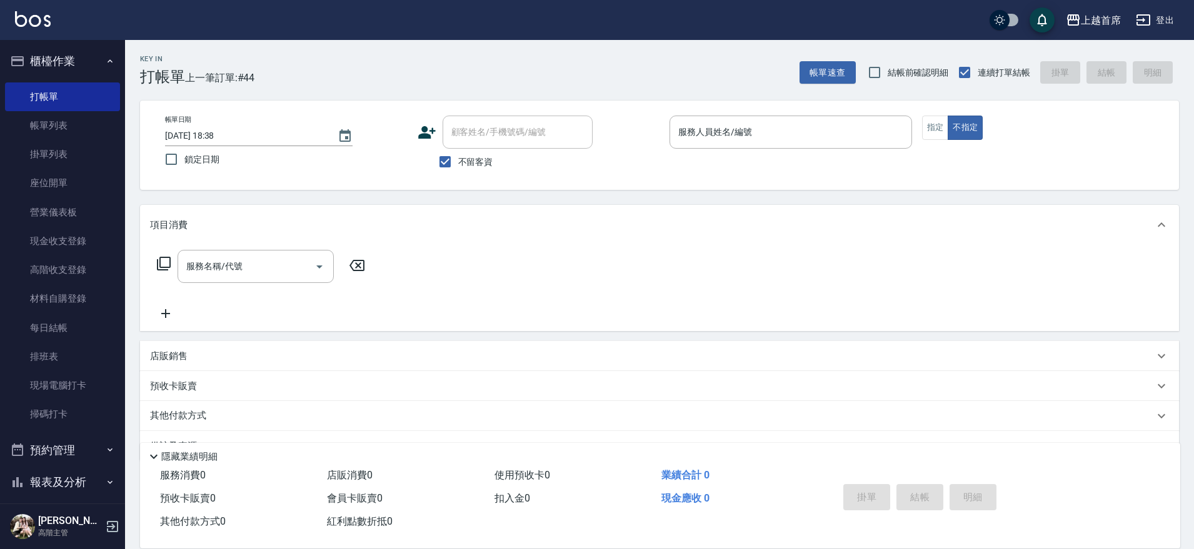
click at [781, 149] on p at bounding box center [790, 155] width 242 height 13
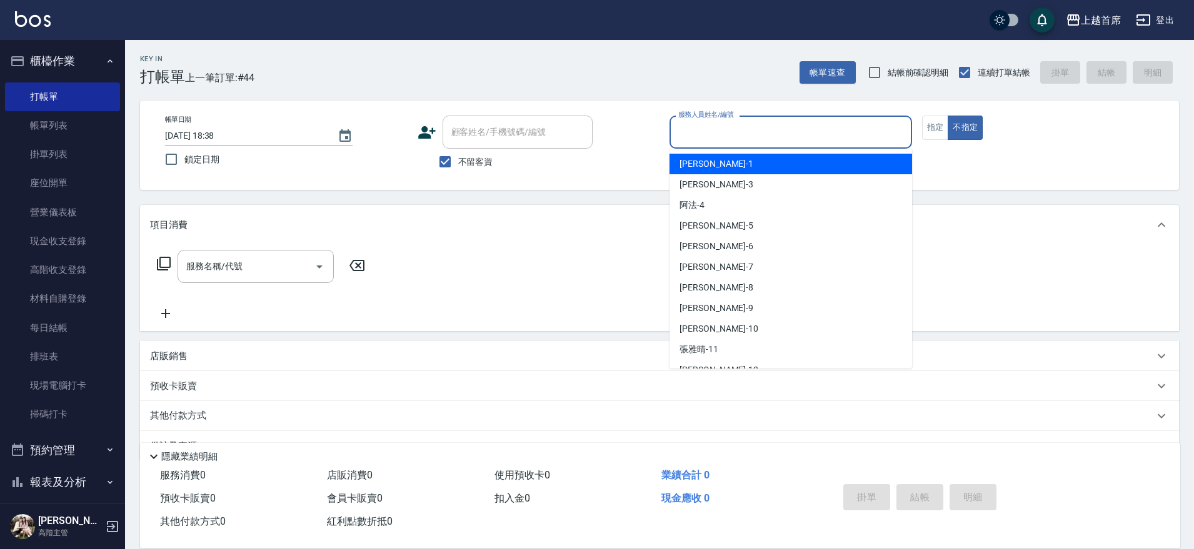
click at [759, 129] on input "服務人員姓名/編號" at bounding box center [790, 132] width 231 height 22
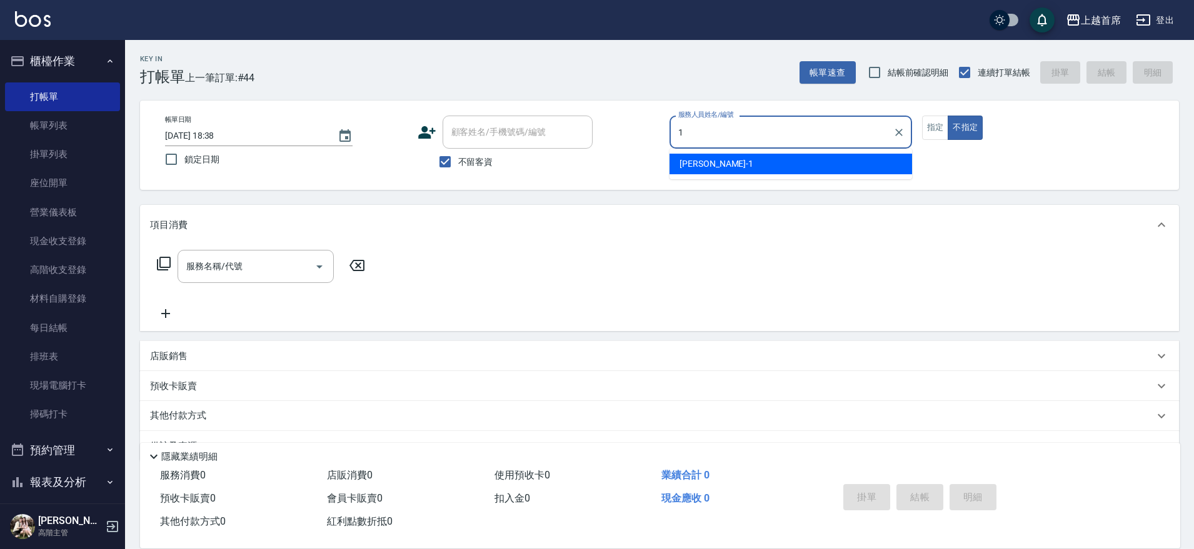
type input "[PERSON_NAME]-1"
type button "false"
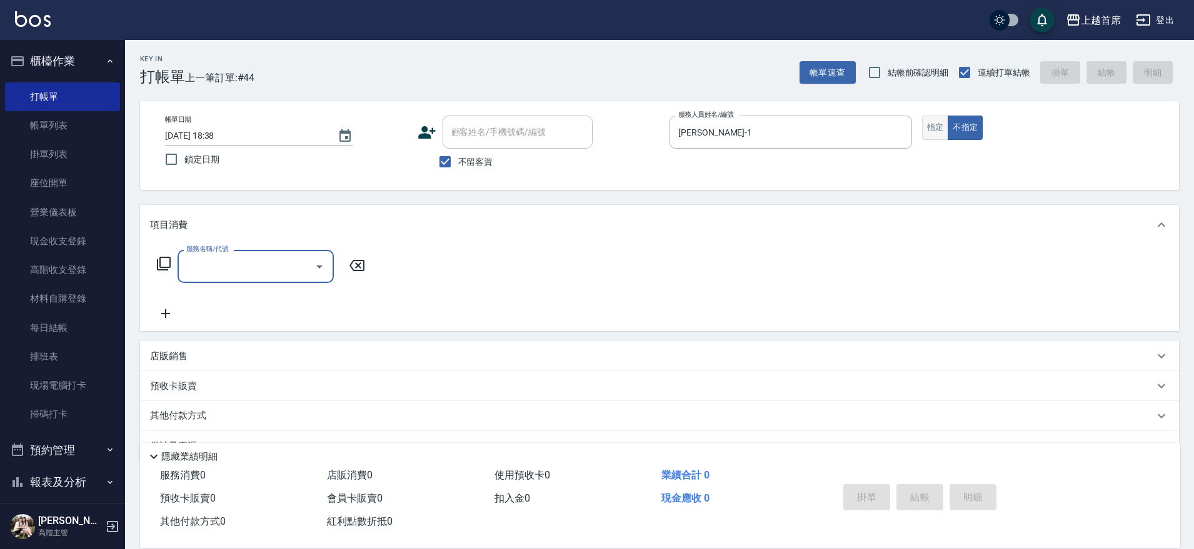
click at [930, 129] on button "指定" at bounding box center [935, 128] width 27 height 24
click at [244, 262] on input "服務名稱/代號" at bounding box center [246, 267] width 126 height 22
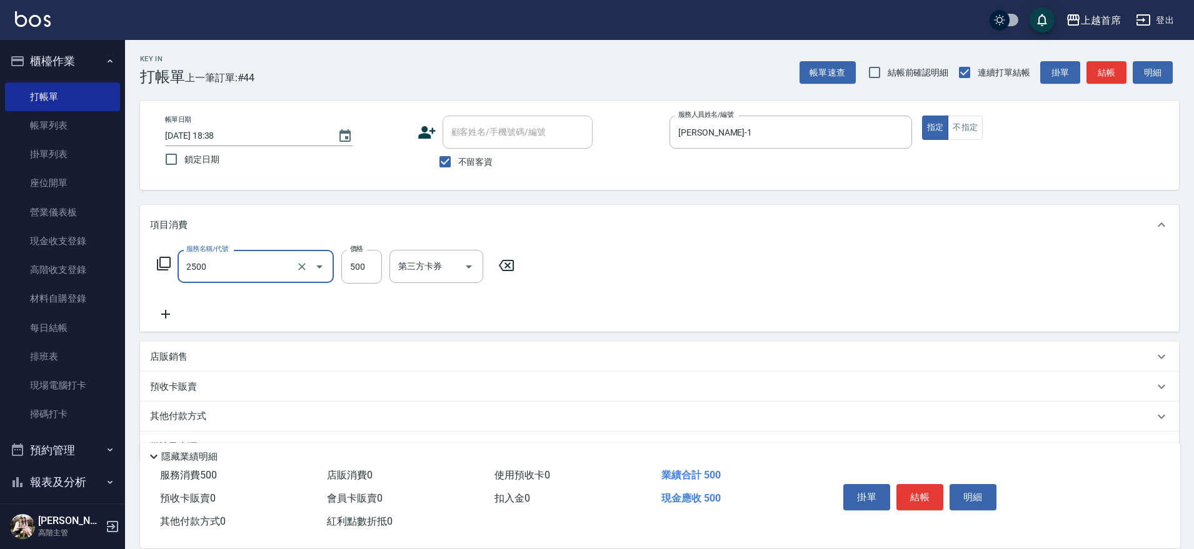
type input "海鹽洗剪500(2500)"
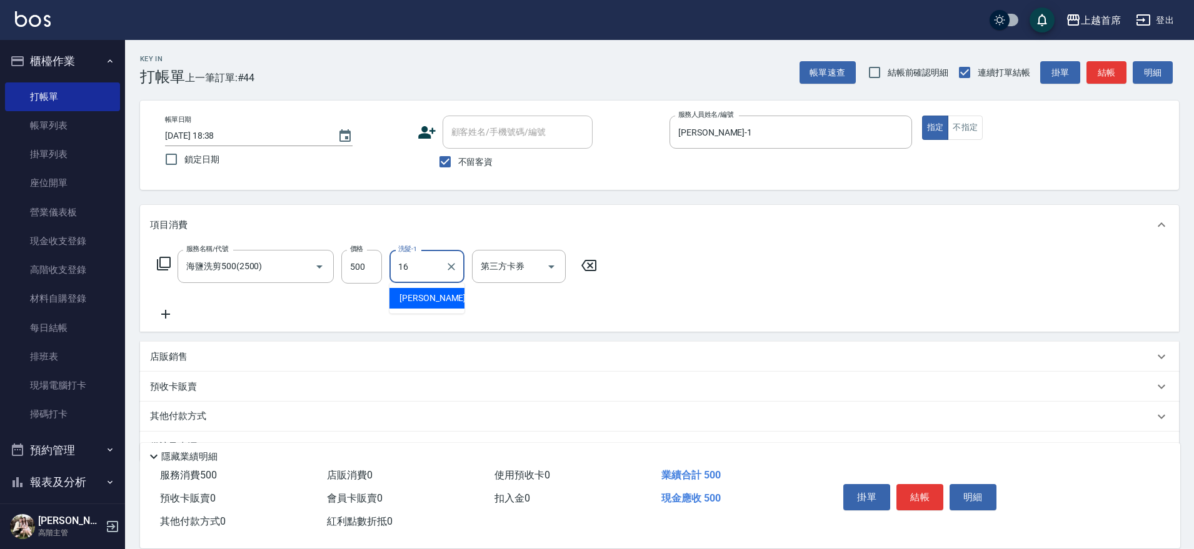
type input "[PERSON_NAME]-16"
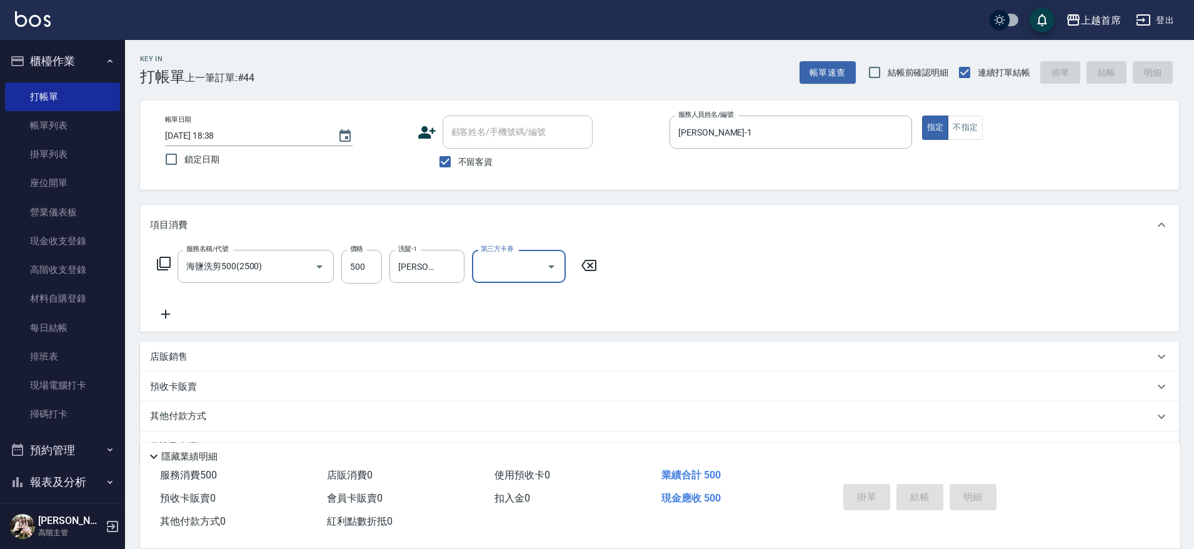
type input "[DATE] 19:38"
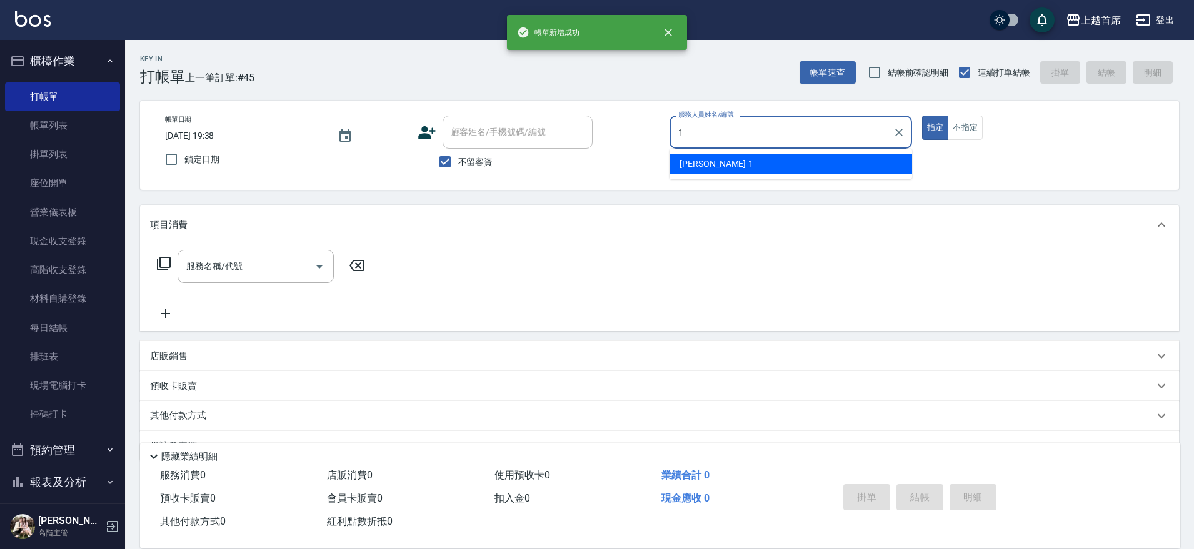
type input "[PERSON_NAME]-1"
type button "true"
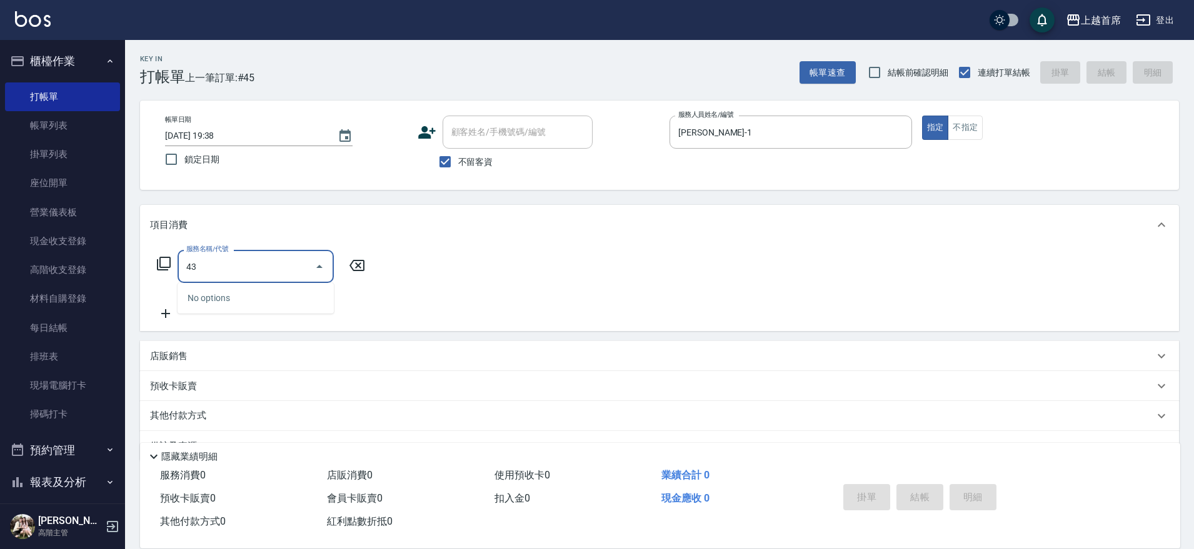
type input "4"
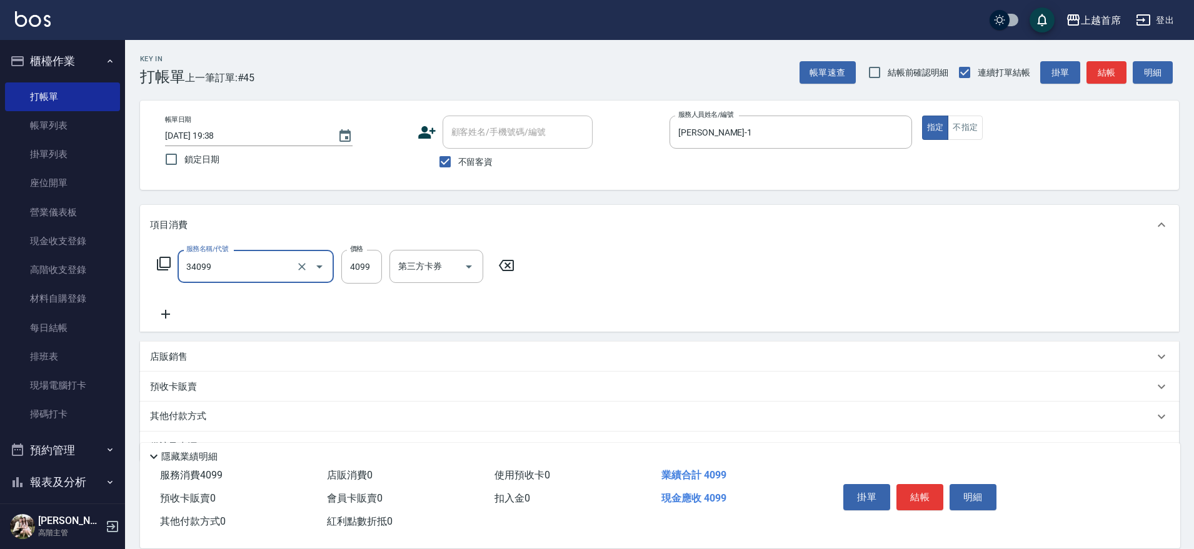
type input "燙髮A餐(34099)"
type input "3500"
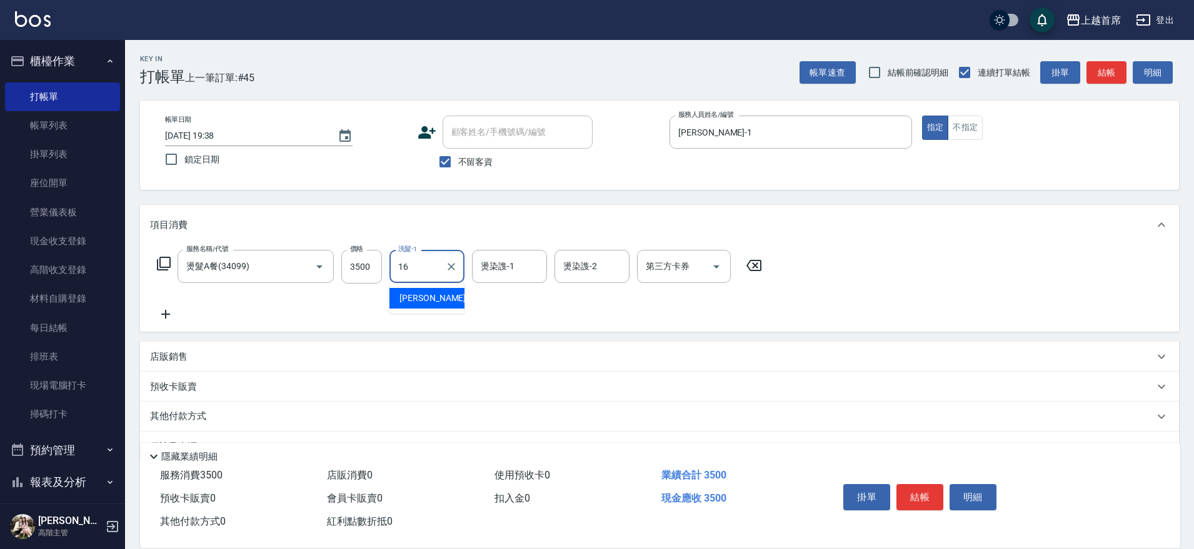
type input "[PERSON_NAME]-16"
type input "[PERSON_NAME]-39"
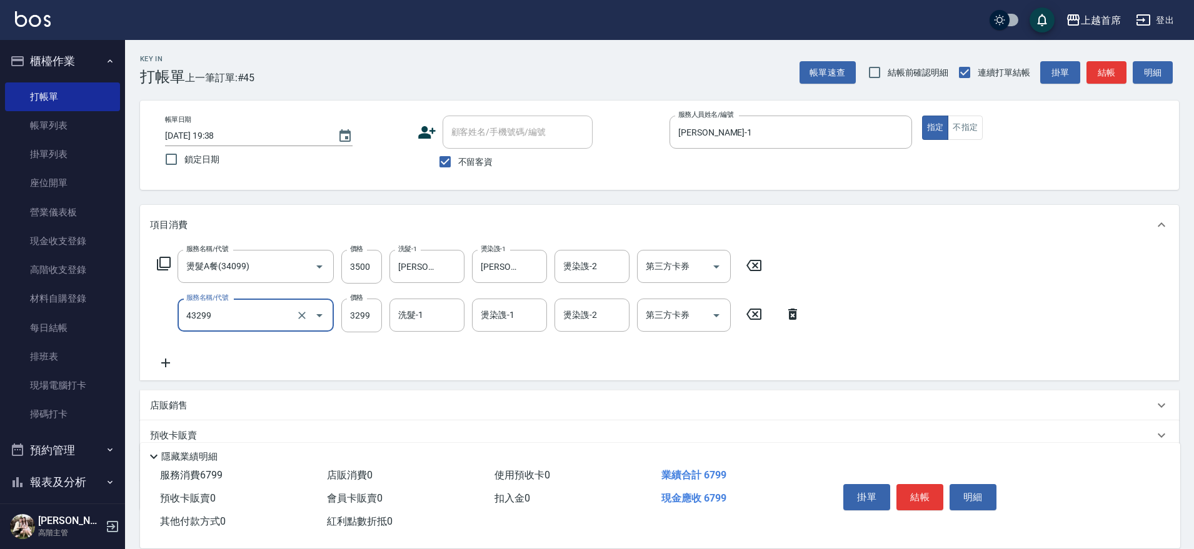
type input "染髮A餐(43299)"
type input "3000"
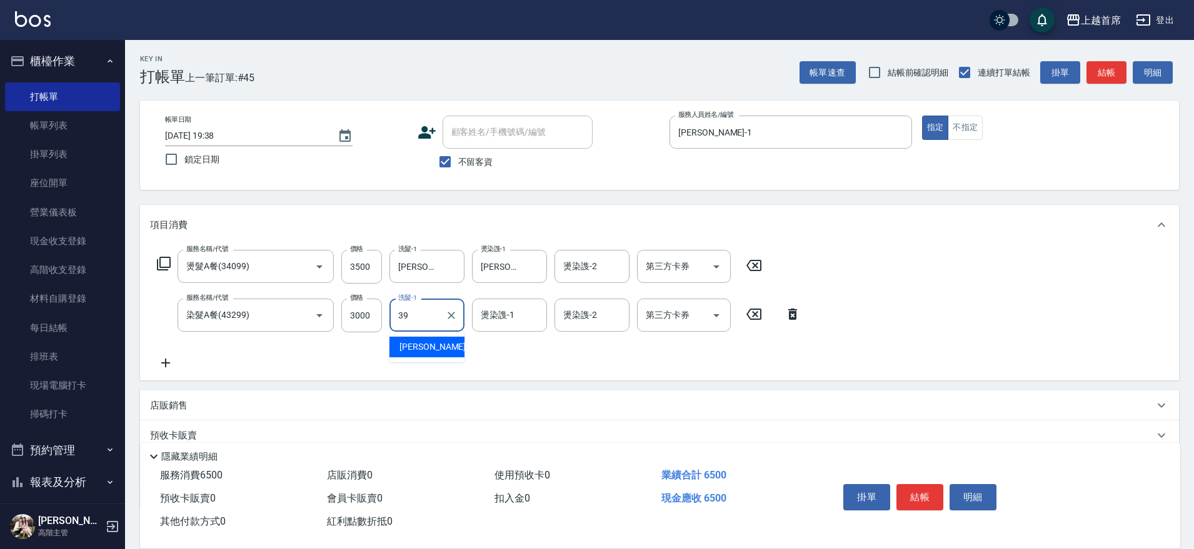
type input "[PERSON_NAME]-39"
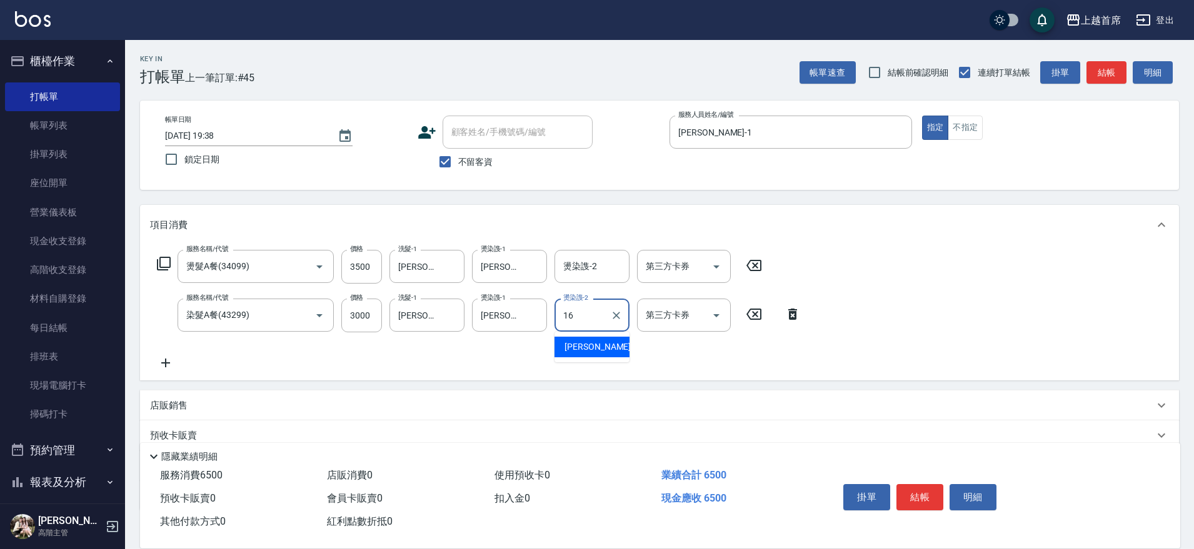
type input "[PERSON_NAME]-16"
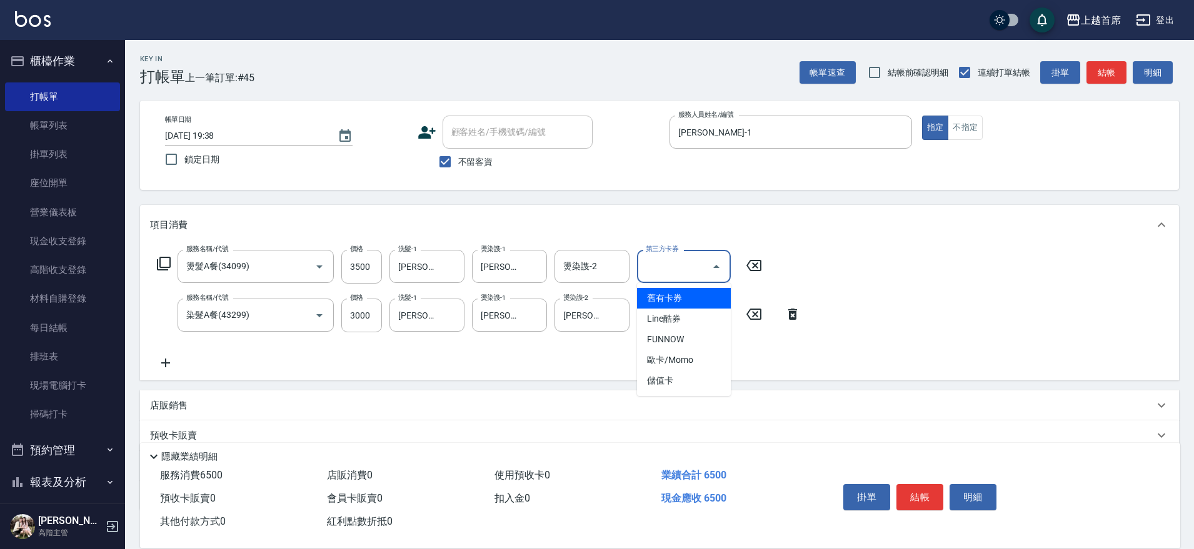
click at [694, 269] on input "第三方卡券" at bounding box center [674, 267] width 64 height 22
click at [699, 379] on span "儲值卡" at bounding box center [684, 381] width 94 height 21
type input "儲值卡"
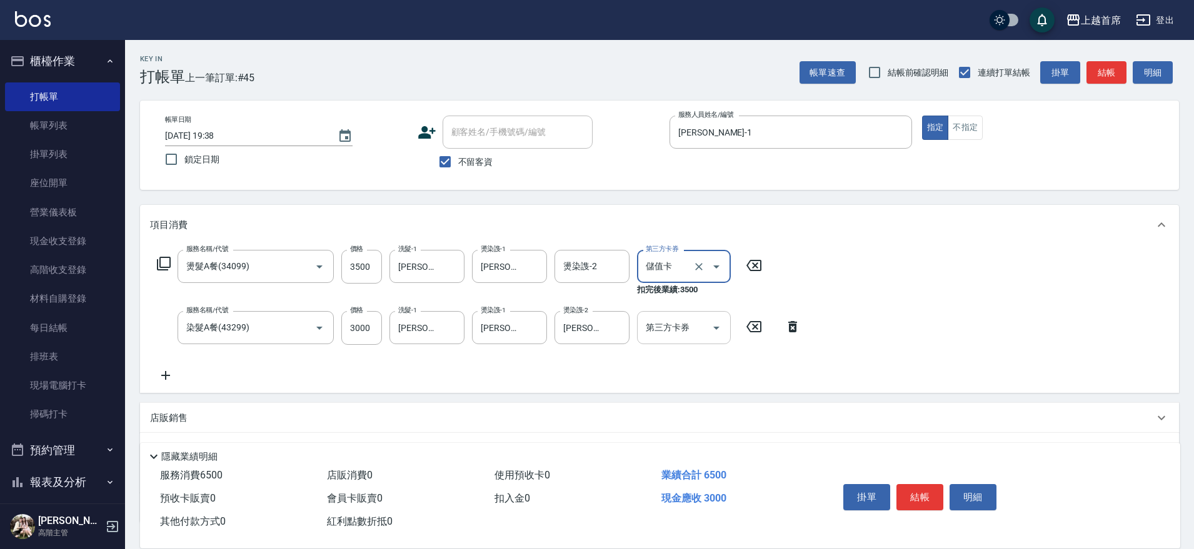
click at [671, 329] on div "第三方卡券 第三方卡券" at bounding box center [684, 327] width 94 height 33
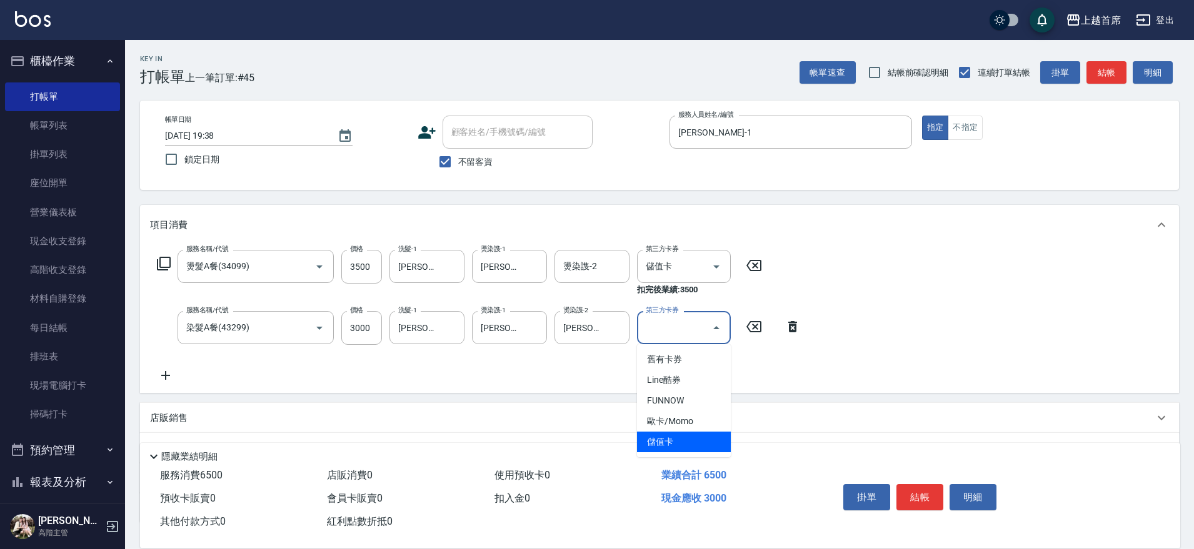
click at [685, 445] on span "儲值卡" at bounding box center [684, 442] width 94 height 21
type input "儲值卡"
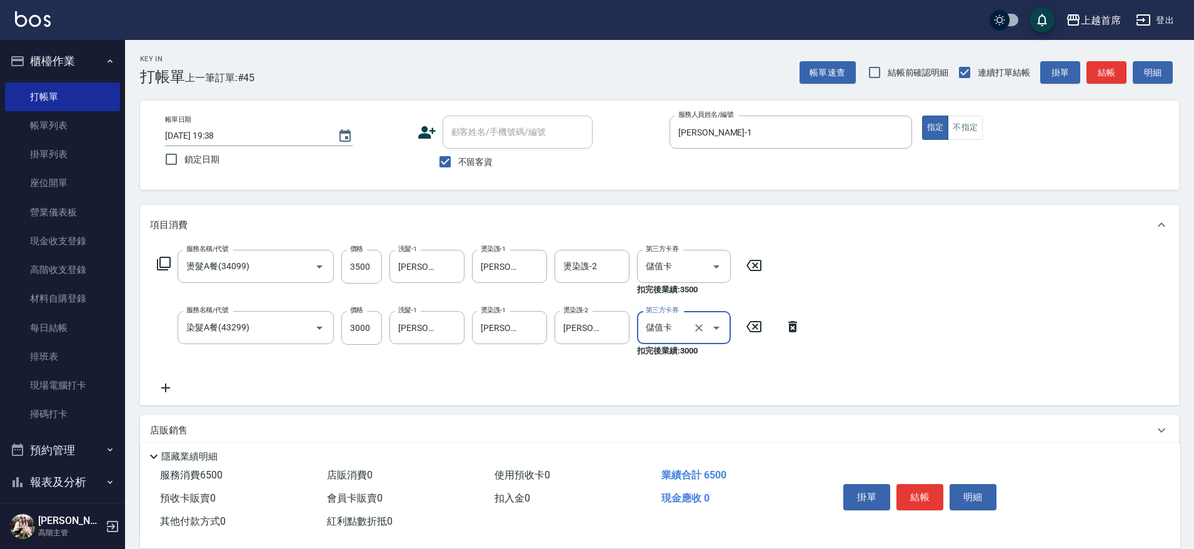
click at [921, 485] on button "結帳" at bounding box center [919, 497] width 47 height 26
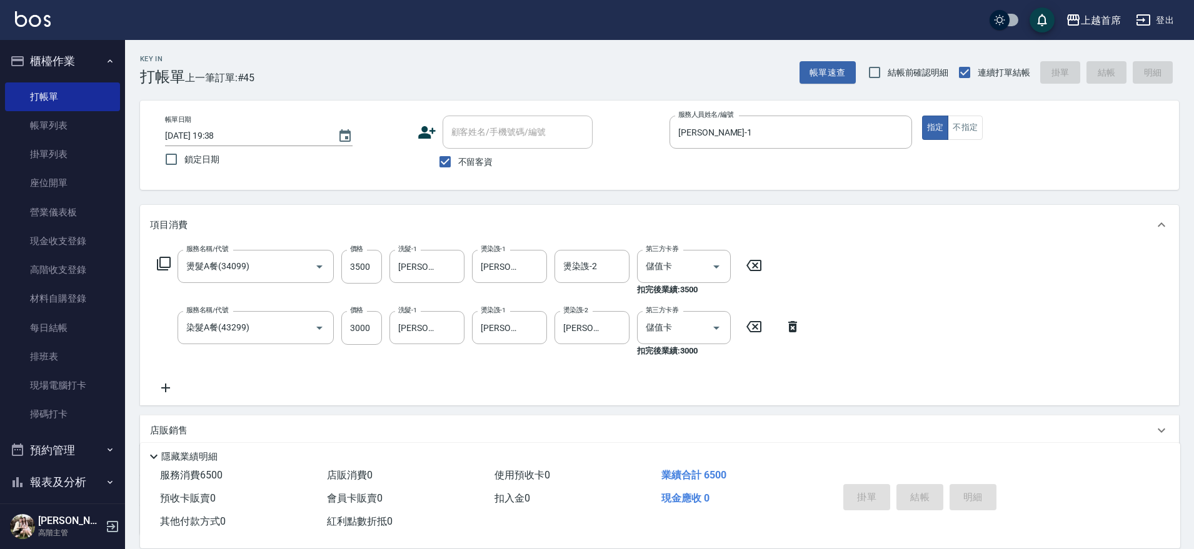
type input "[DATE] 19:40"
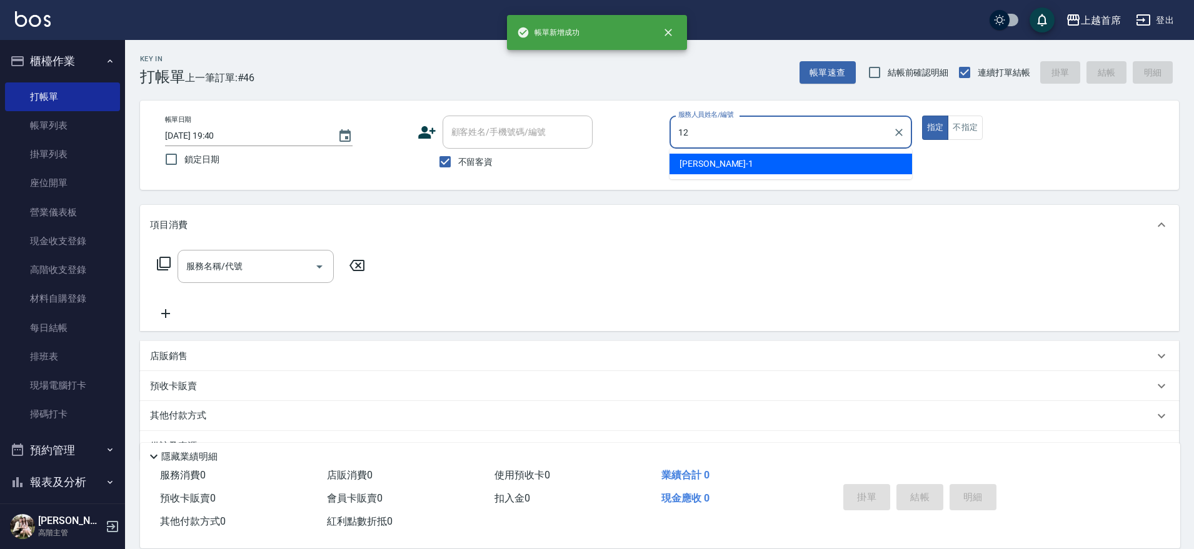
type input "[PERSON_NAME]-12"
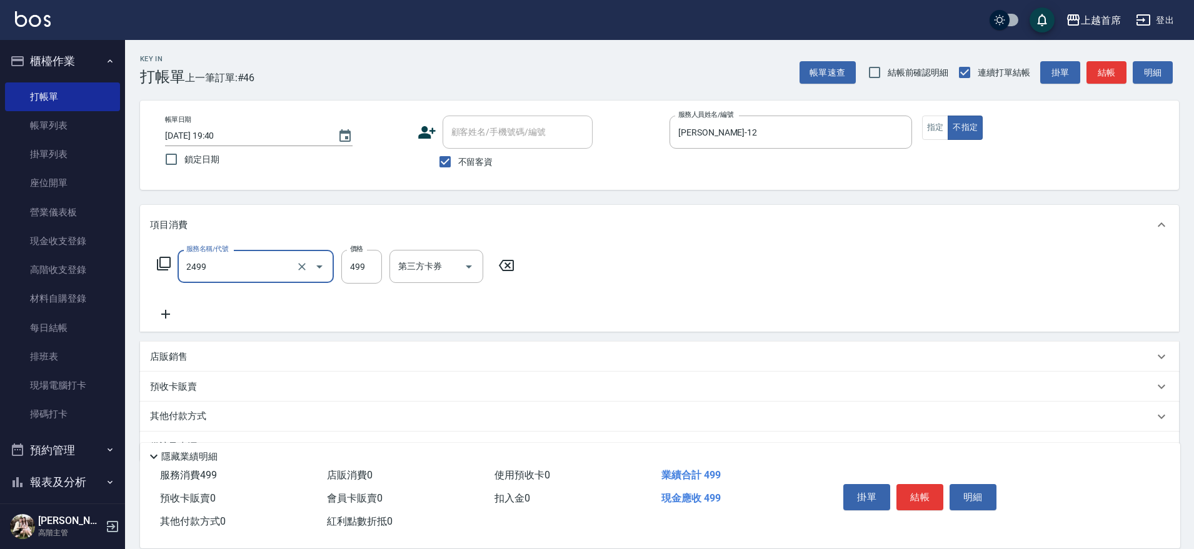
type input "499海鹽洗剪套餐(2499)"
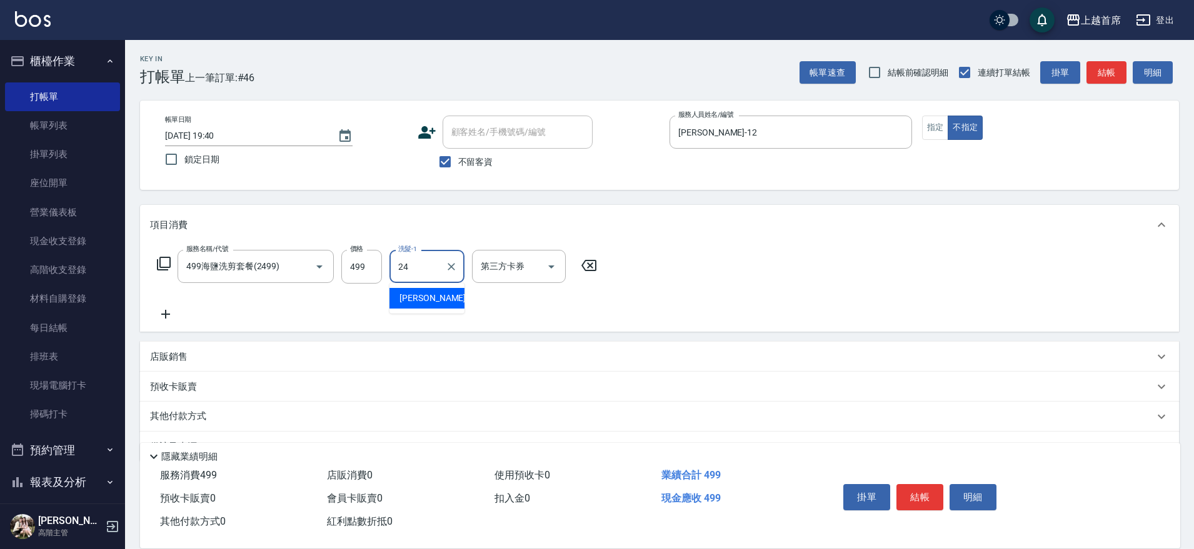
type input "[PERSON_NAME]-24"
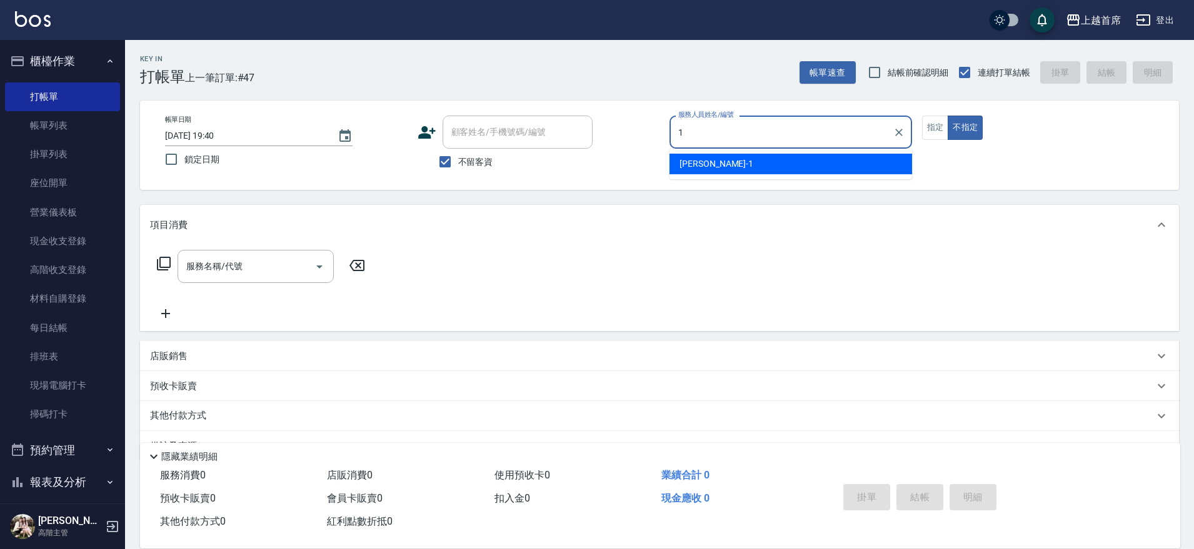
type input "[PERSON_NAME]-1"
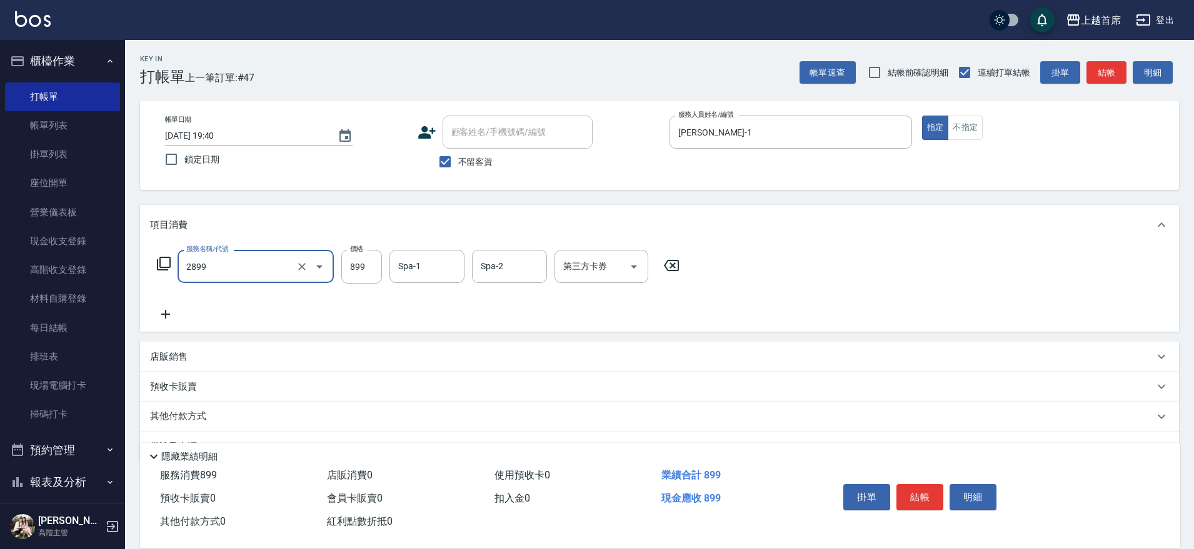
type input "899洗剪去角質套餐(2899)"
type input "[PERSON_NAME]-16"
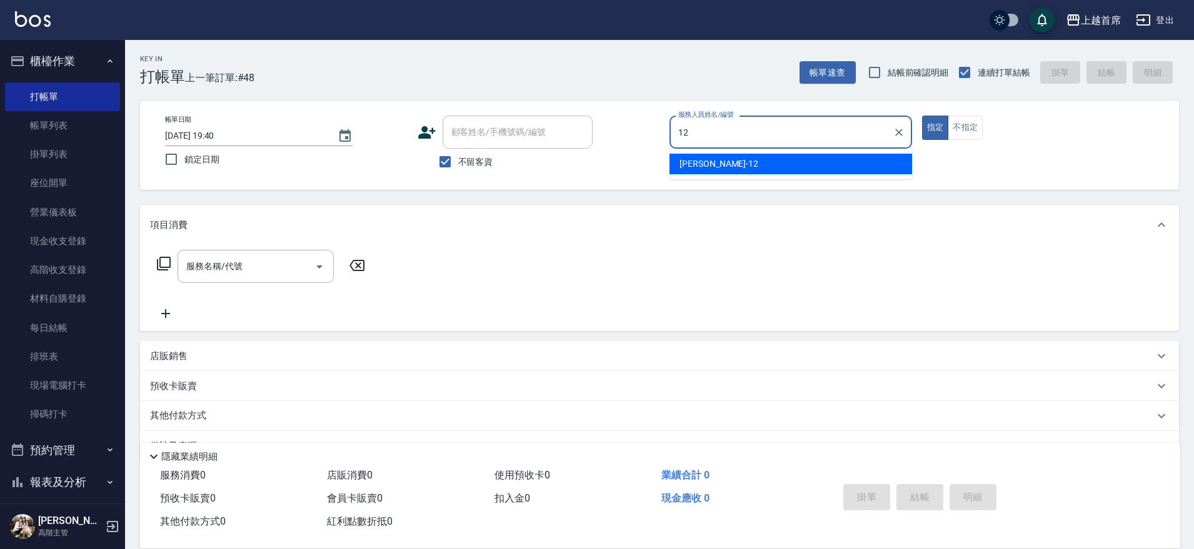
type input "[PERSON_NAME]-12"
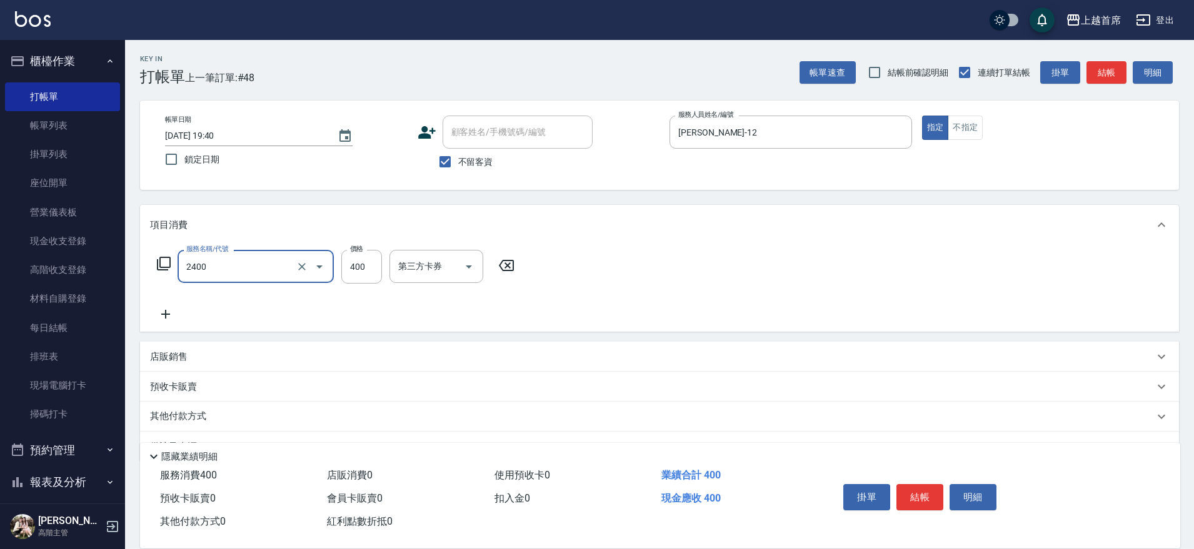
type input "指定一般洗剪400(2400)"
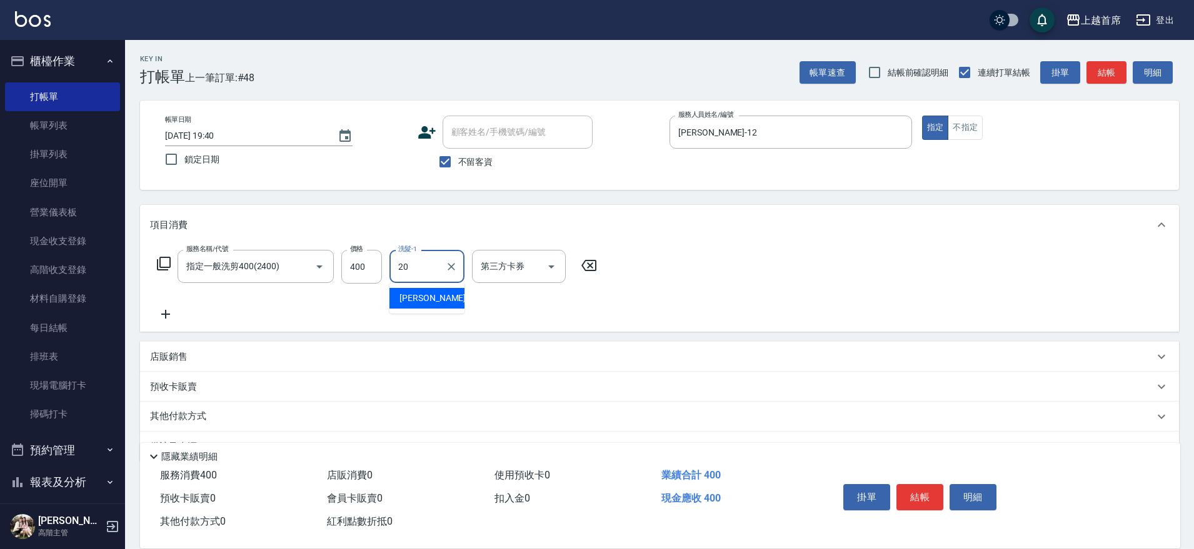
type input "[PERSON_NAME]-20"
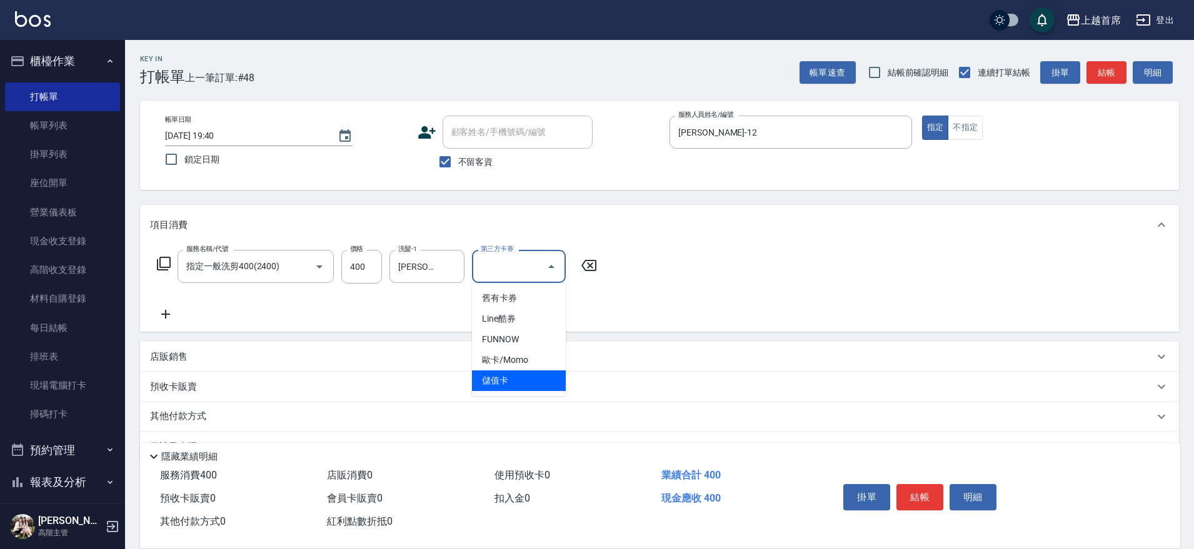
type input "儲值卡"
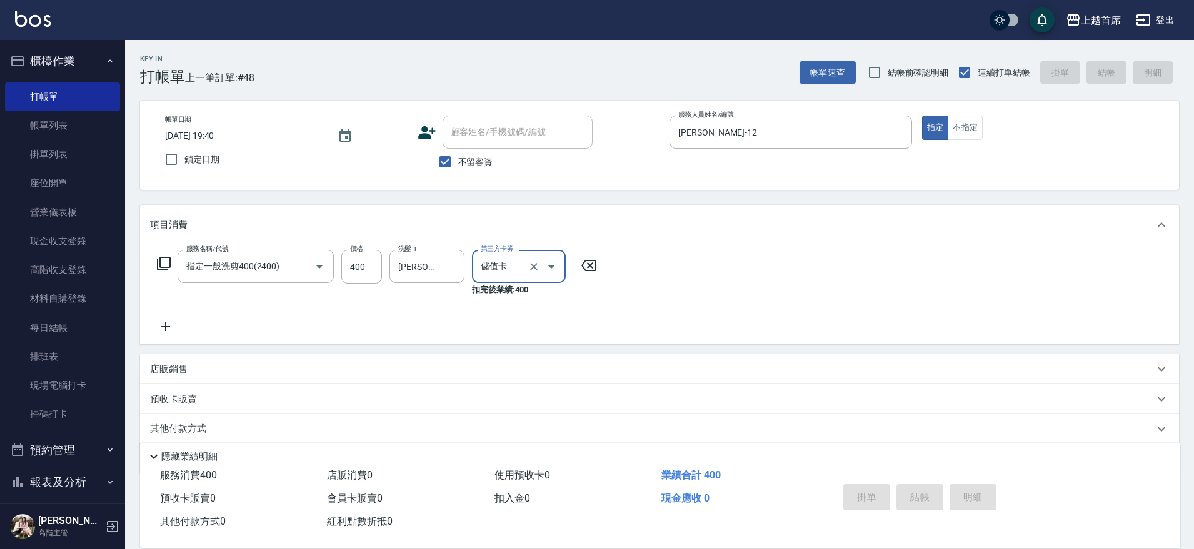
type input "[DATE] 19:41"
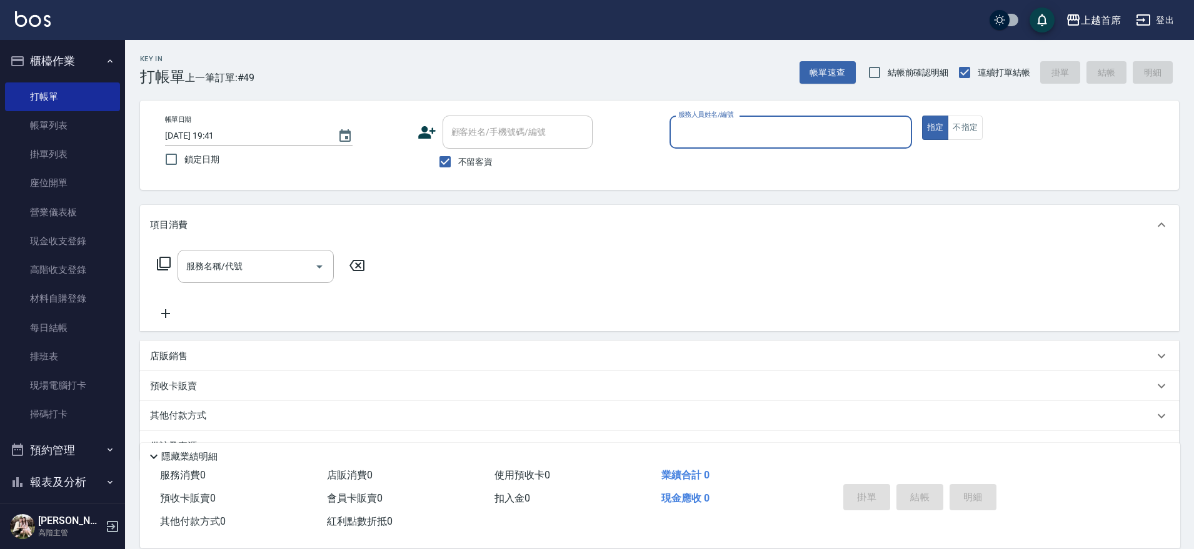
click at [68, 457] on button "預約管理" at bounding box center [62, 450] width 115 height 32
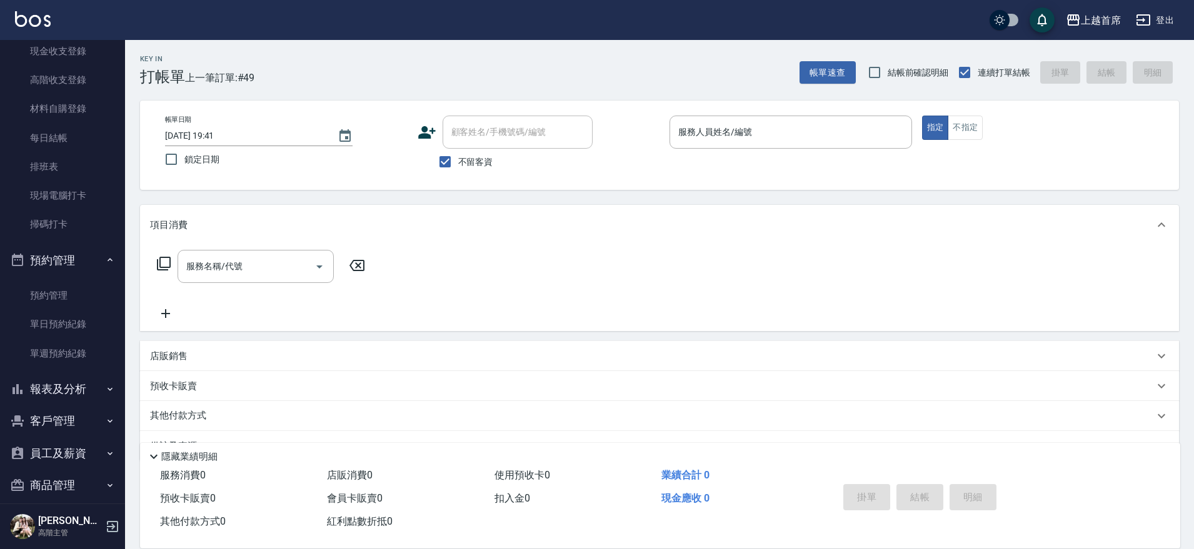
scroll to position [189, 0]
click at [49, 383] on button "報表及分析" at bounding box center [62, 390] width 115 height 32
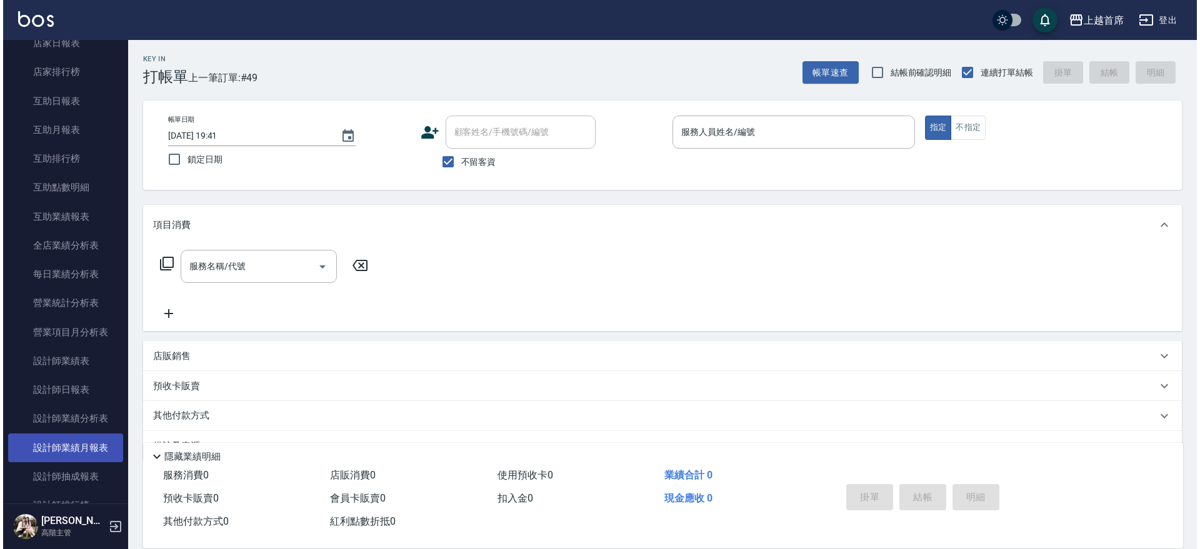
scroll to position [814, 0]
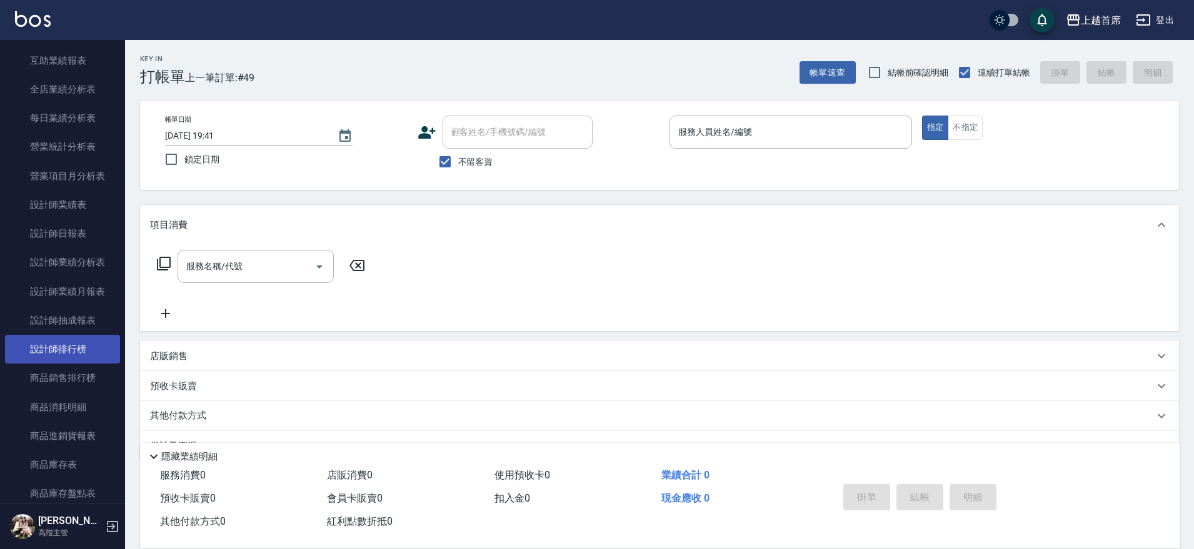
click at [55, 346] on link "設計師排行榜" at bounding box center [62, 349] width 115 height 29
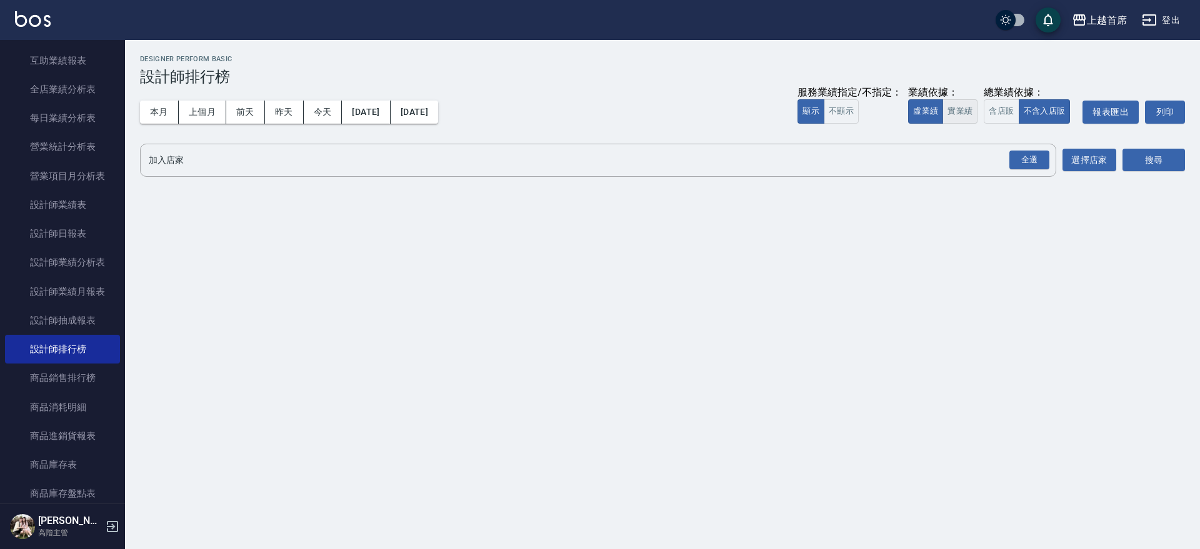
click at [958, 110] on button "實業績" at bounding box center [959, 111] width 35 height 24
drag, startPoint x: 327, startPoint y: 114, endPoint x: 584, endPoint y: 138, distance: 257.3
click at [364, 117] on div "本月 上個月 [DATE] [DATE] [DATE] [DATE] [DATE]" at bounding box center [289, 112] width 298 height 23
click at [1038, 174] on div "全選" at bounding box center [1029, 160] width 44 height 33
click at [1031, 162] on div "全選" at bounding box center [1029, 160] width 40 height 19
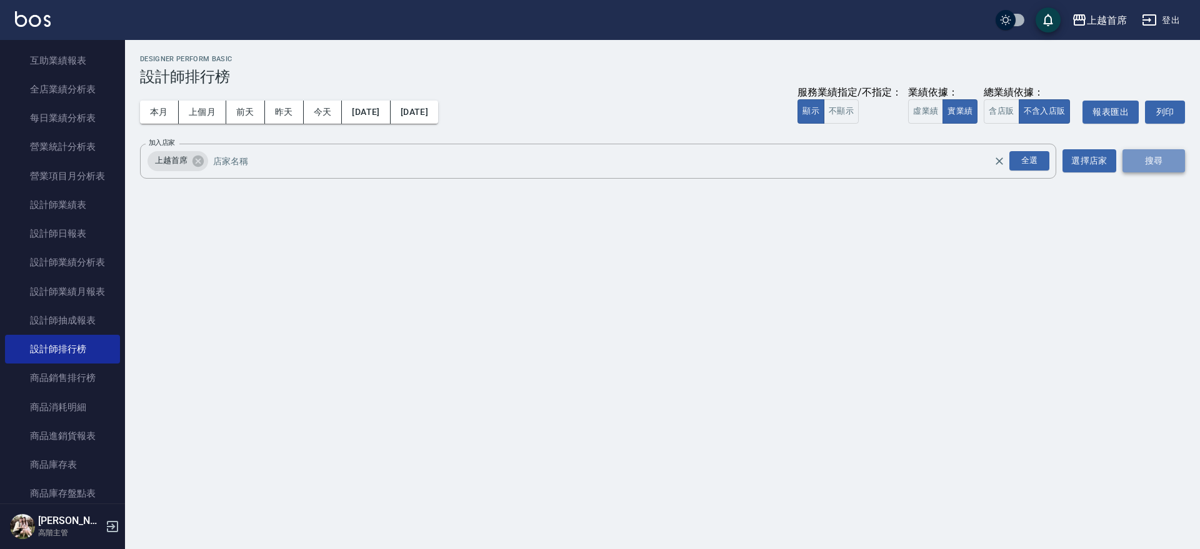
click at [1152, 155] on button "搜尋" at bounding box center [1153, 160] width 62 height 23
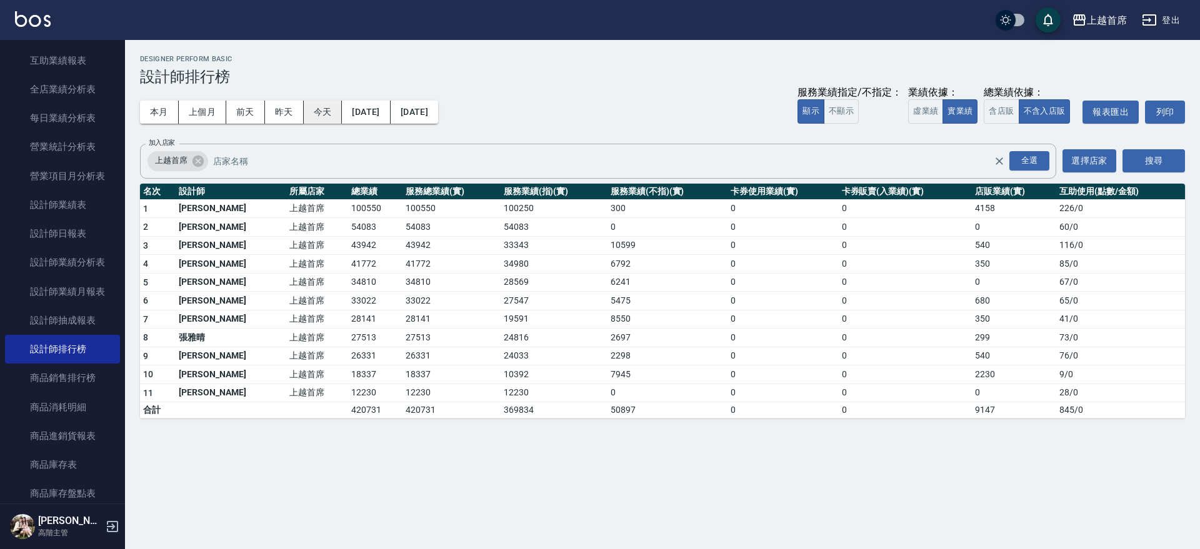
click at [327, 109] on button "今天" at bounding box center [323, 112] width 39 height 23
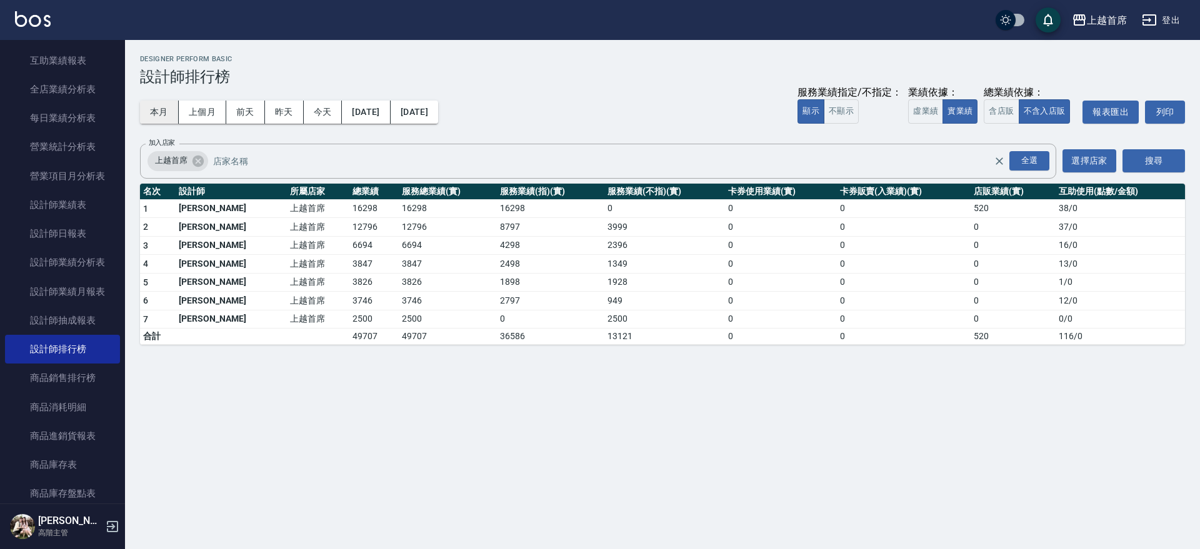
click at [166, 106] on button "本月" at bounding box center [159, 112] width 39 height 23
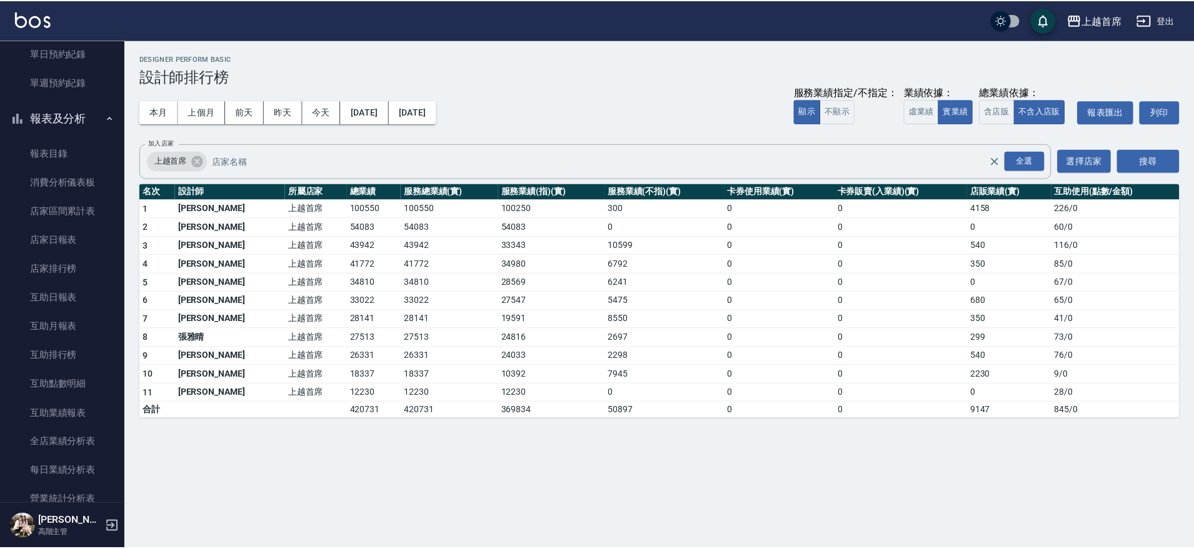
scroll to position [401, 0]
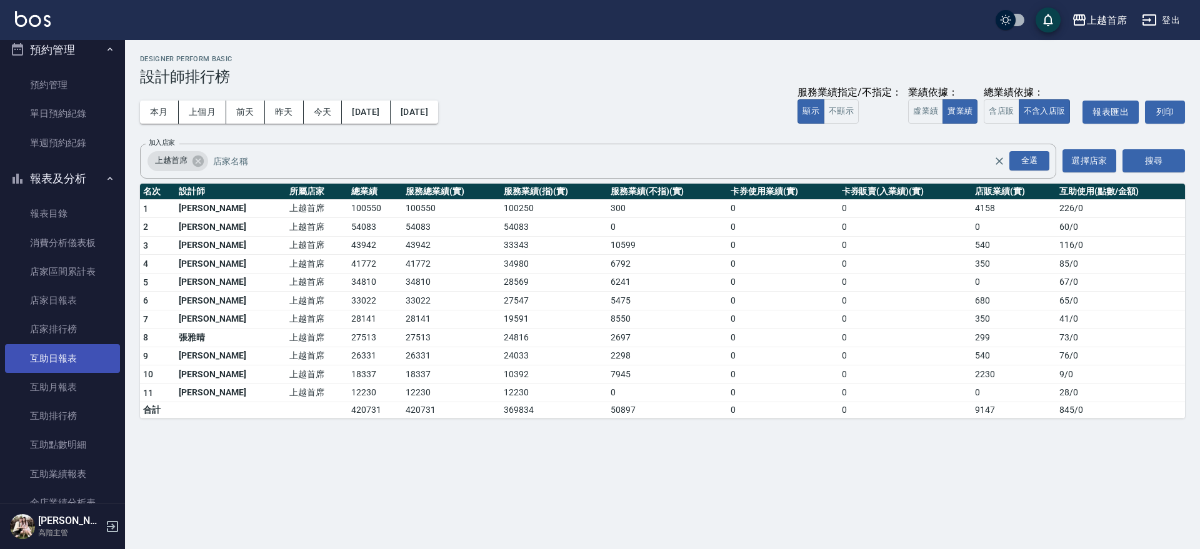
click at [58, 354] on link "互助日報表" at bounding box center [62, 358] width 115 height 29
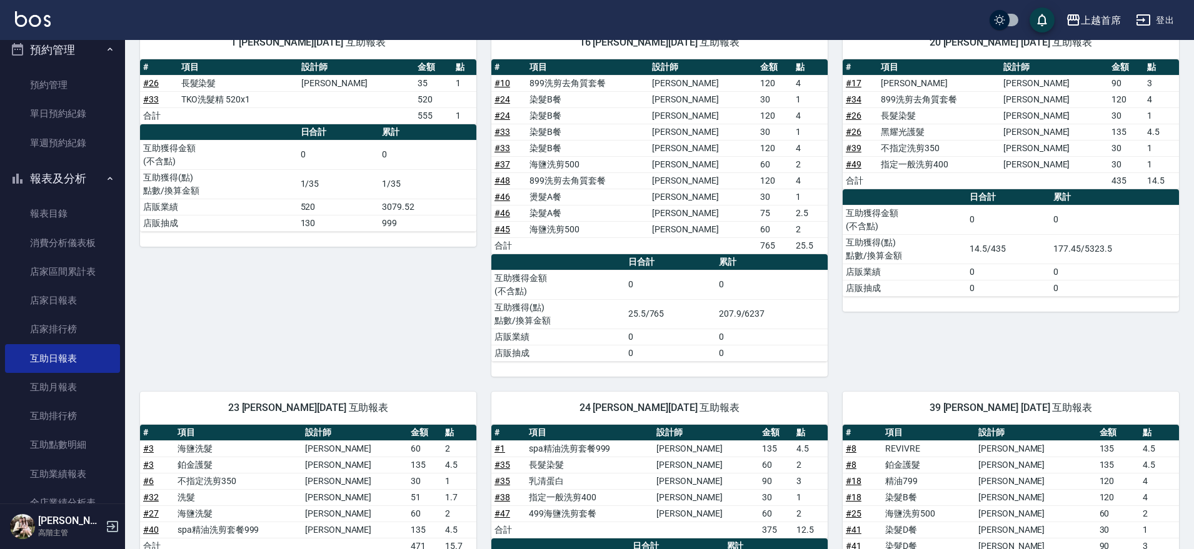
scroll to position [469, 0]
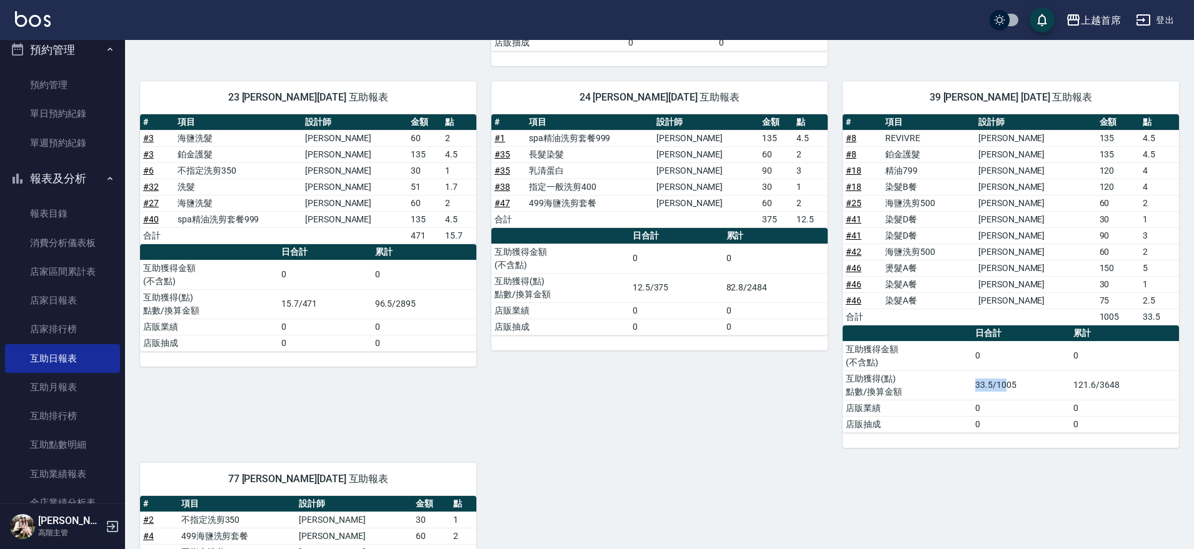
drag, startPoint x: 939, startPoint y: 388, endPoint x: 1006, endPoint y: 384, distance: 67.6
click at [1006, 384] on tr "互助獲得(點) 點數/換算金額 33.5/1005 121.6/3648" at bounding box center [1010, 385] width 336 height 29
click at [1041, 379] on td "33.5/1005" at bounding box center [1021, 385] width 98 height 29
drag, startPoint x: 1019, startPoint y: 377, endPoint x: 952, endPoint y: 377, distance: 66.2
click at [952, 377] on tr "互助獲得(點) 點數/換算金額 33.5/1005 121.6/3648" at bounding box center [1010, 385] width 336 height 29
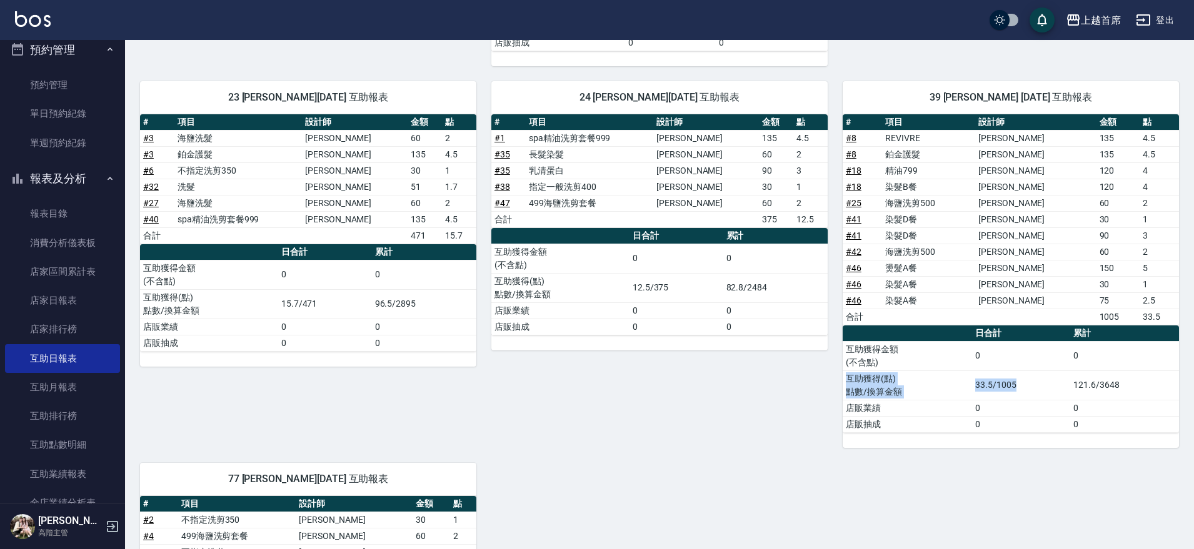
click at [954, 377] on td "互助獲得(點) 點數/換算金額" at bounding box center [906, 385] width 129 height 29
drag, startPoint x: 899, startPoint y: 377, endPoint x: 1042, endPoint y: 381, distance: 143.1
click at [1040, 381] on tr "互助獲得(點) 點數/換算金額 33.5/1005 121.6/3648" at bounding box center [1010, 385] width 336 height 29
click at [1042, 381] on td "33.5/1005" at bounding box center [1021, 385] width 98 height 29
drag, startPoint x: 1042, startPoint y: 381, endPoint x: 974, endPoint y: 375, distance: 69.0
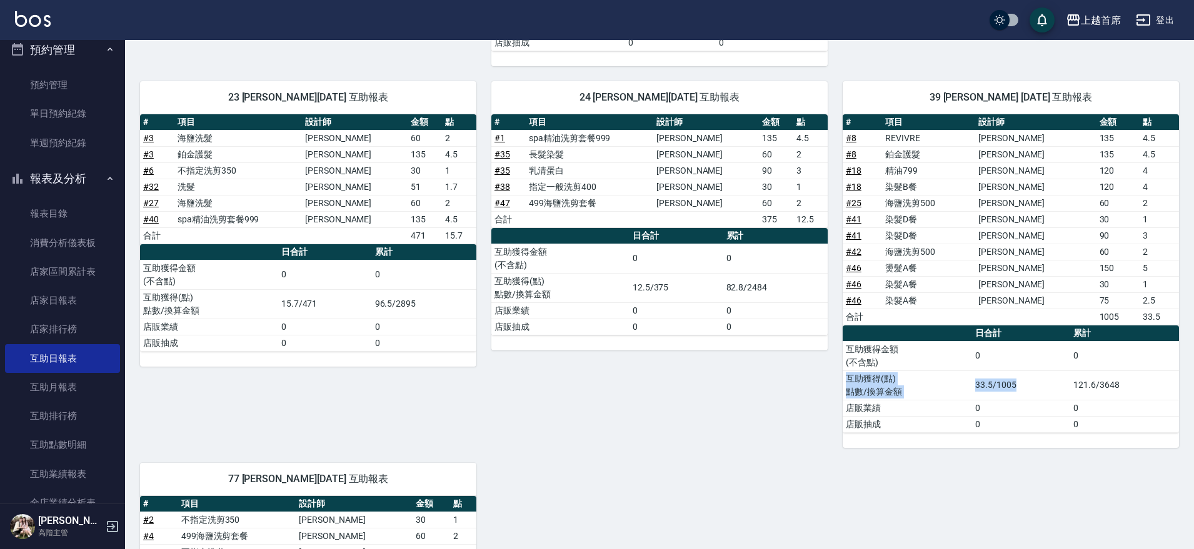
click at [974, 375] on td "33.5/1005" at bounding box center [1021, 385] width 98 height 29
click at [958, 382] on td "互助獲得(點) 點數/換算金額" at bounding box center [906, 385] width 129 height 29
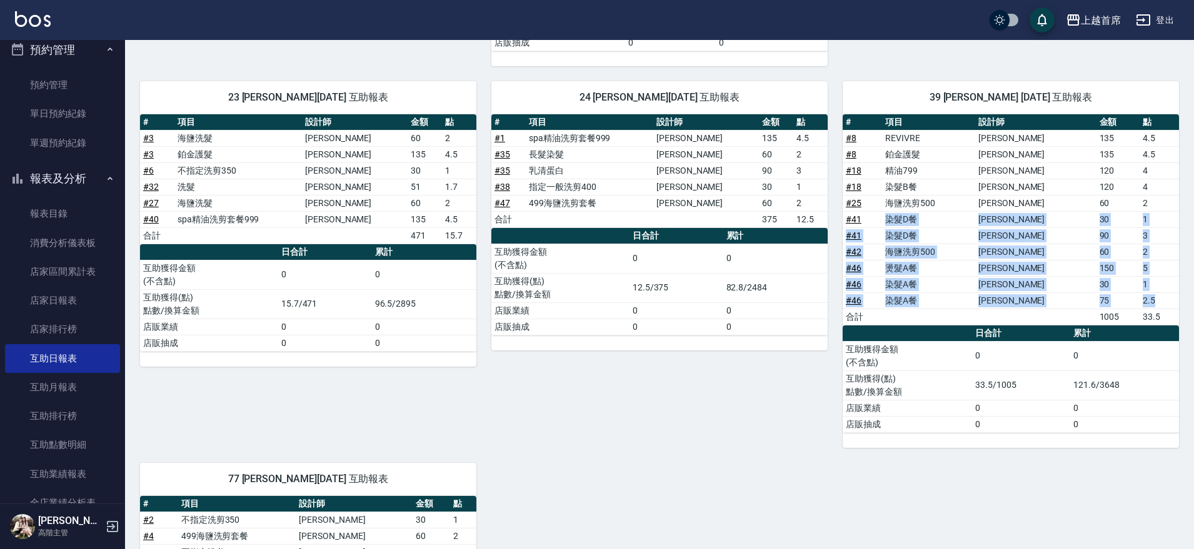
drag, startPoint x: 1149, startPoint y: 300, endPoint x: 885, endPoint y: 226, distance: 274.6
click at [885, 226] on tbody "# 8 REVIVRE [PERSON_NAME]135 4.5 # 8 鉑金護髮 [PERSON_NAME] 135 4.5 # 18 精油799 [PER…" at bounding box center [1010, 227] width 336 height 195
click at [882, 224] on td "# 41" at bounding box center [861, 219] width 39 height 16
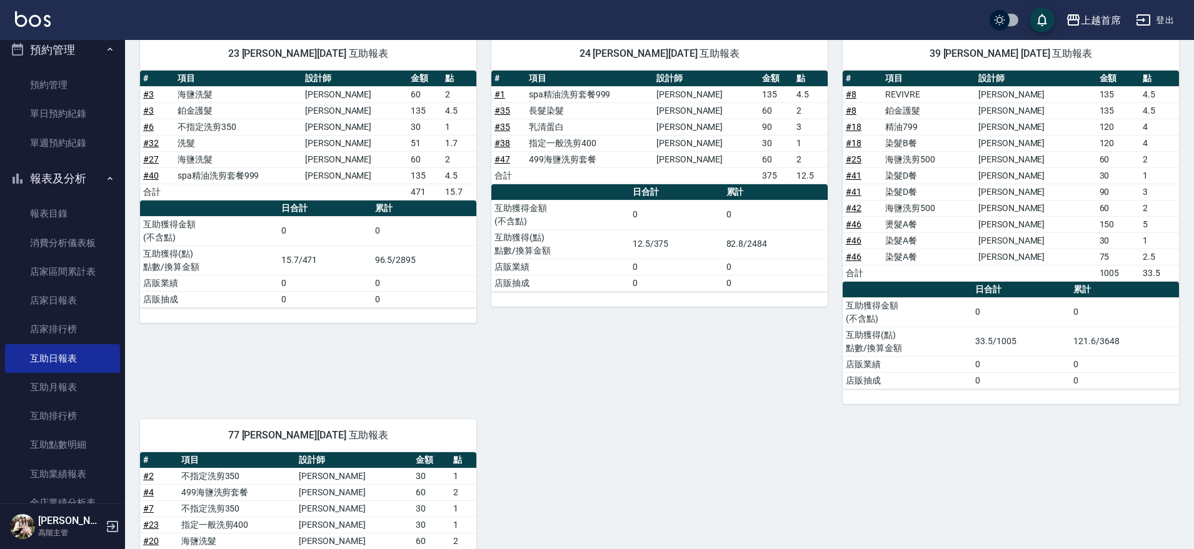
scroll to position [732, 0]
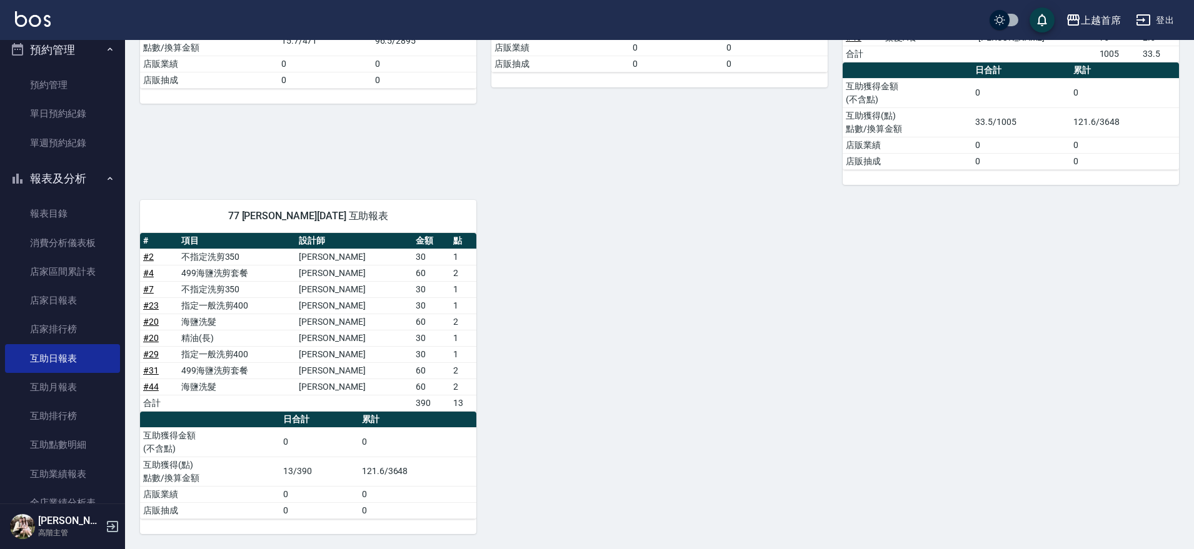
drag, startPoint x: 603, startPoint y: 203, endPoint x: 605, endPoint y: 195, distance: 8.3
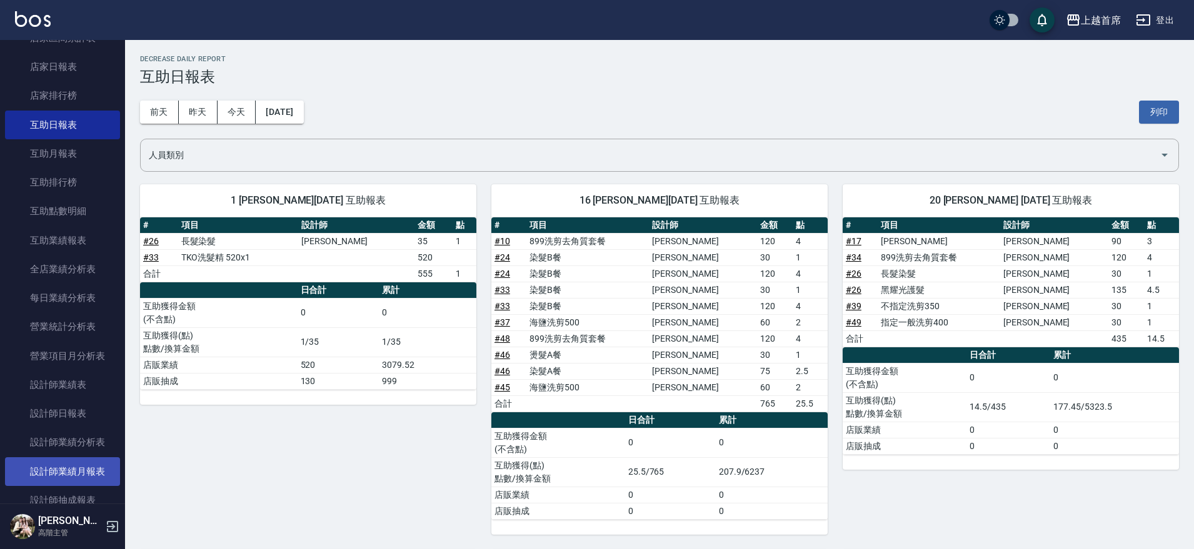
scroll to position [635, 0]
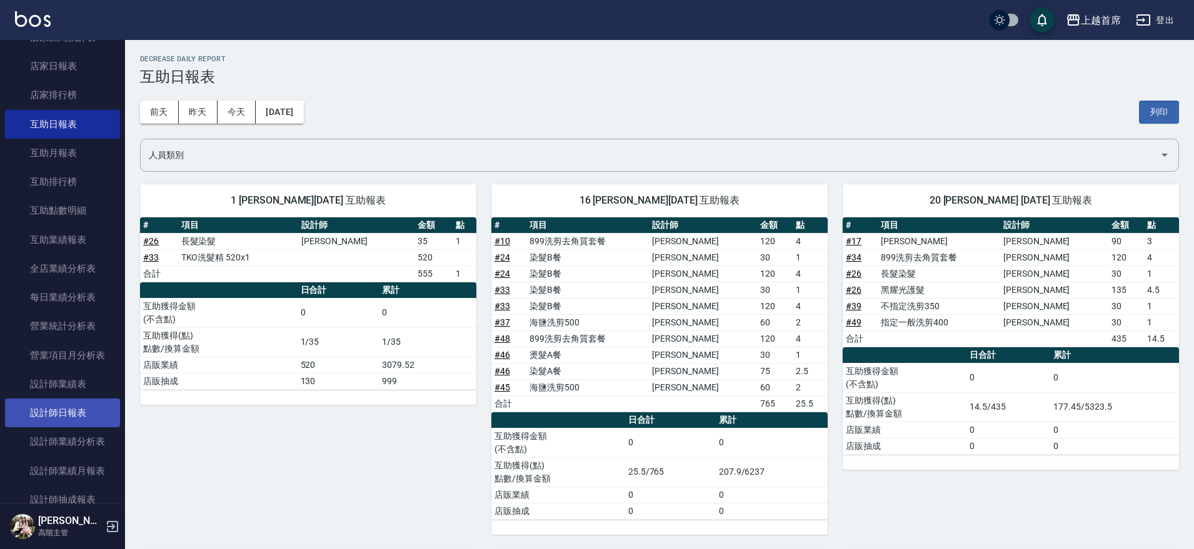
click at [79, 411] on link "設計師日報表" at bounding box center [62, 413] width 115 height 29
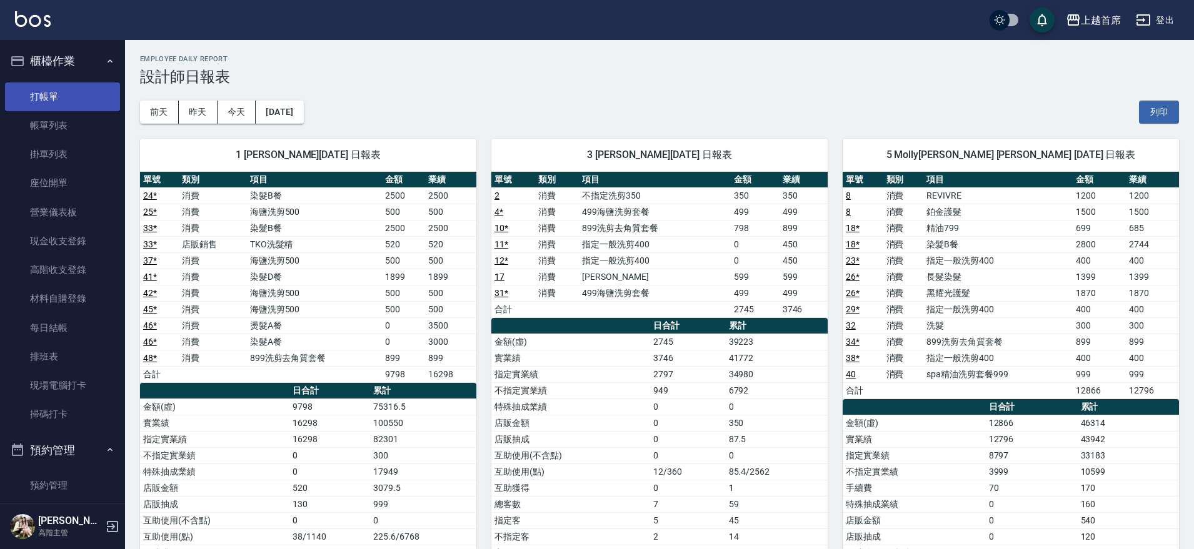
click at [69, 86] on link "打帳單" at bounding box center [62, 96] width 115 height 29
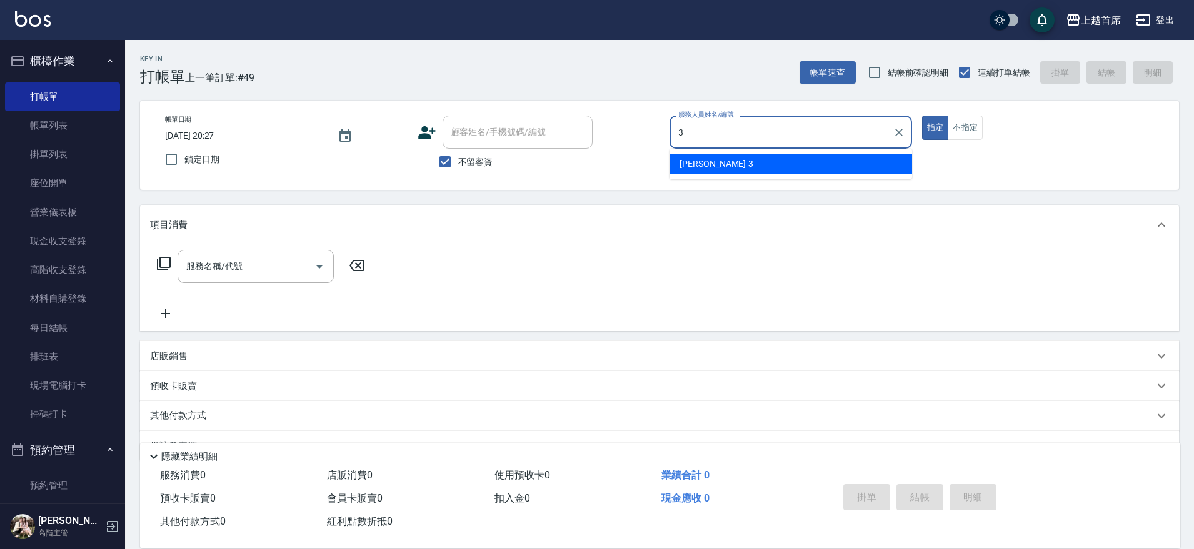
type input "[PERSON_NAME]-3"
type button "true"
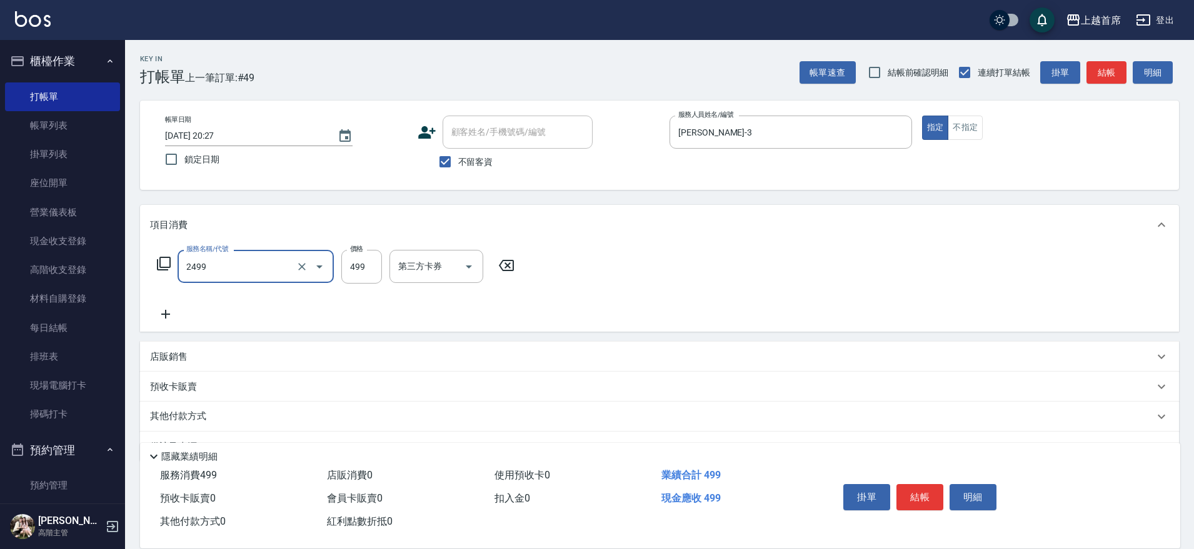
type input "499海鹽洗剪套餐(2499)"
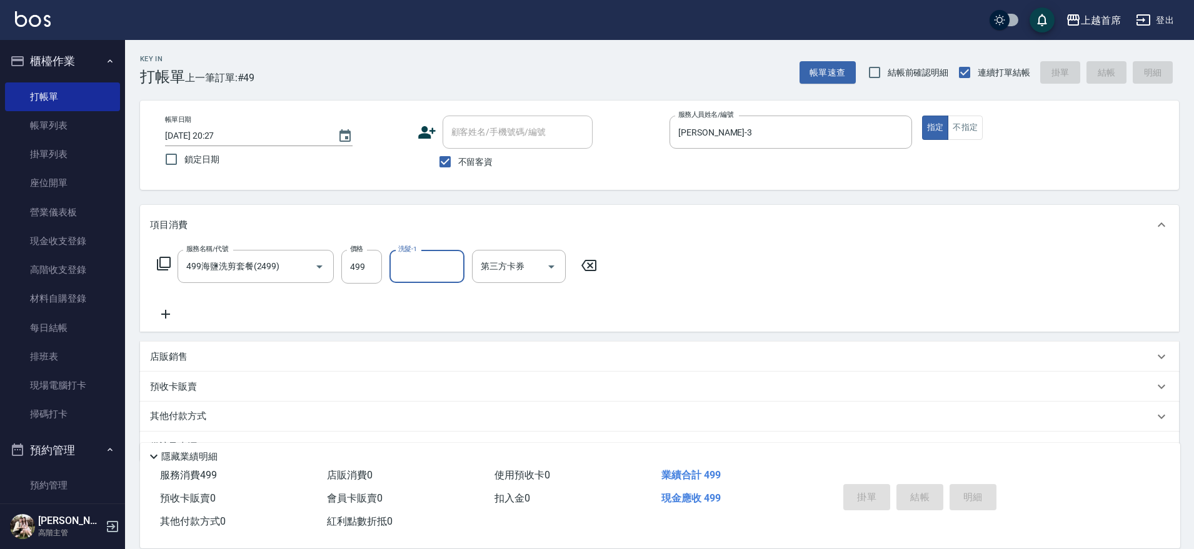
type input "3"
click at [922, 116] on button "指定" at bounding box center [935, 128] width 27 height 24
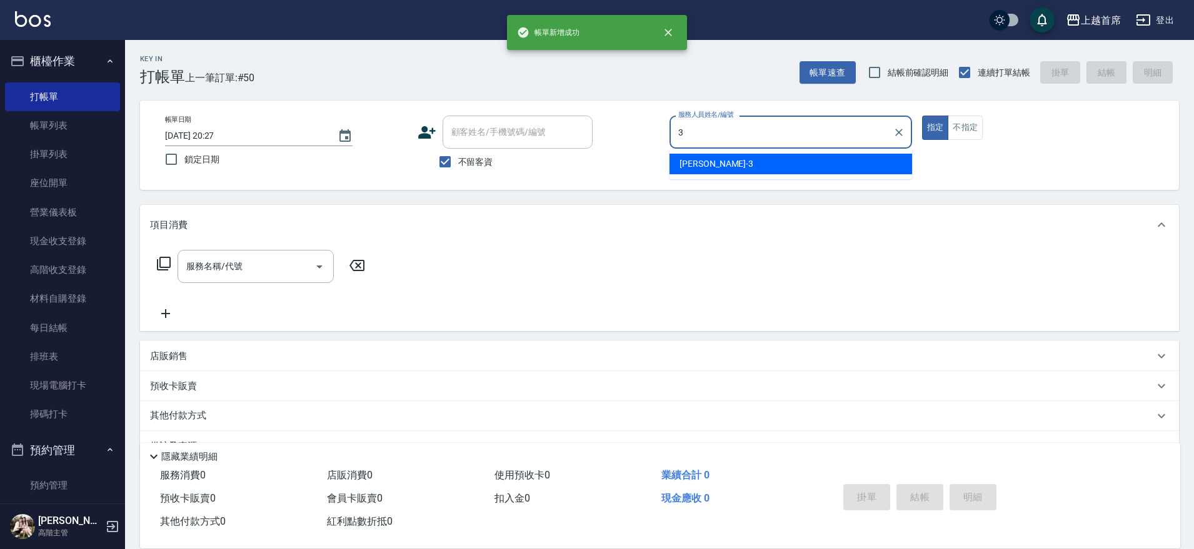
type input "[PERSON_NAME]-3"
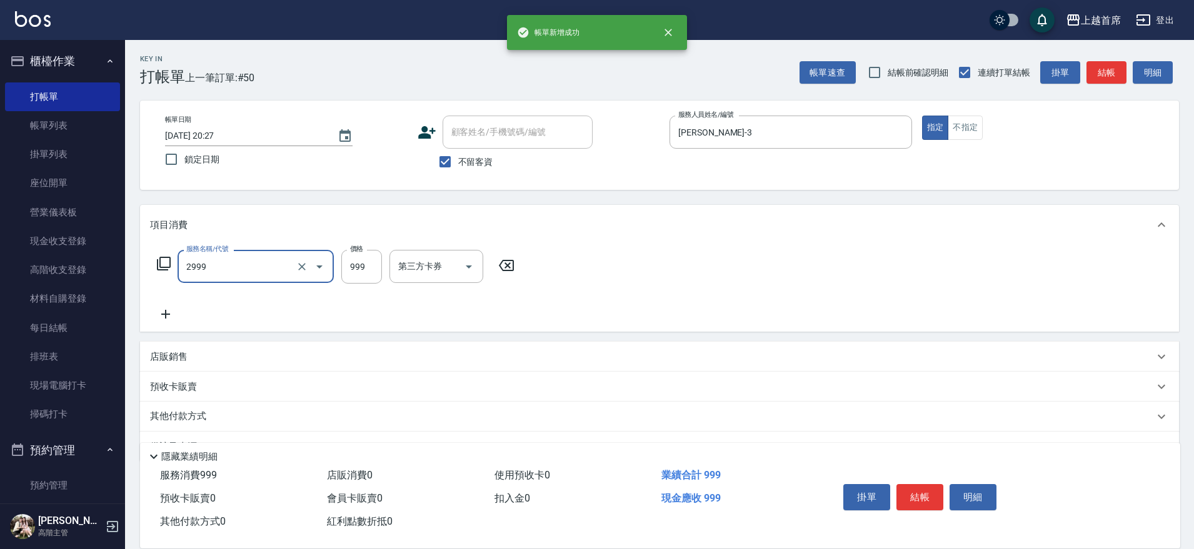
type input "spa精油洗剪套餐999(2999)"
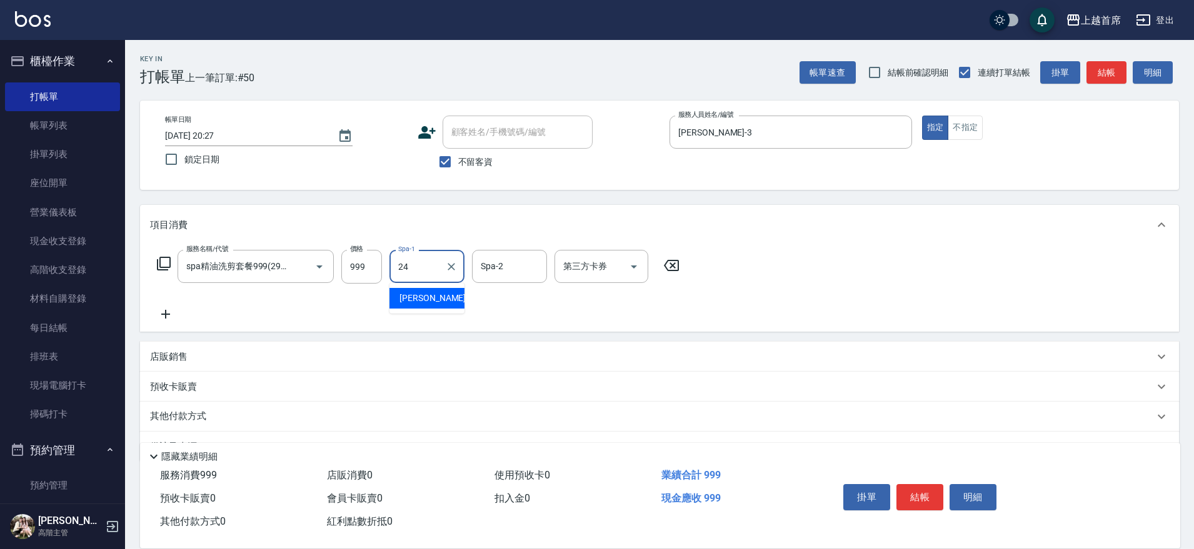
type input "[PERSON_NAME]-24"
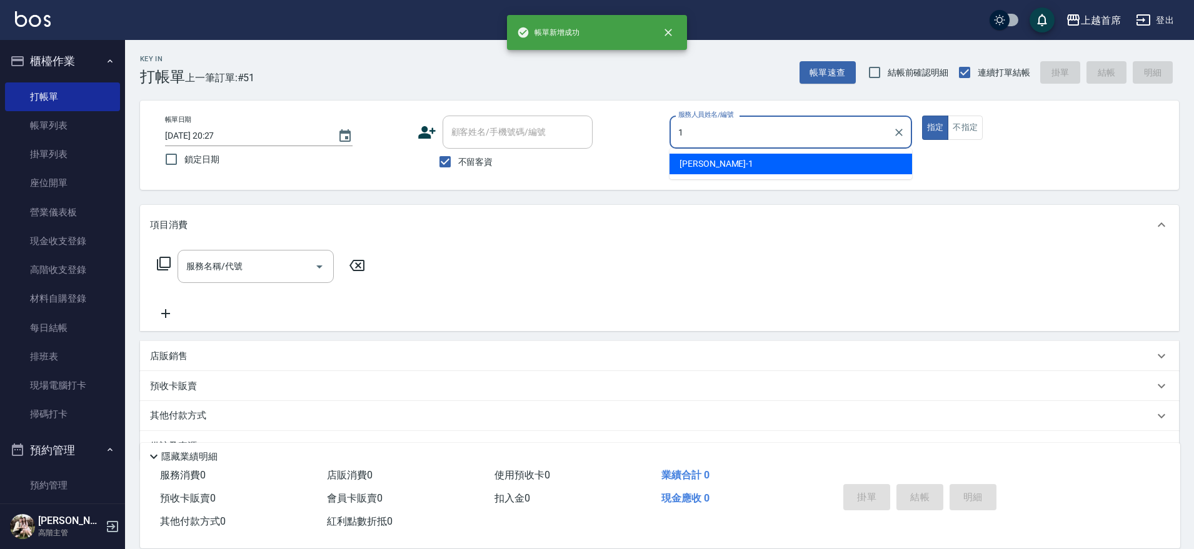
type input "[PERSON_NAME]-1"
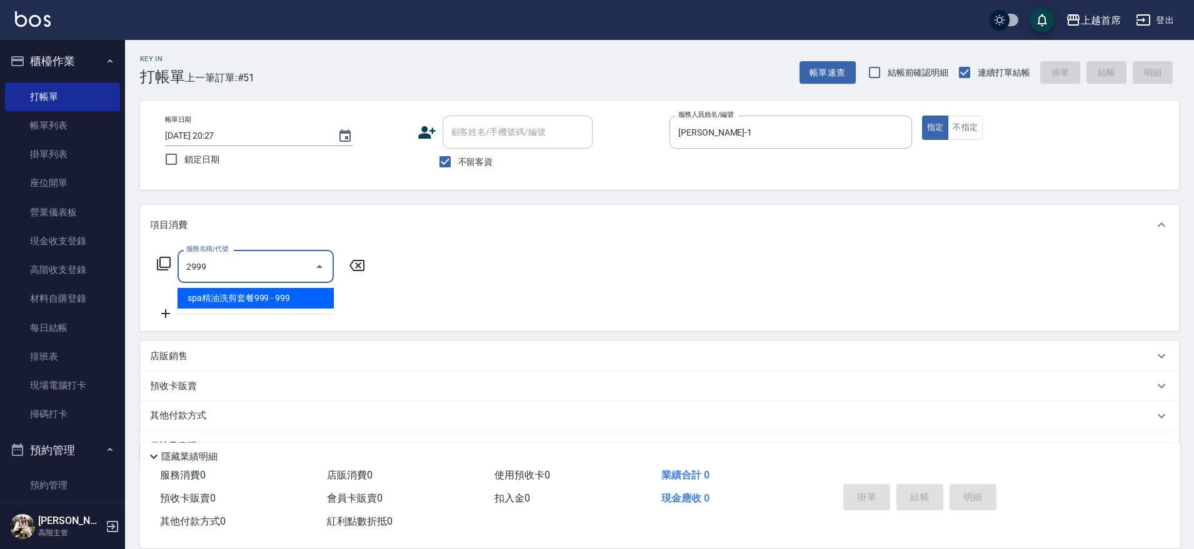
type input "spa精油洗剪套餐999(2999)"
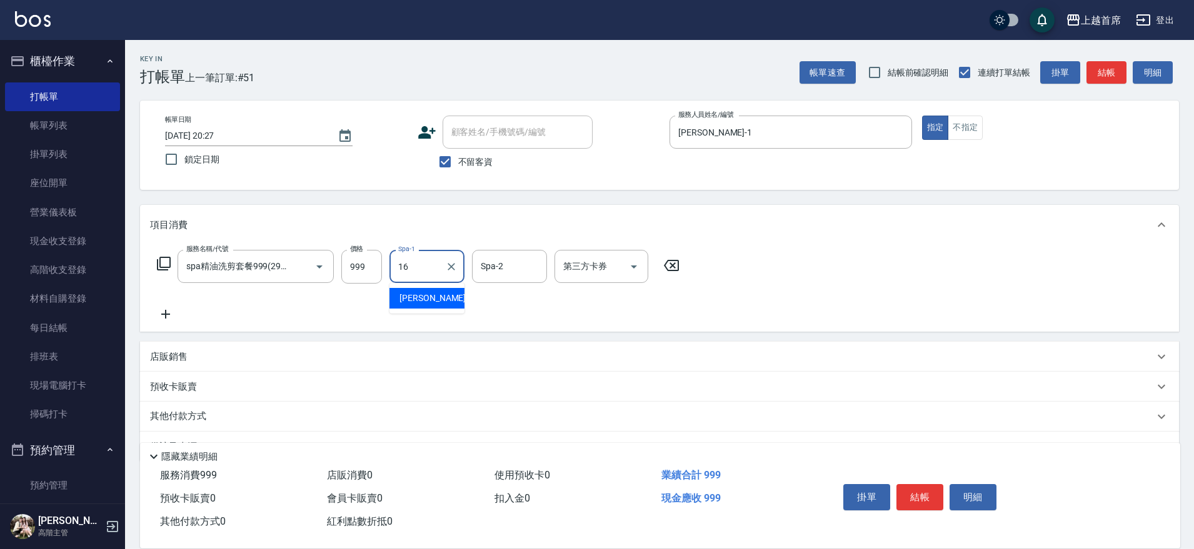
type input "[PERSON_NAME]-16"
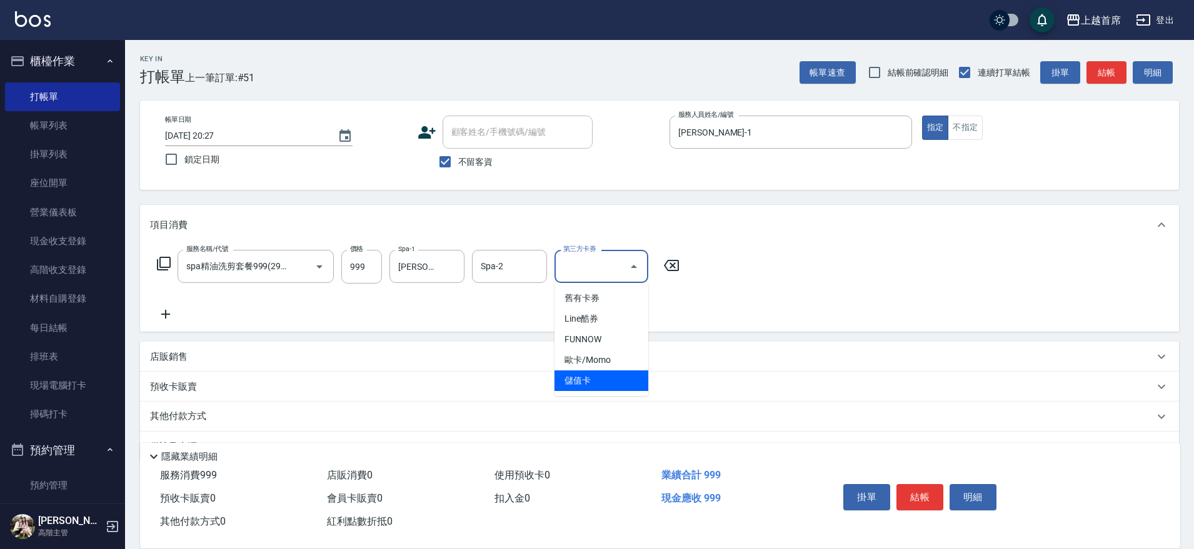
type input "儲值卡"
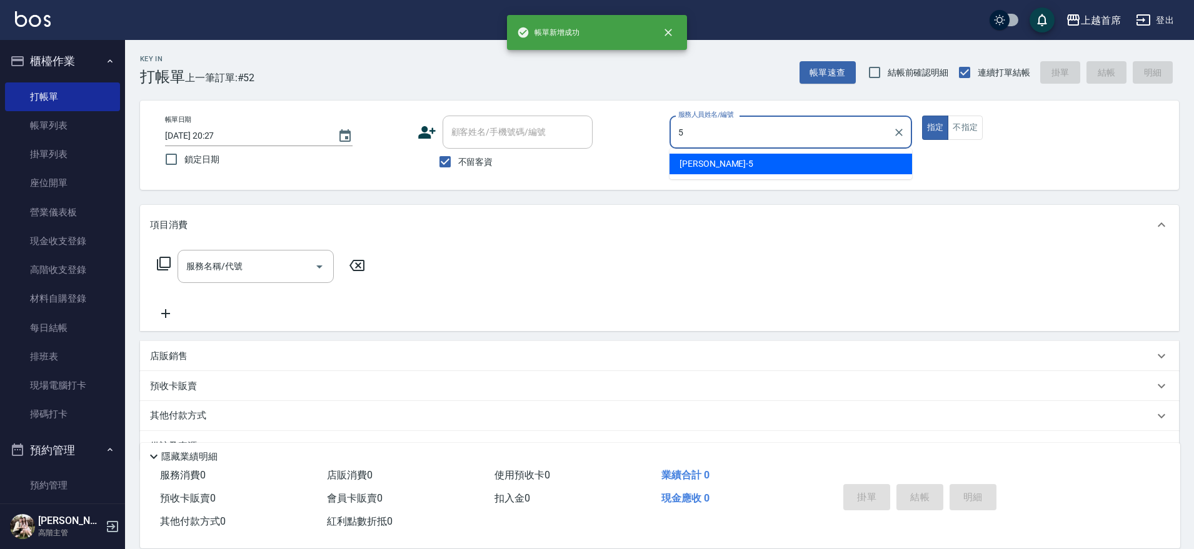
type input "[PERSON_NAME]-5"
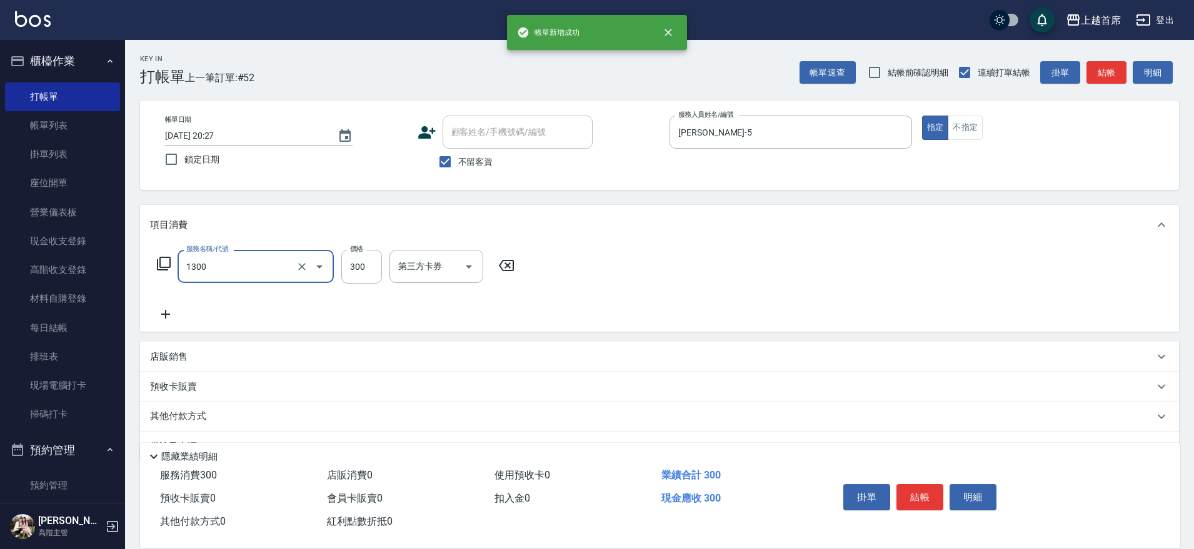
type input "洗髮(1300)"
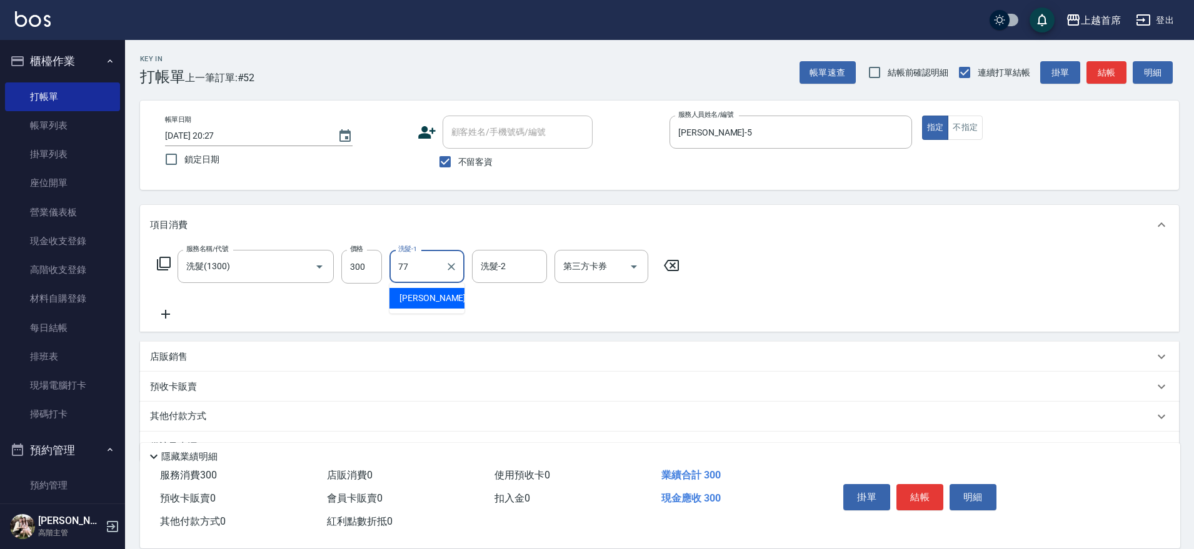
type input "[PERSON_NAME]-77"
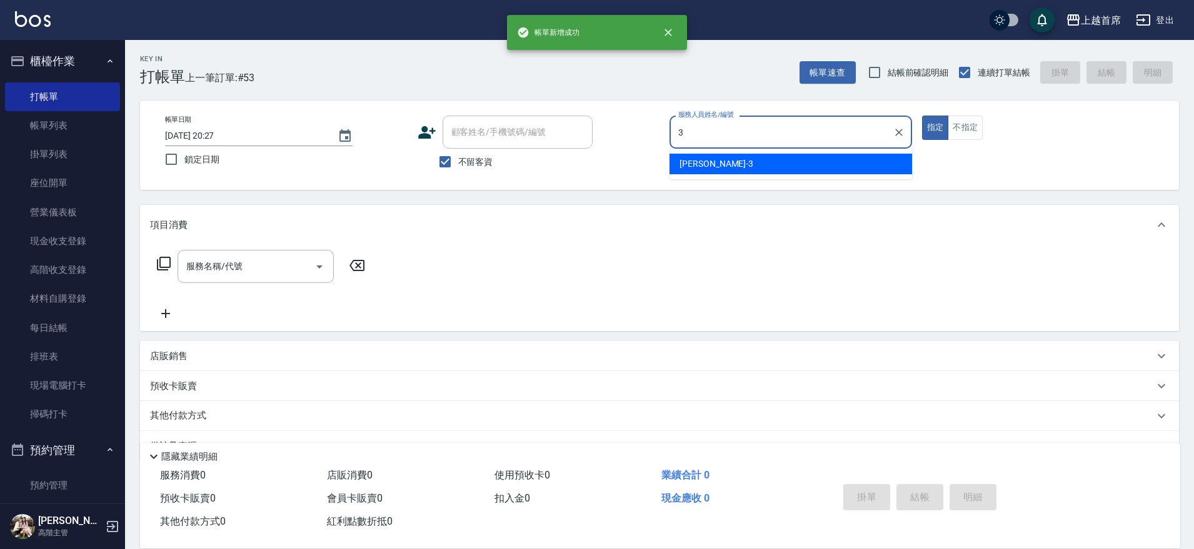
type input "[PERSON_NAME]-3"
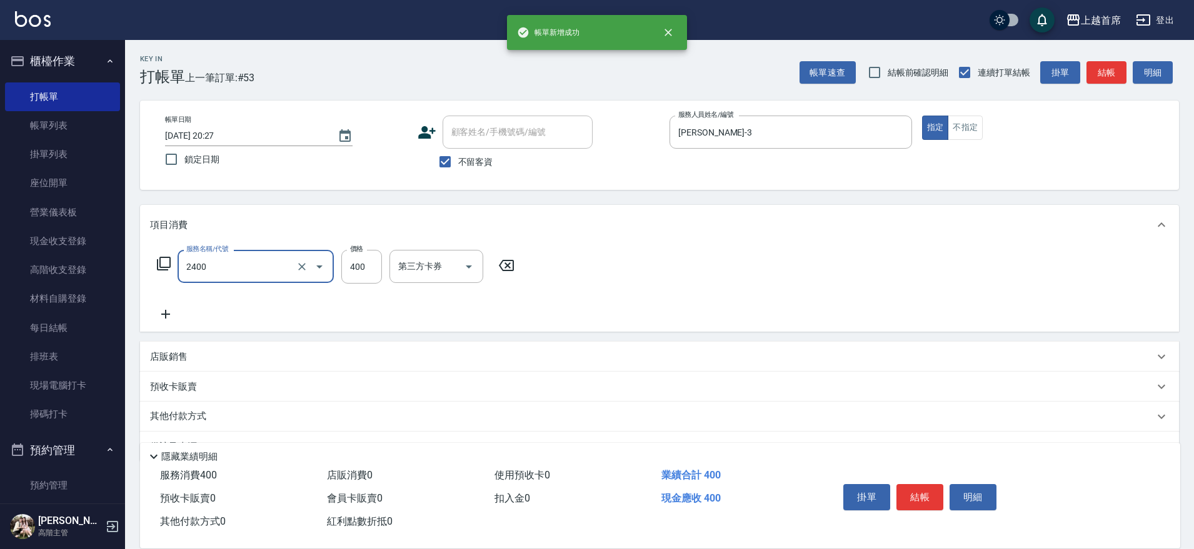
type input "指定一般洗剪400(2400)"
type input "450"
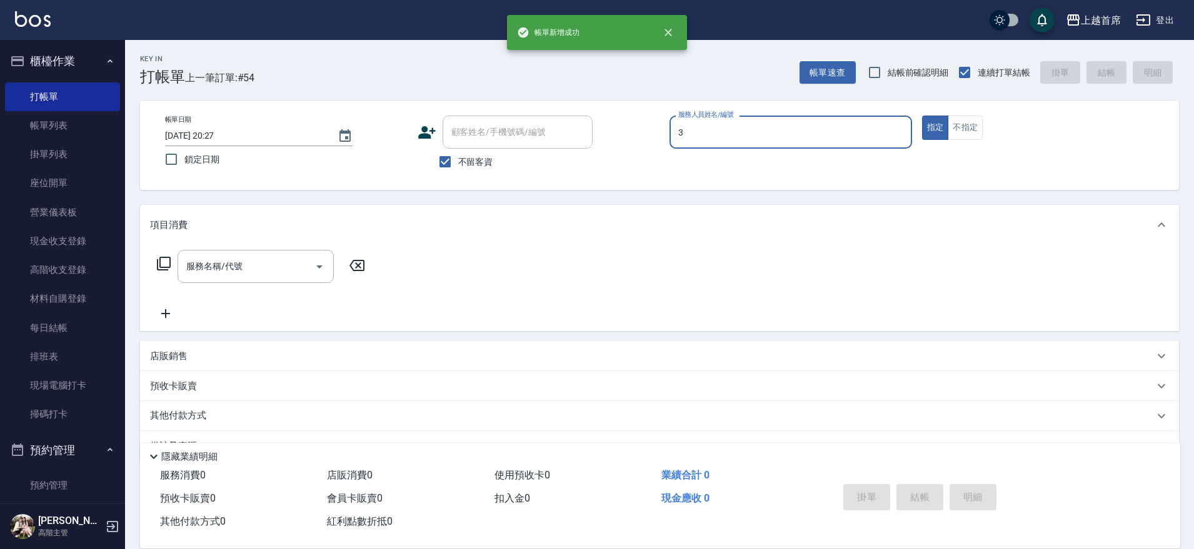
type input "[PERSON_NAME]-3"
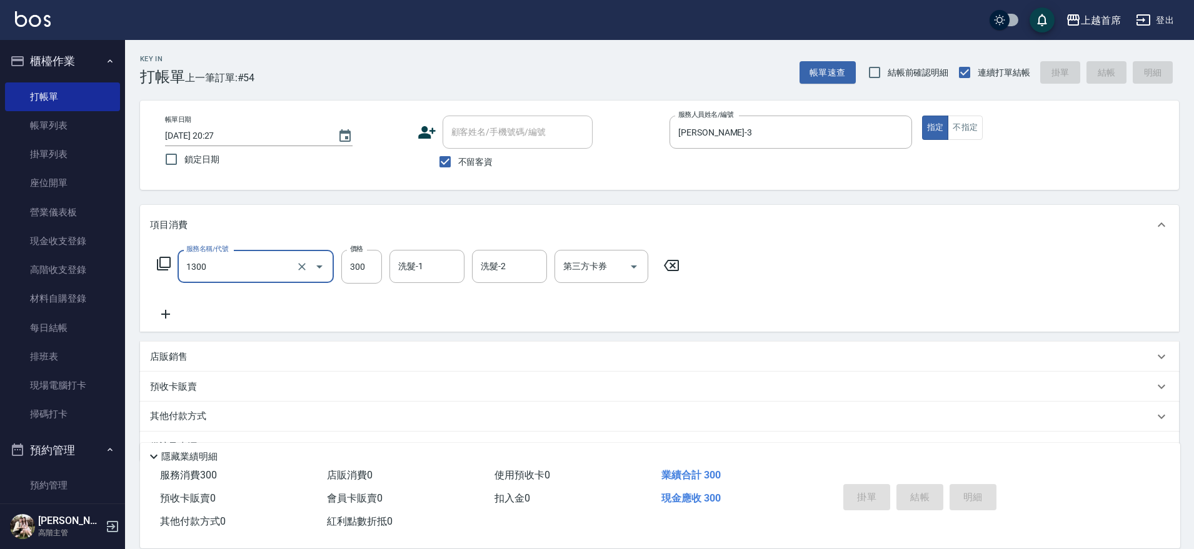
type input "1300"
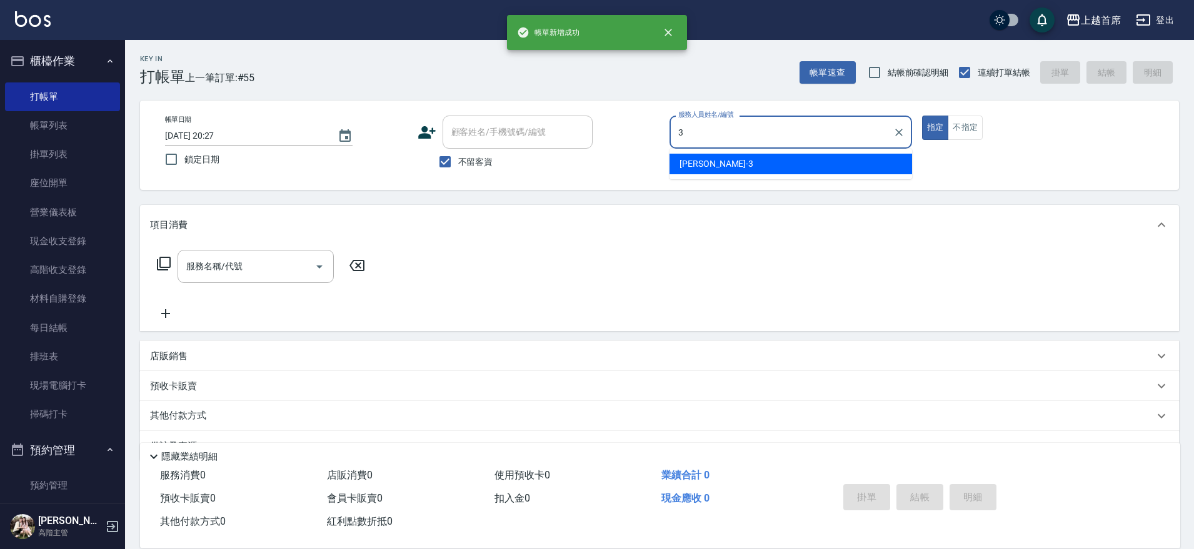
type input "[PERSON_NAME]-3"
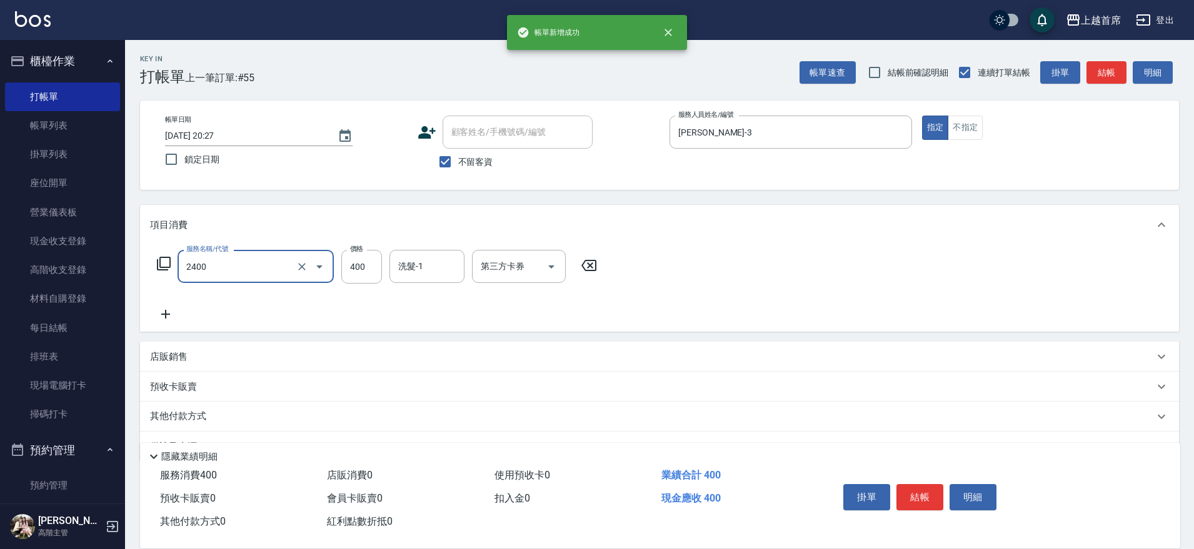
type input "指定一般洗剪400(2400)"
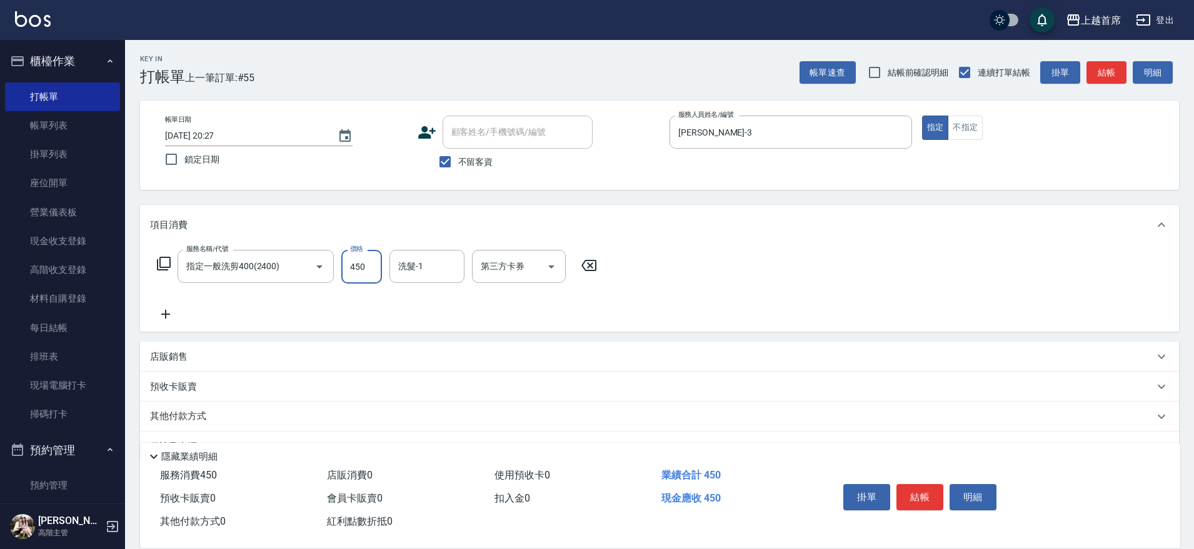
type input "450"
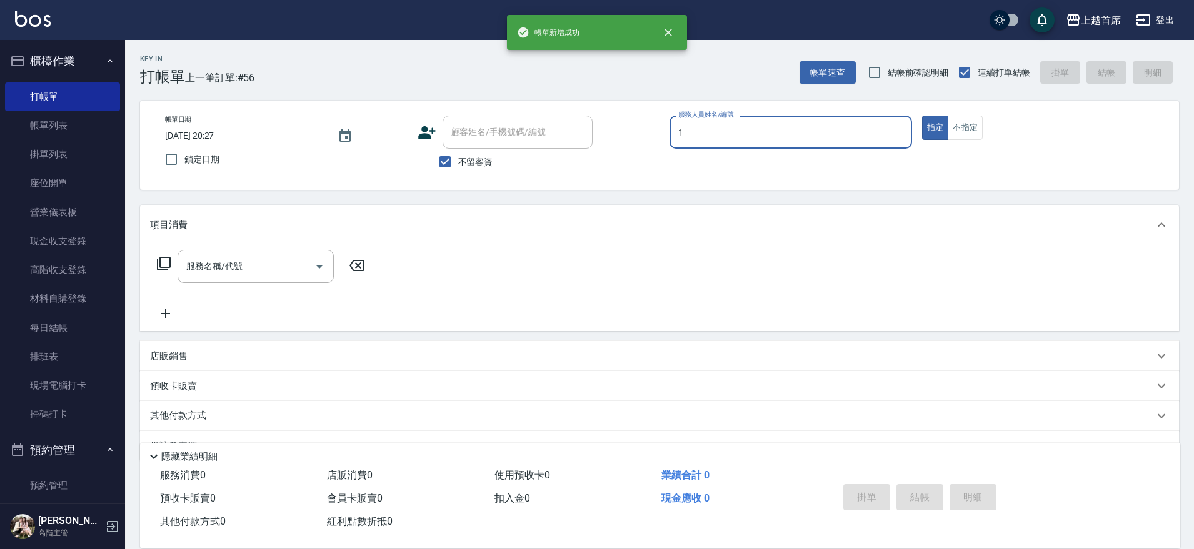
type input "[PERSON_NAME]-1"
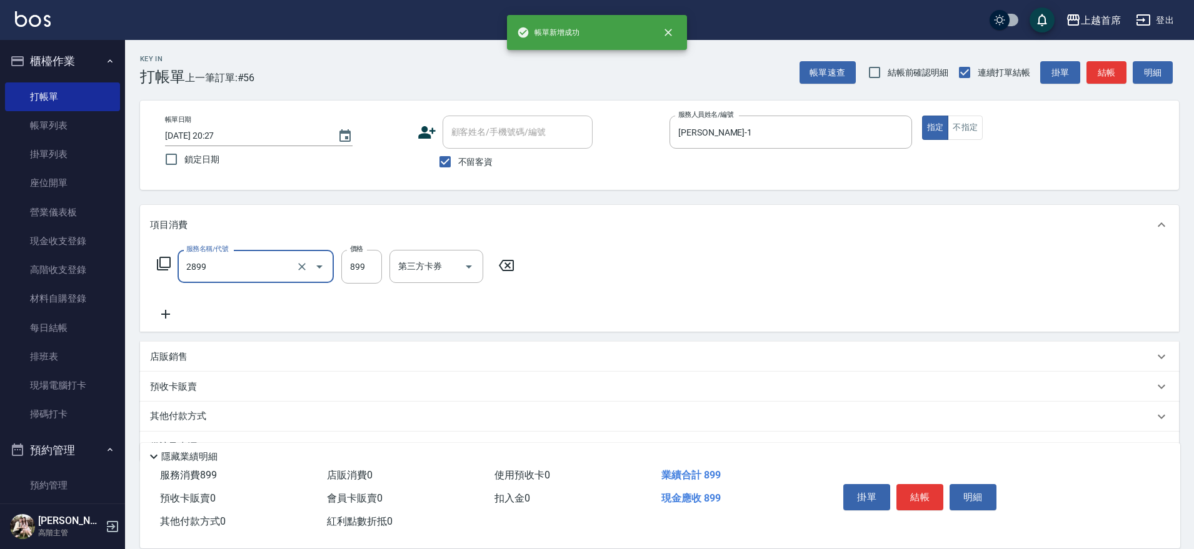
type input "899洗剪去角質套餐(2899)"
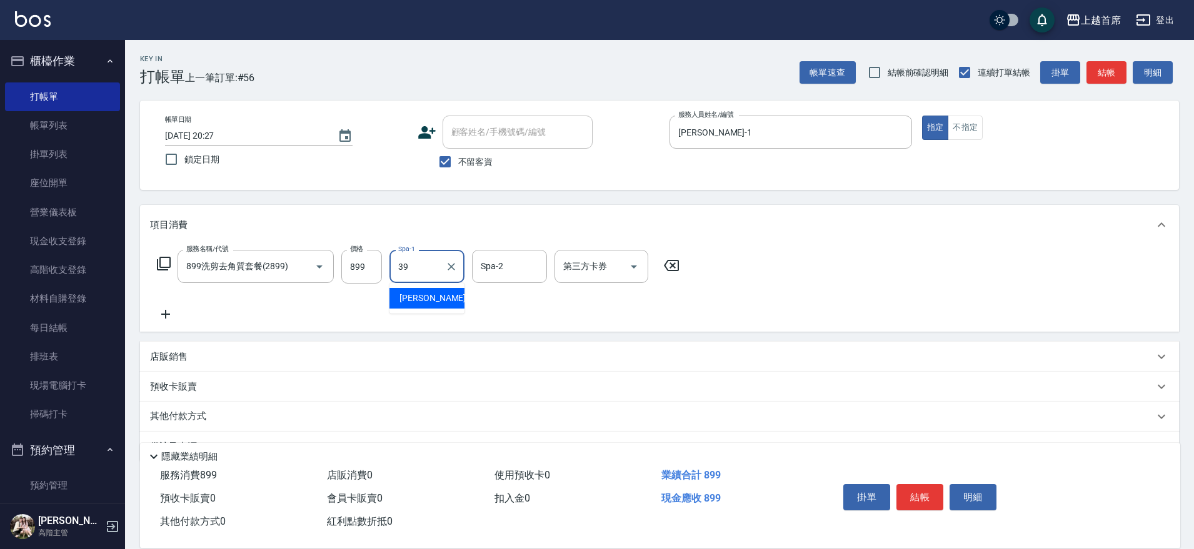
type input "[PERSON_NAME]-39"
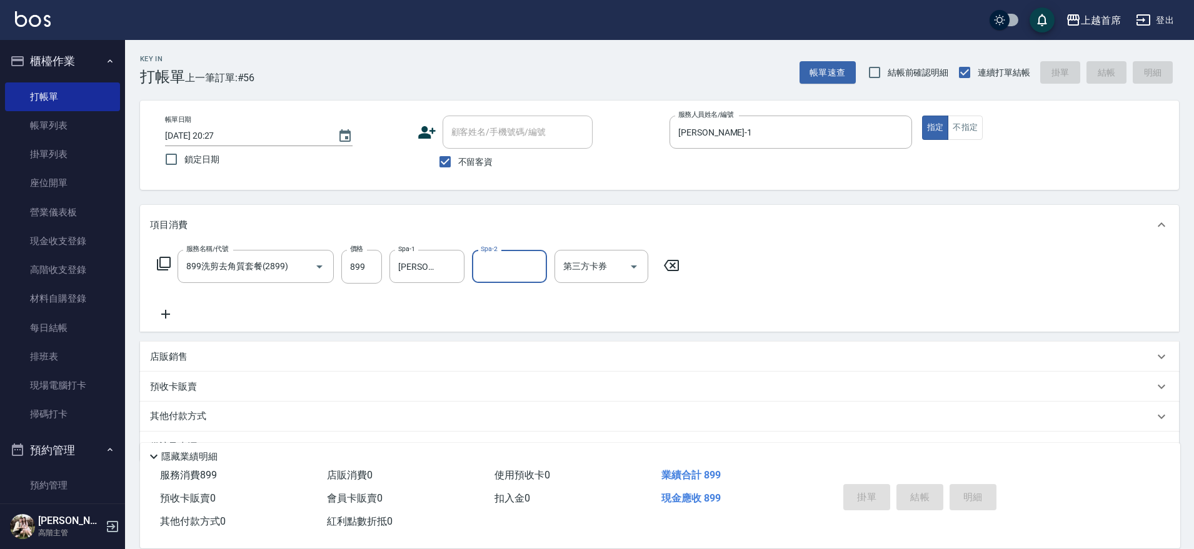
type input "[DATE] 20:28"
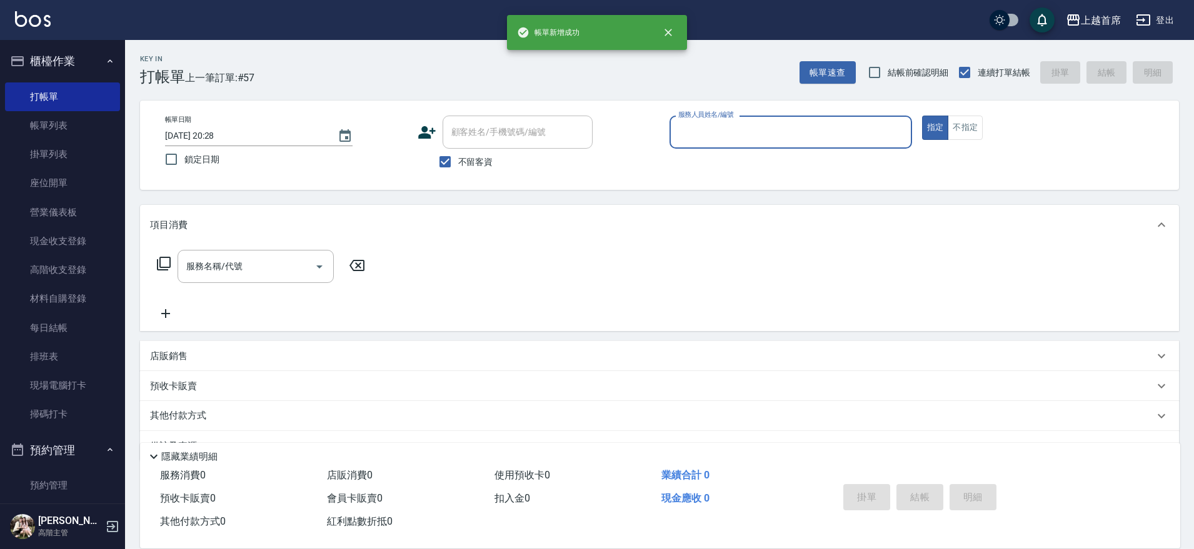
click at [82, 61] on button "櫃檯作業" at bounding box center [62, 61] width 115 height 32
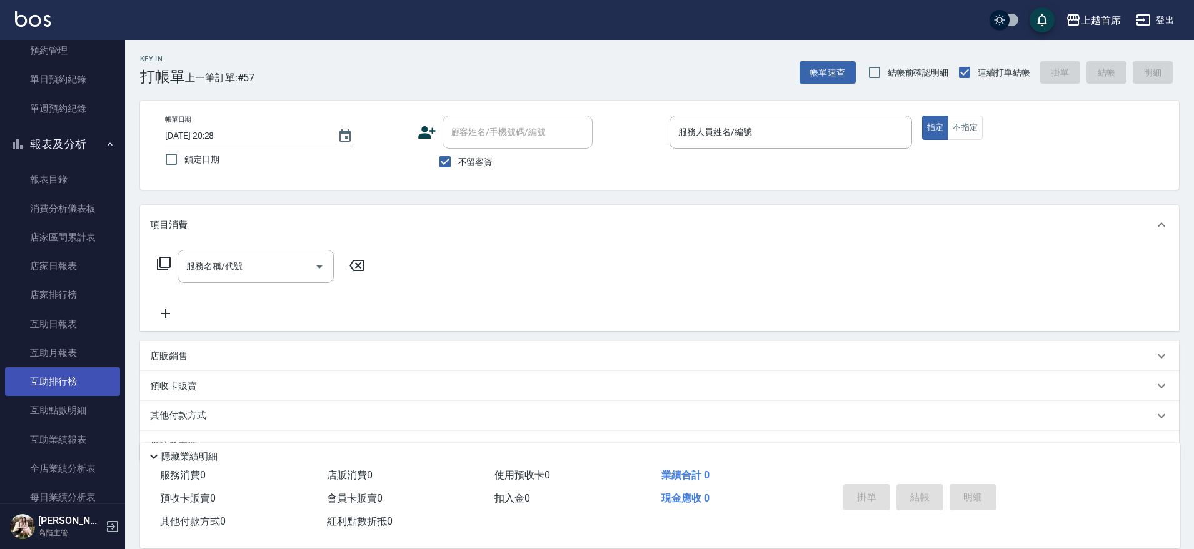
scroll to position [234, 0]
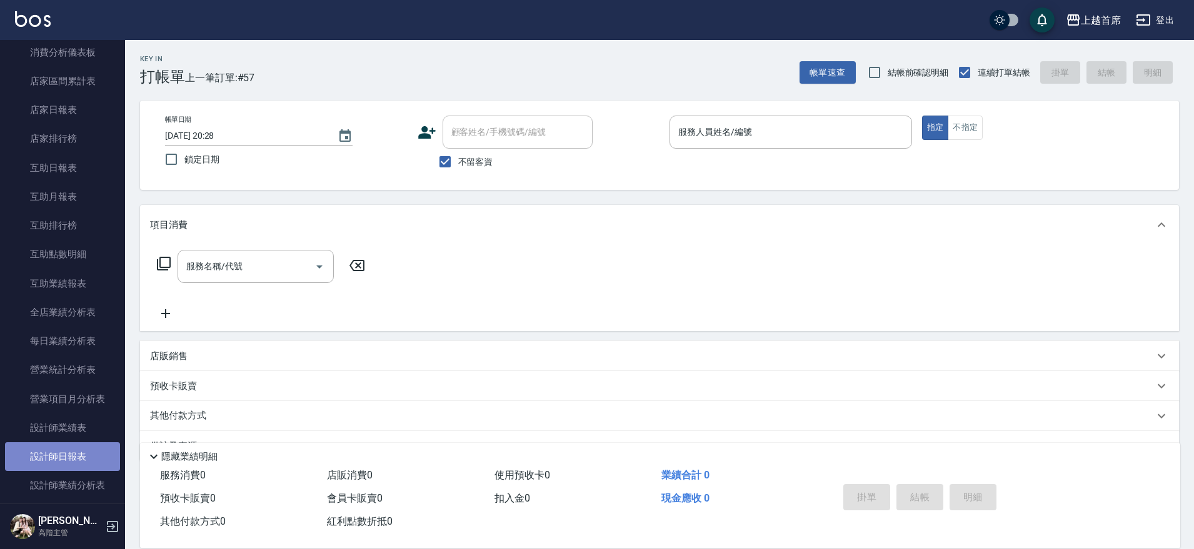
click at [83, 449] on link "設計師日報表" at bounding box center [62, 456] width 115 height 29
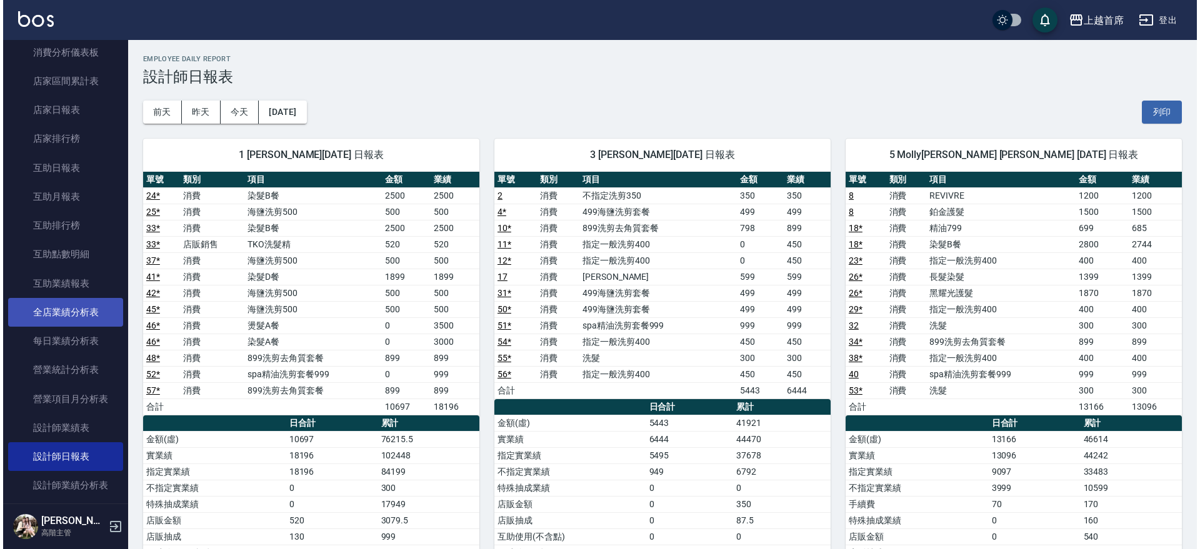
scroll to position [547, 0]
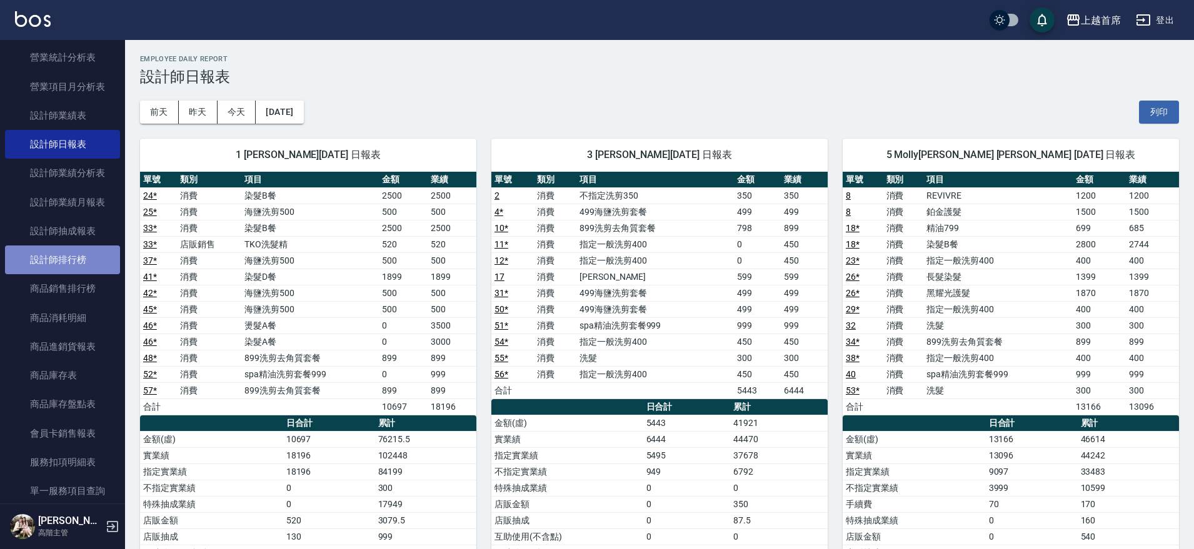
click at [82, 254] on link "設計師排行榜" at bounding box center [62, 260] width 115 height 29
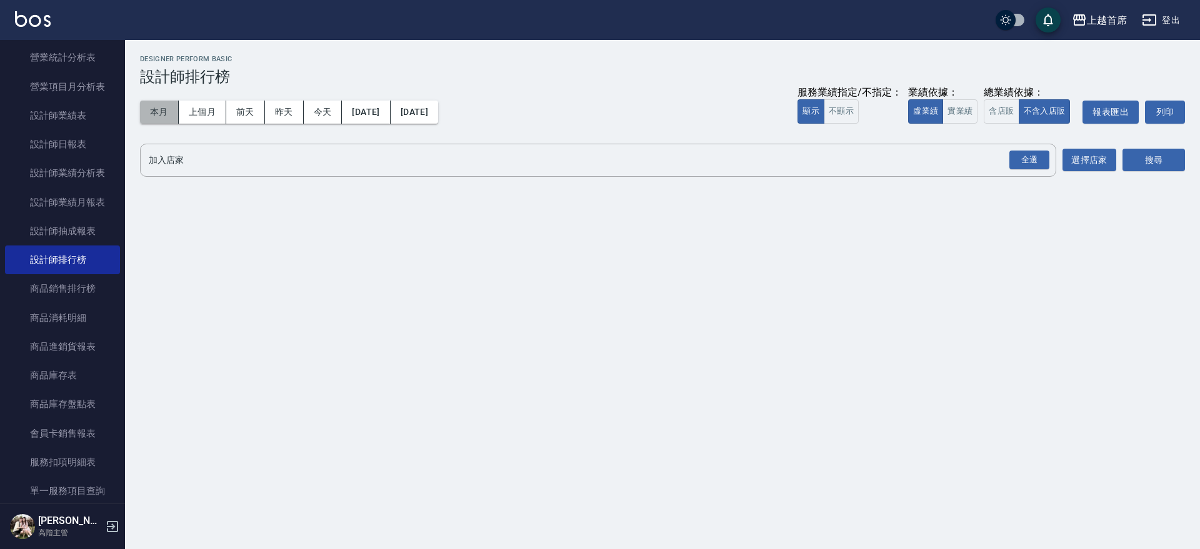
click at [154, 114] on button "本月" at bounding box center [159, 112] width 39 height 23
click at [996, 106] on button "含店販" at bounding box center [1001, 111] width 35 height 24
click at [958, 114] on button "實業績" at bounding box center [959, 111] width 35 height 24
click at [1022, 151] on div "全選" at bounding box center [1029, 160] width 40 height 19
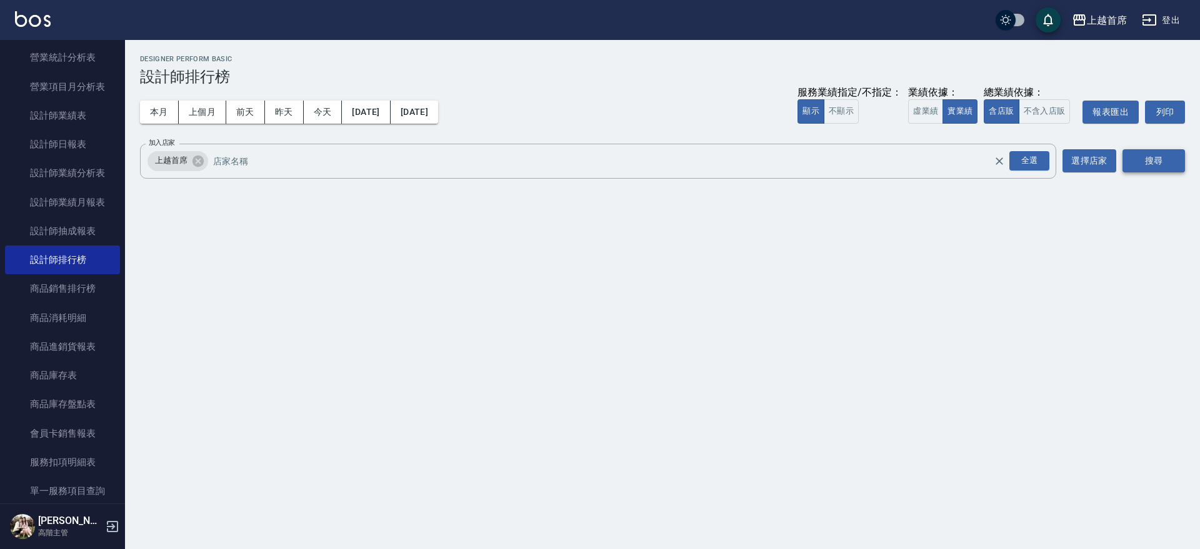
click at [1127, 152] on button "搜尋" at bounding box center [1153, 160] width 62 height 23
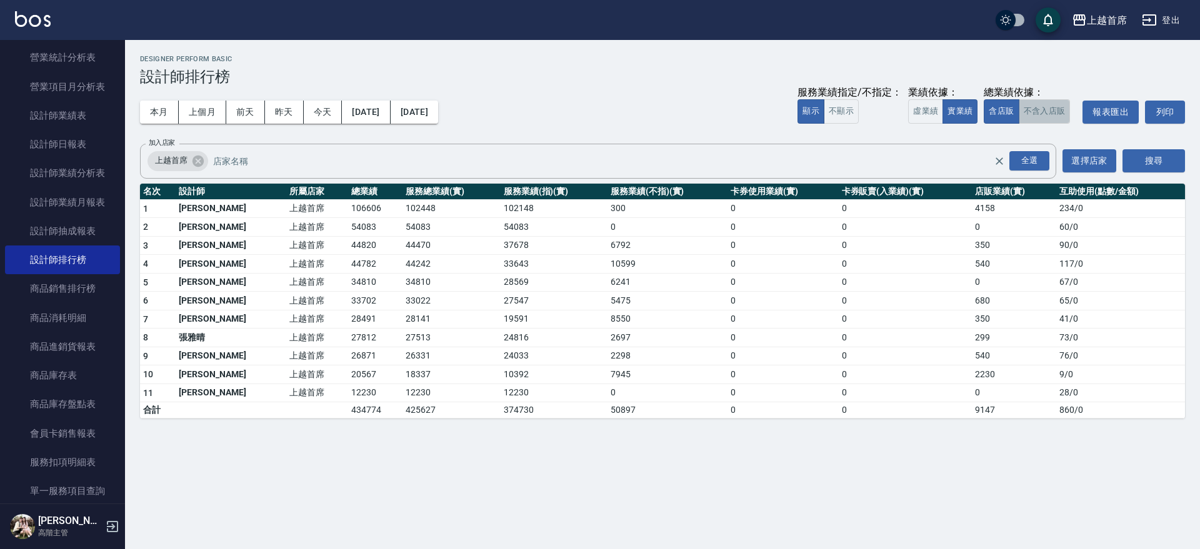
click at [1057, 109] on button "不含入店販" at bounding box center [1045, 111] width 52 height 24
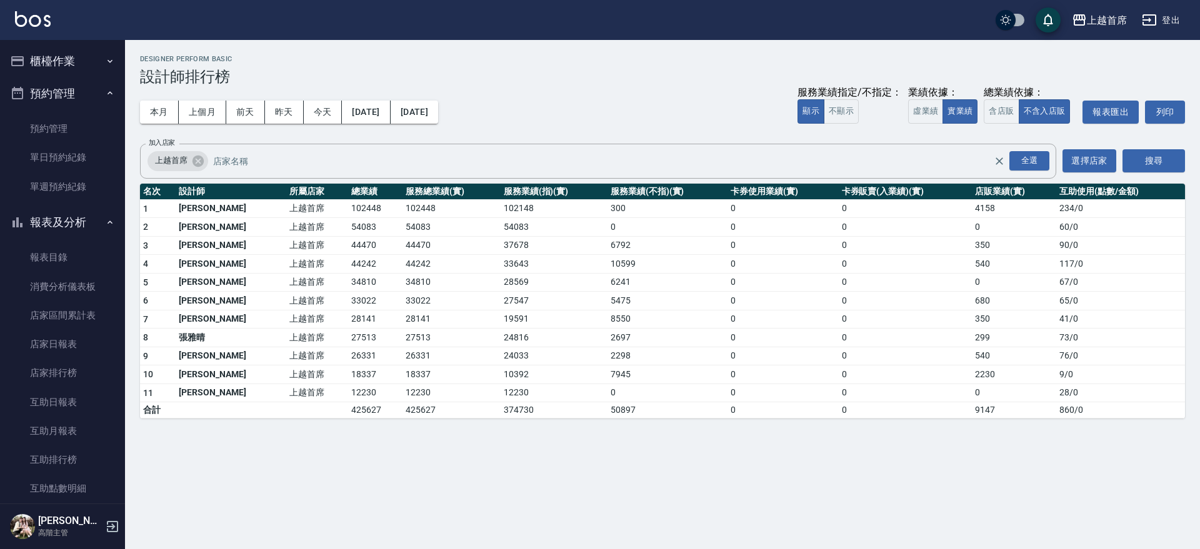
click at [75, 59] on button "櫃檯作業" at bounding box center [62, 61] width 115 height 32
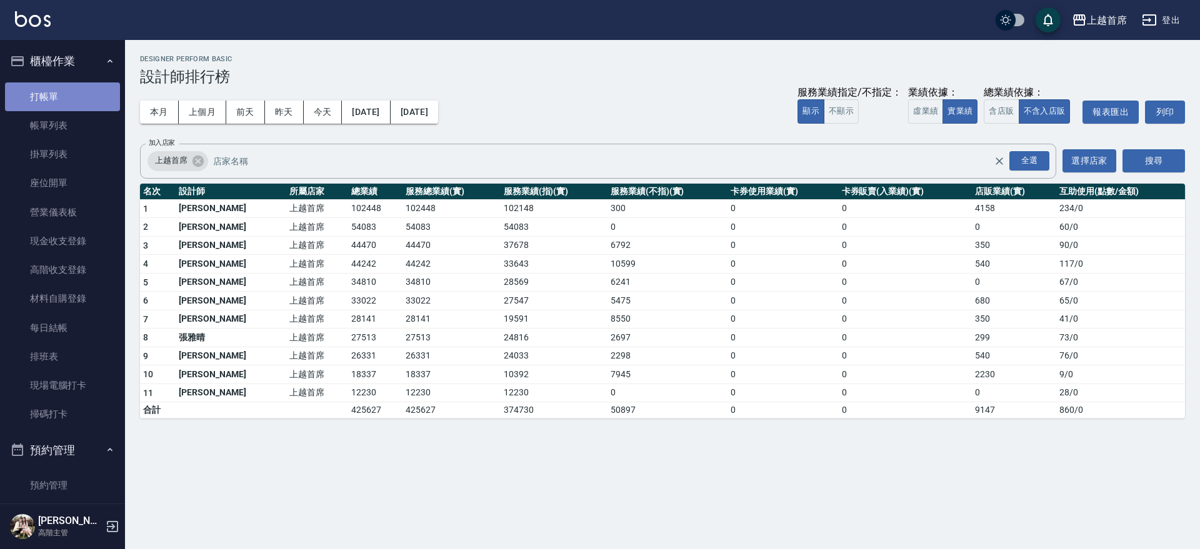
click at [66, 92] on link "打帳單" at bounding box center [62, 96] width 115 height 29
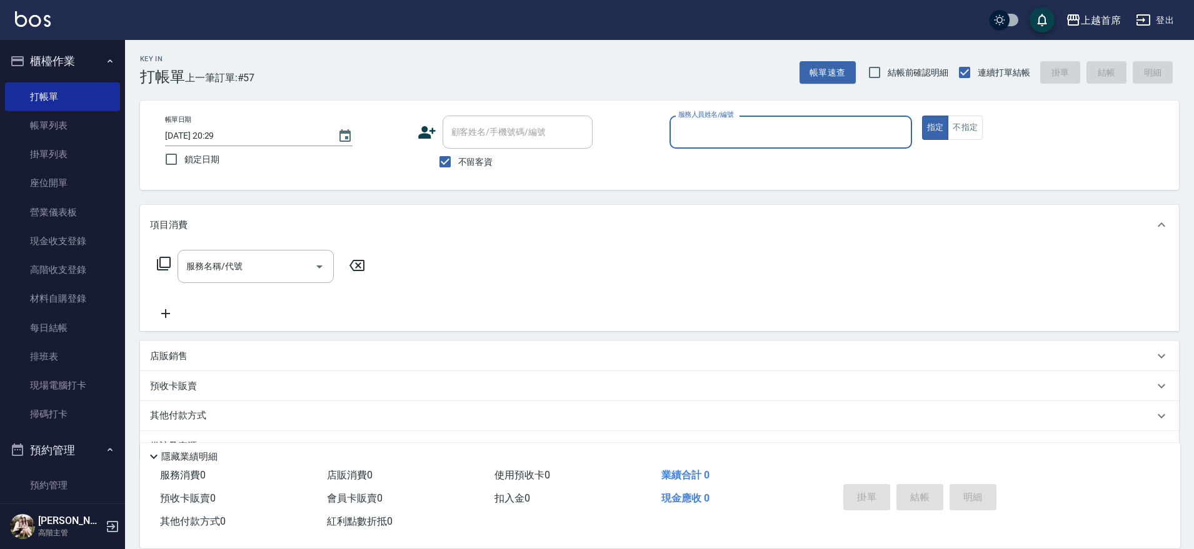
click at [1193, 252] on html "上越首席 登出 櫃檯作業 打帳單 帳單列表 掛單列表 座位開單 營業儀表板 現金收支登錄 高階收支登錄 材料自購登錄 每日結帳 排班表 現場電腦打卡 掃碼打卡…" at bounding box center [597, 290] width 1194 height 581
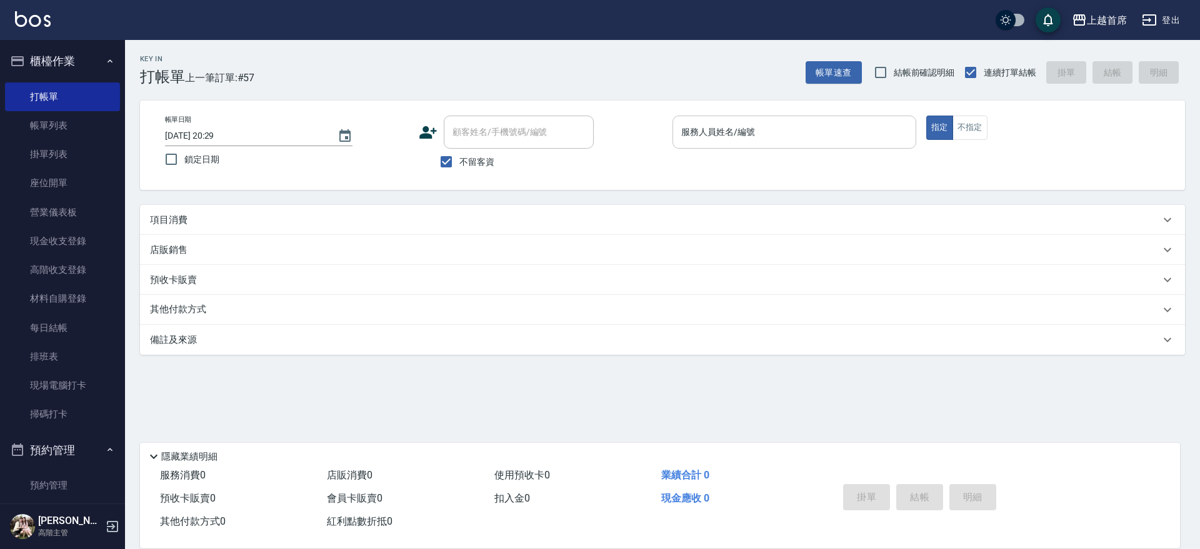
click at [697, 126] on input "服務人員姓名/編號" at bounding box center [794, 132] width 232 height 22
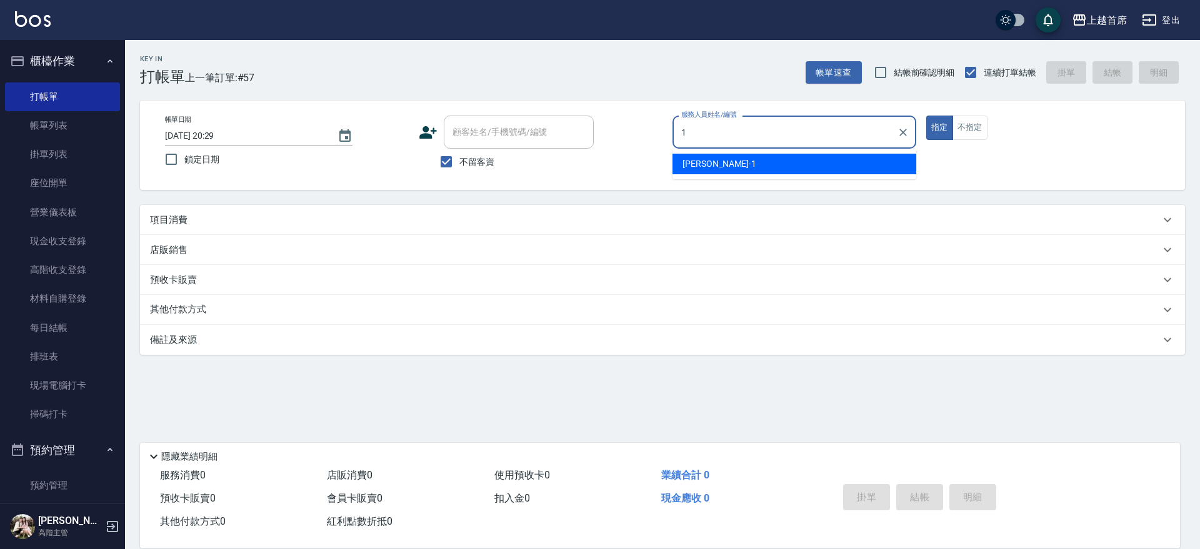
type input "[PERSON_NAME]-1"
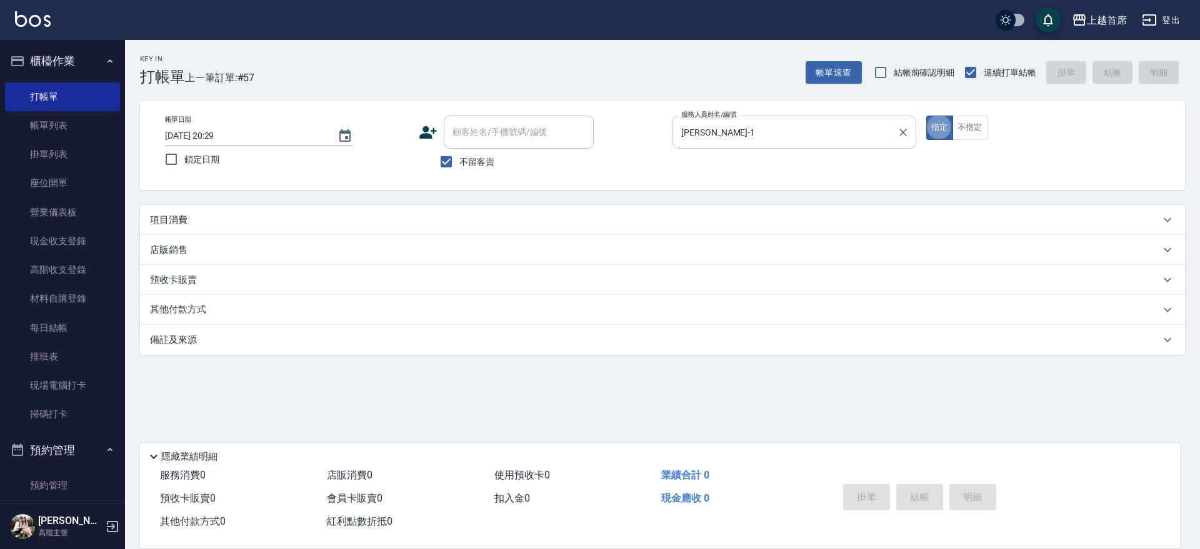
type button "true"
click at [926, 116] on button "指定" at bounding box center [939, 128] width 27 height 24
click at [230, 221] on div "項目消費" at bounding box center [655, 220] width 1010 height 13
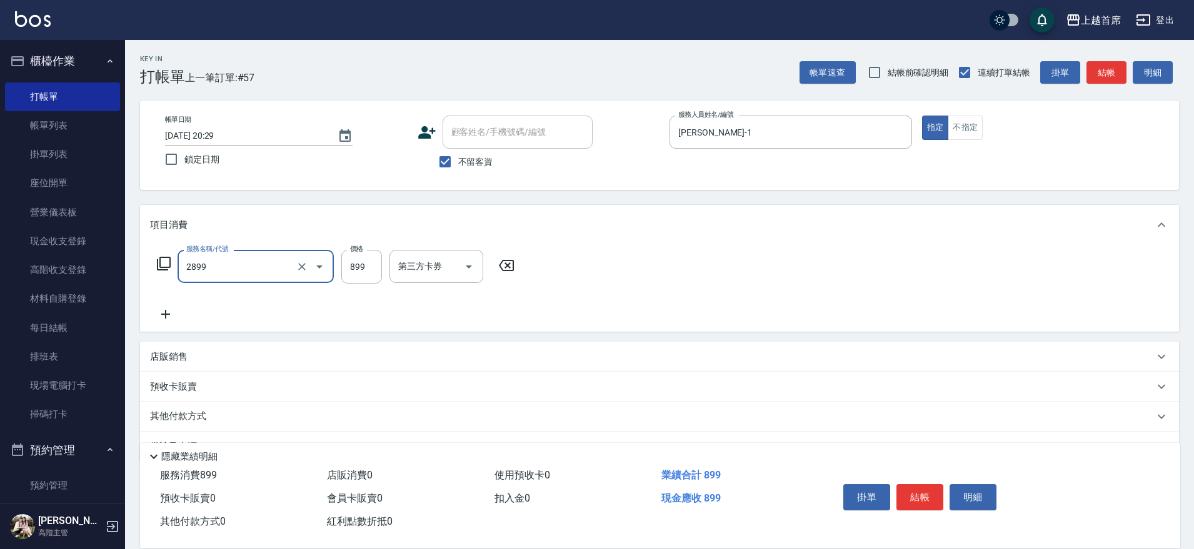
type input "899洗剪去角質套餐(2899)"
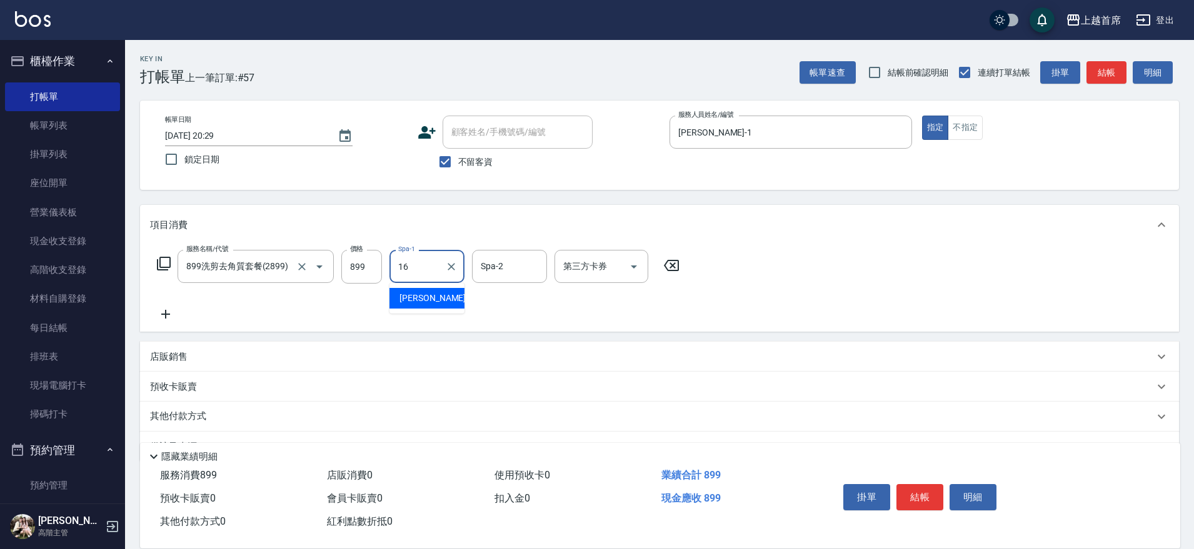
type input "[PERSON_NAME]-16"
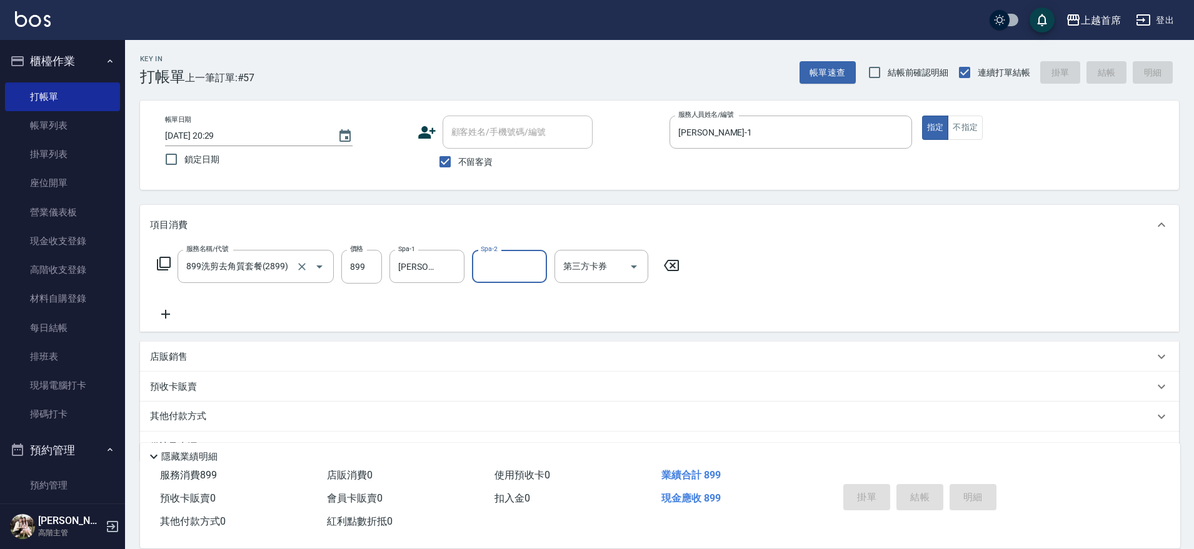
type input "[DATE] 20:30"
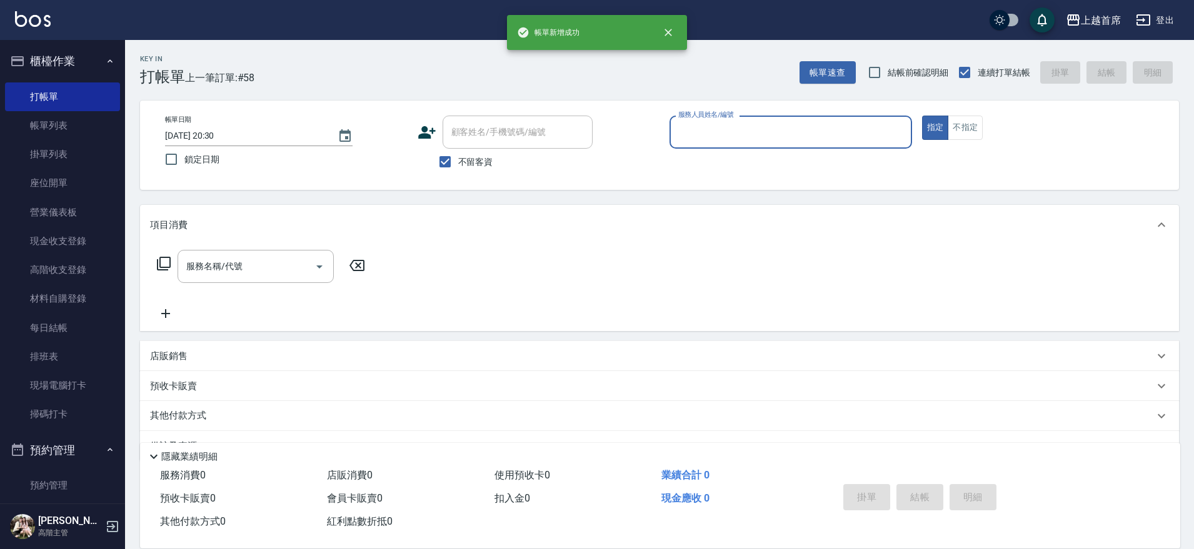
click at [63, 57] on button "櫃檯作業" at bounding box center [62, 61] width 115 height 32
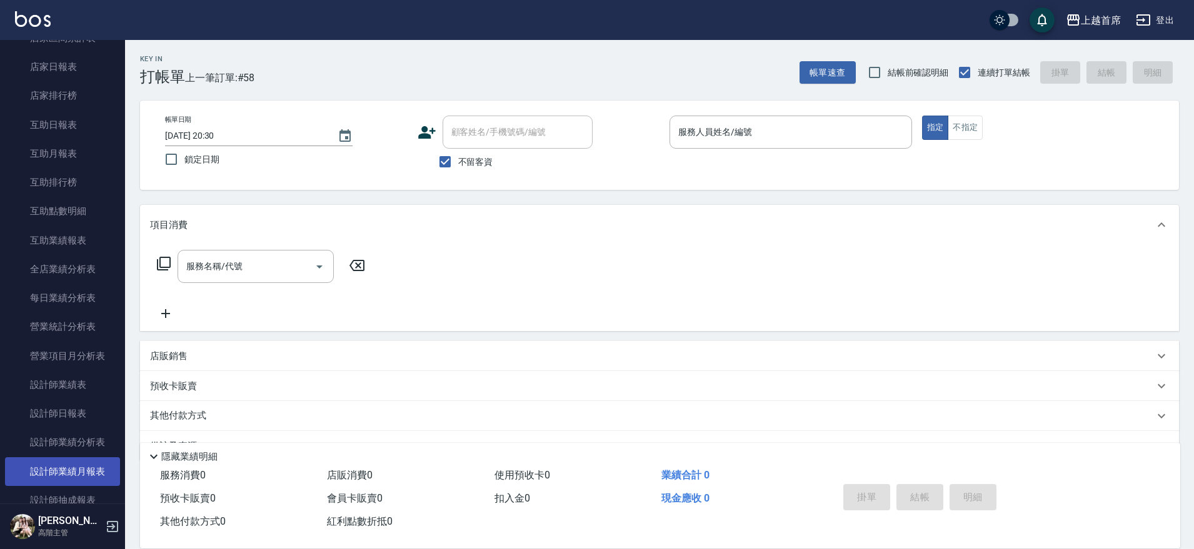
scroll to position [312, 0]
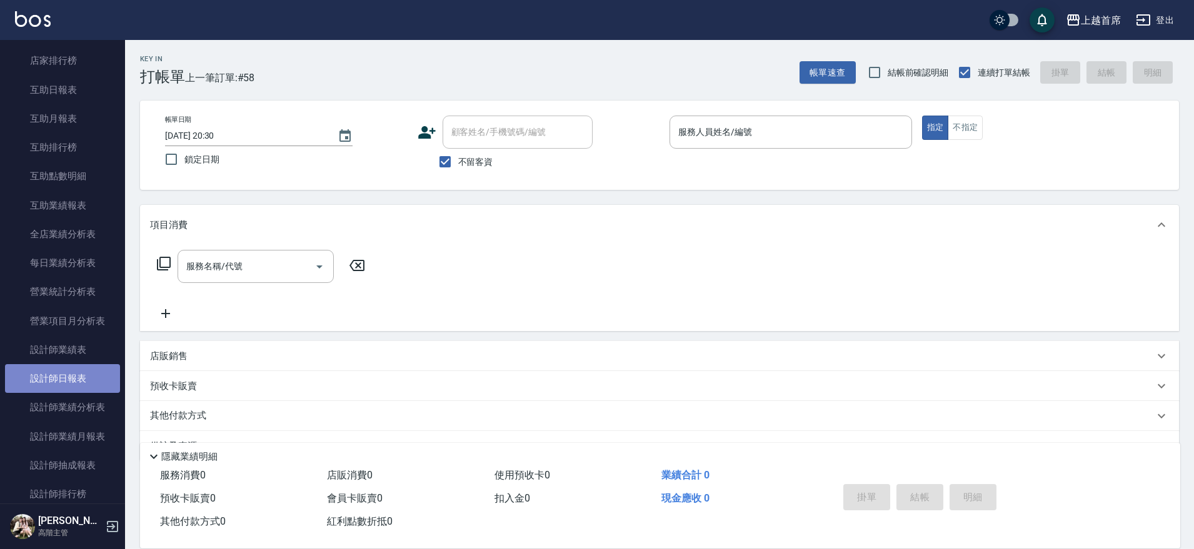
click at [82, 382] on link "設計師日報表" at bounding box center [62, 378] width 115 height 29
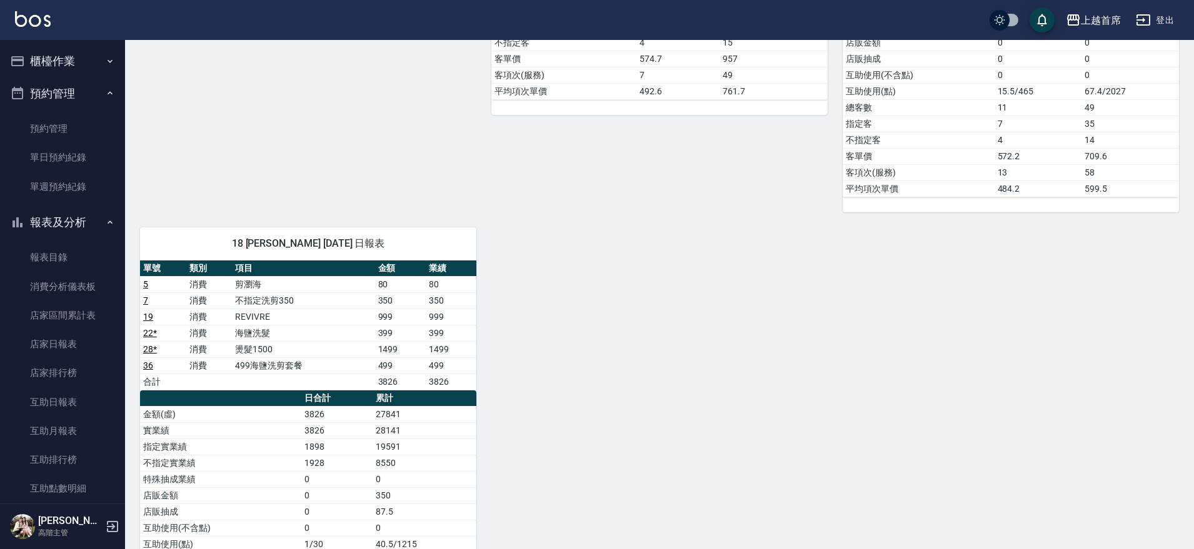
click at [54, 58] on button "櫃檯作業" at bounding box center [62, 61] width 115 height 32
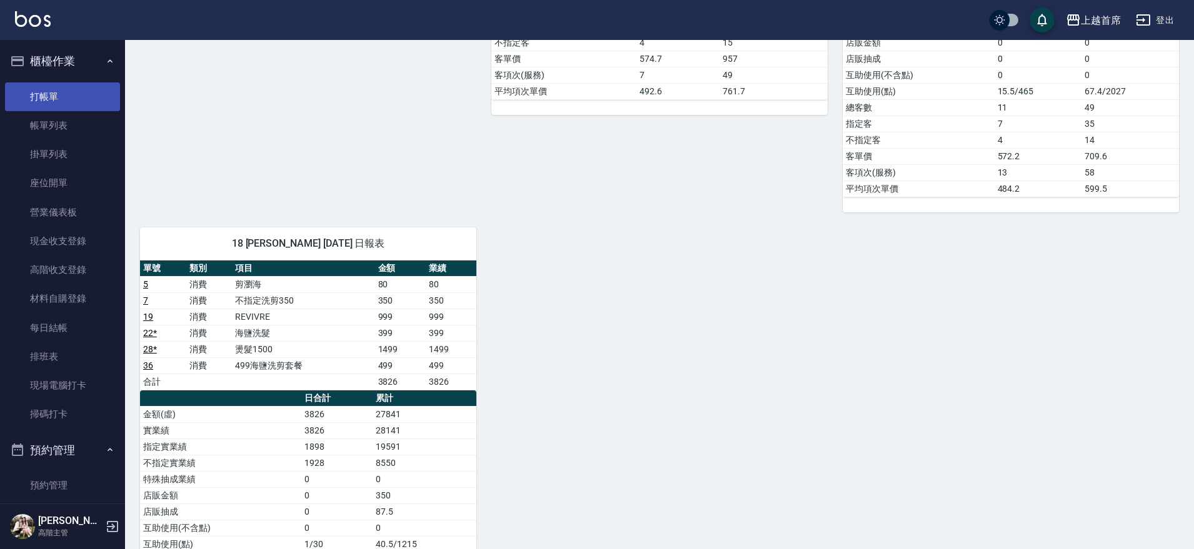
click at [54, 102] on link "打帳單" at bounding box center [62, 96] width 115 height 29
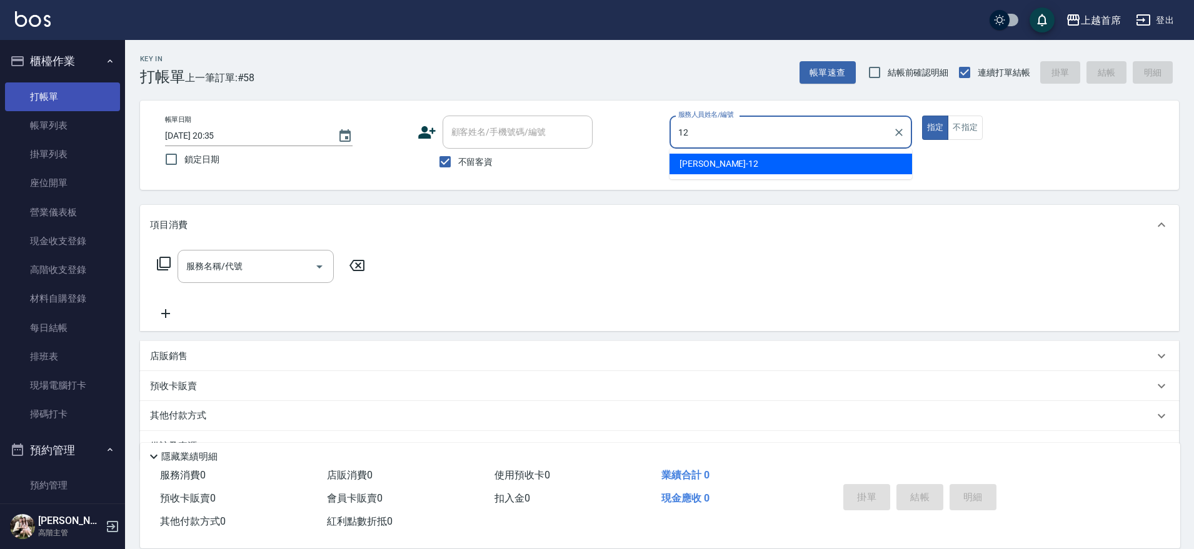
type input "[PERSON_NAME]-12"
type button "true"
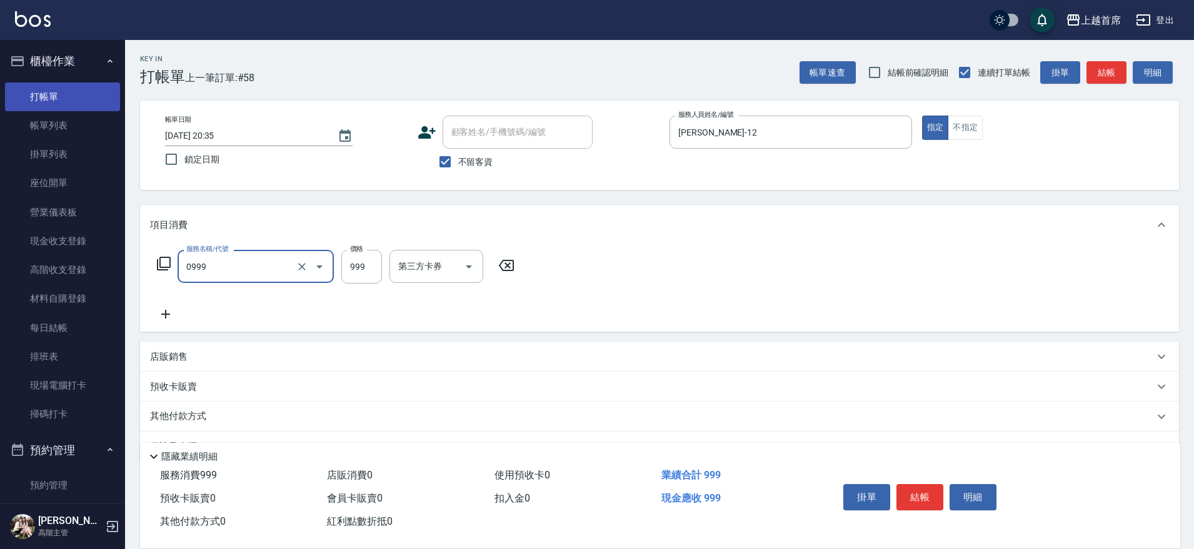
type input "REVIVRE(0999)"
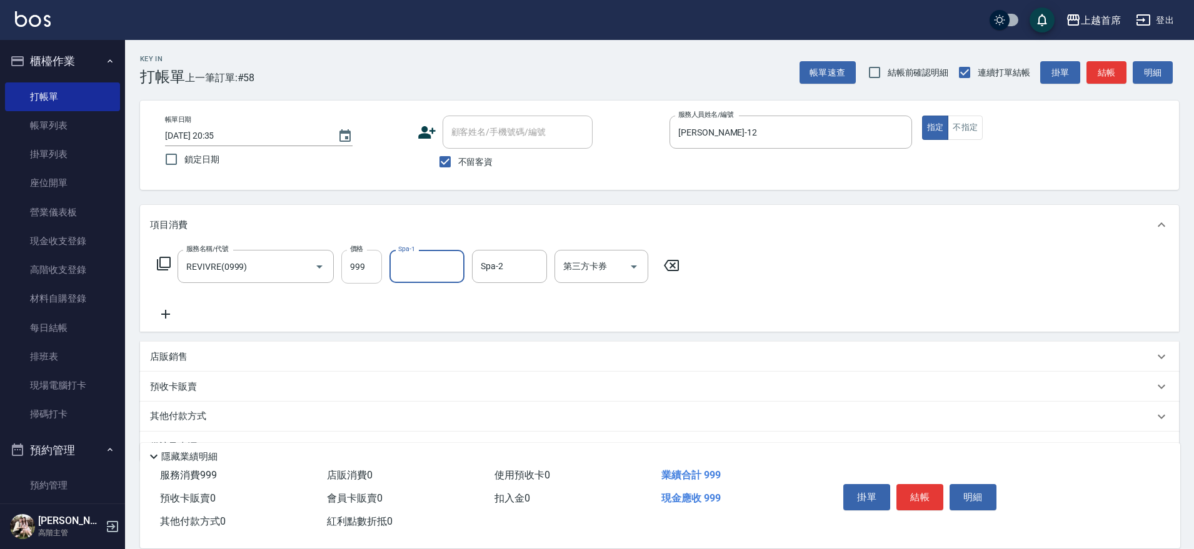
click at [361, 271] on input "999" at bounding box center [361, 267] width 41 height 34
type input "899"
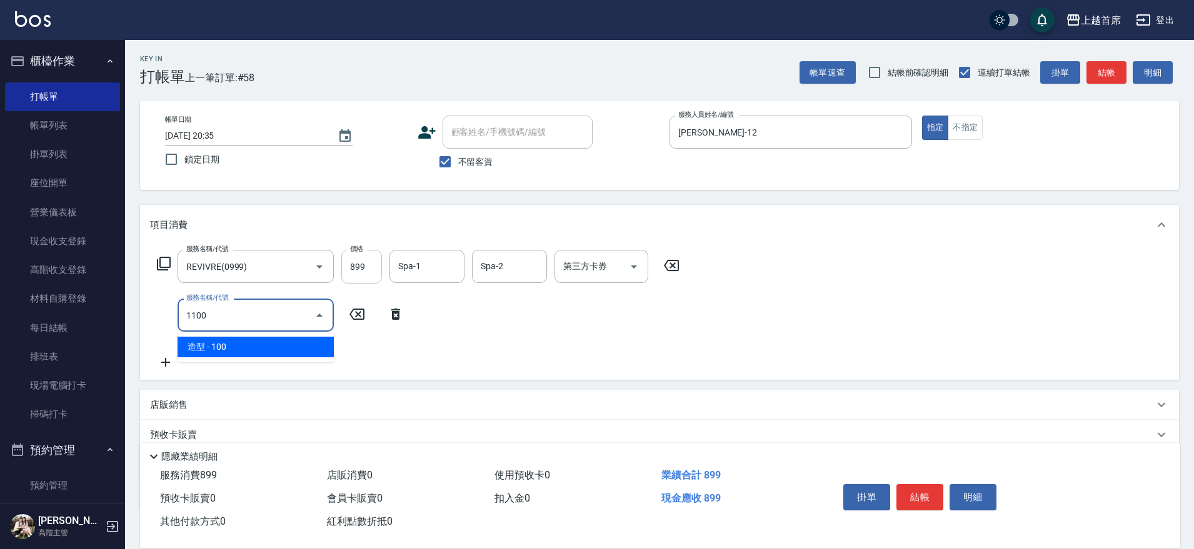
type input "造型(1100)"
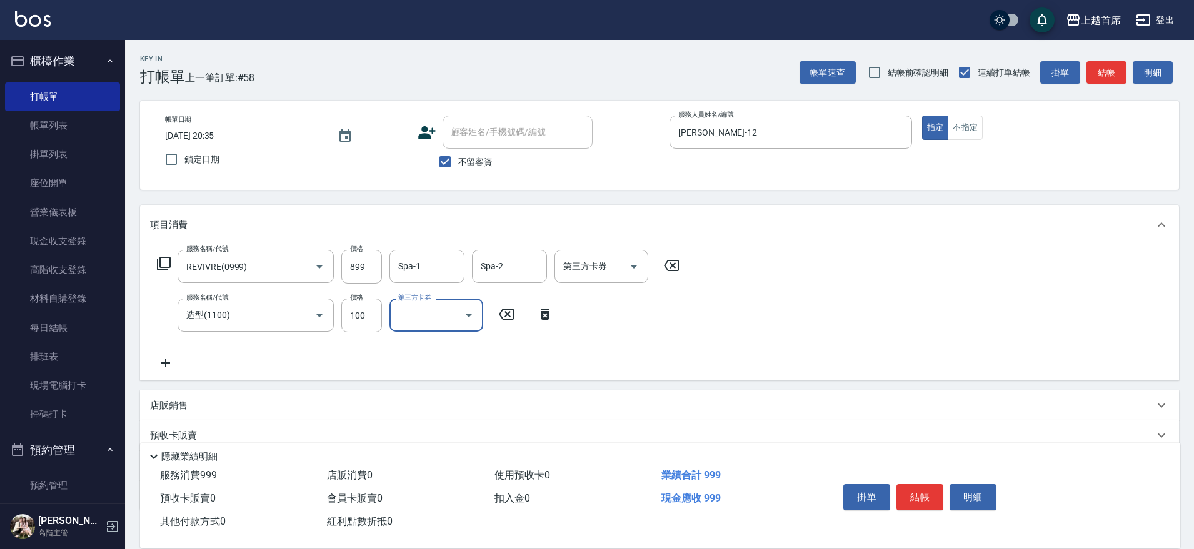
click at [426, 313] on input "第三方卡券" at bounding box center [427, 315] width 64 height 22
drag, startPoint x: 414, startPoint y: 430, endPoint x: 469, endPoint y: 380, distance: 74.8
click at [414, 429] on span "儲值卡" at bounding box center [436, 429] width 94 height 21
type input "儲值卡"
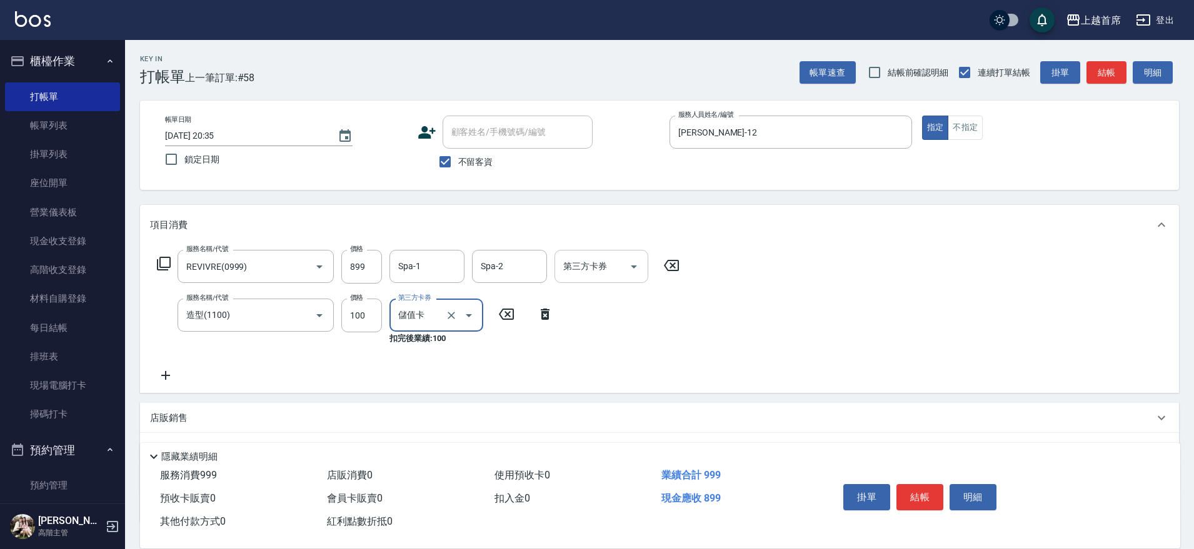
click at [581, 269] on input "第三方卡券" at bounding box center [592, 267] width 64 height 22
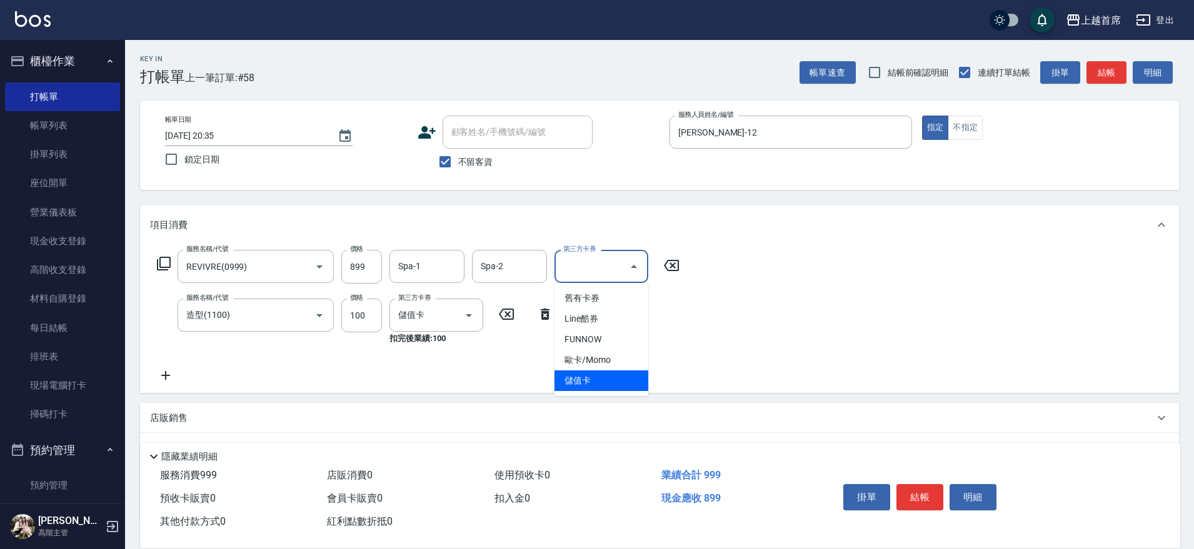
click at [571, 379] on span "儲值卡" at bounding box center [601, 381] width 94 height 21
type input "儲值卡"
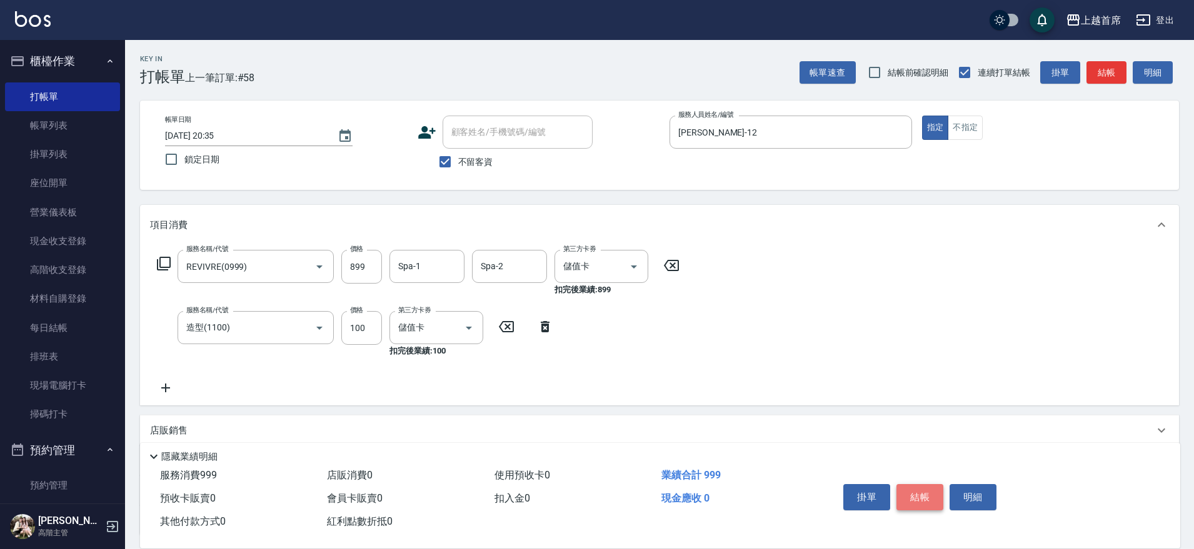
click at [927, 491] on button "結帳" at bounding box center [919, 497] width 47 height 26
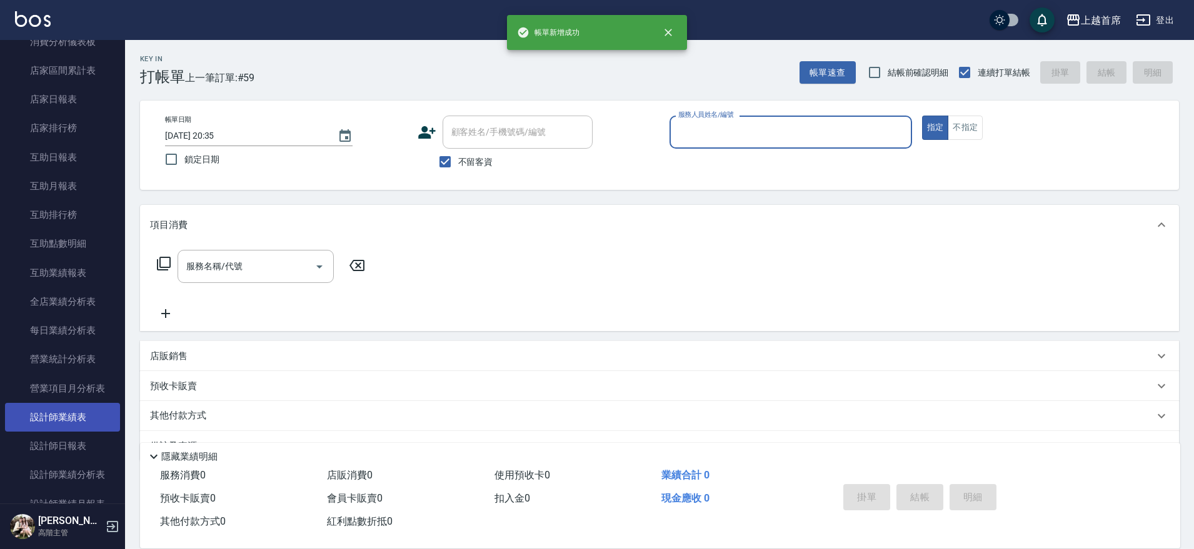
scroll to position [625, 0]
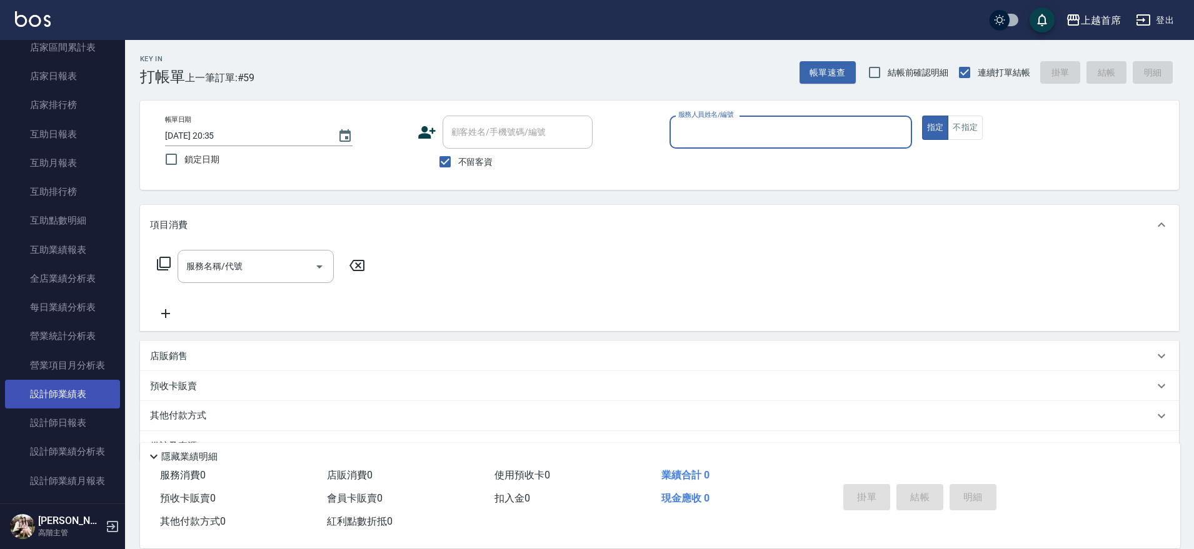
click at [79, 429] on link "設計師日報表" at bounding box center [62, 423] width 115 height 29
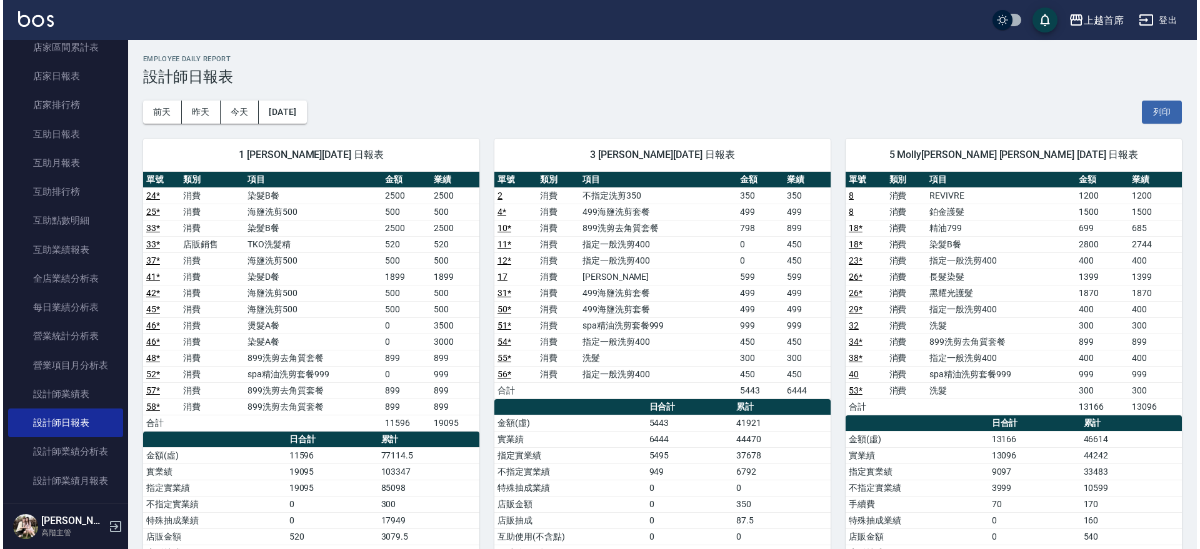
scroll to position [781, 0]
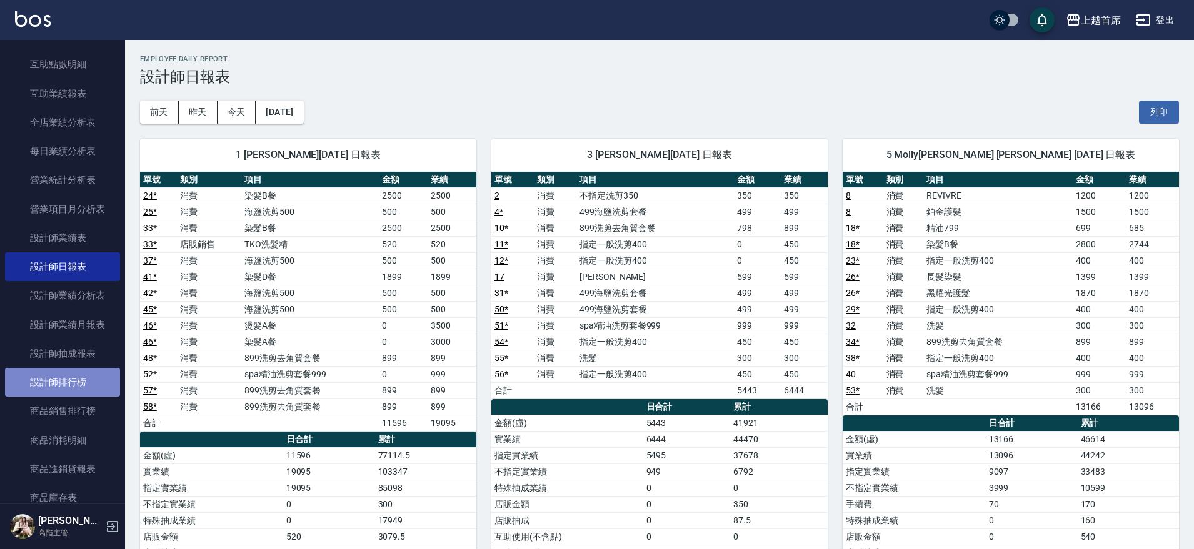
click at [79, 379] on link "設計師排行榜" at bounding box center [62, 382] width 115 height 29
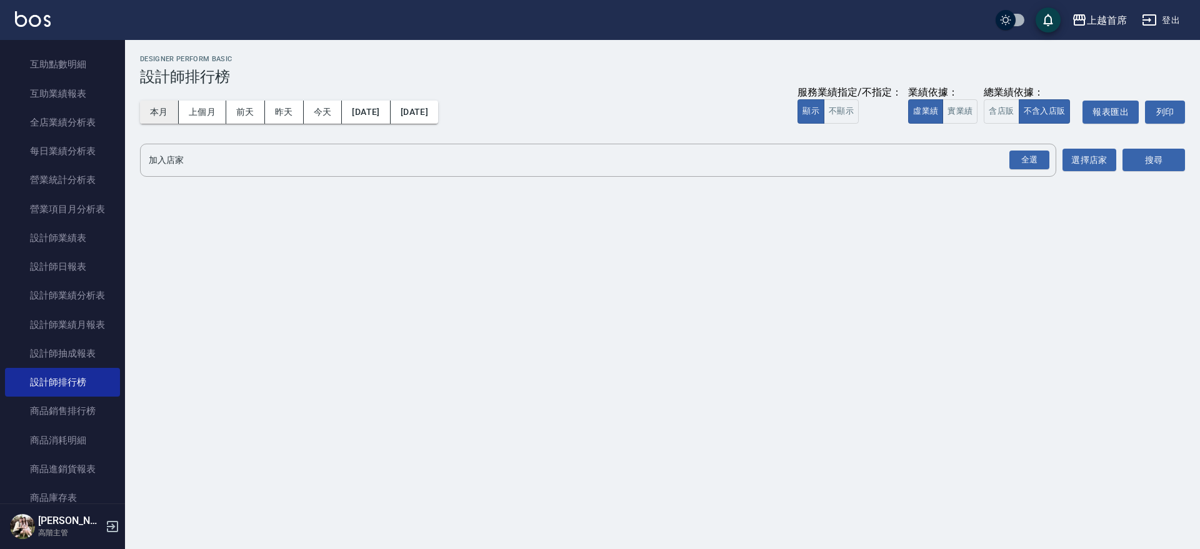
click at [151, 108] on button "本月" at bounding box center [159, 112] width 39 height 23
click at [955, 106] on button "實業績" at bounding box center [959, 111] width 35 height 24
click at [1023, 163] on div "全選" at bounding box center [1029, 160] width 40 height 19
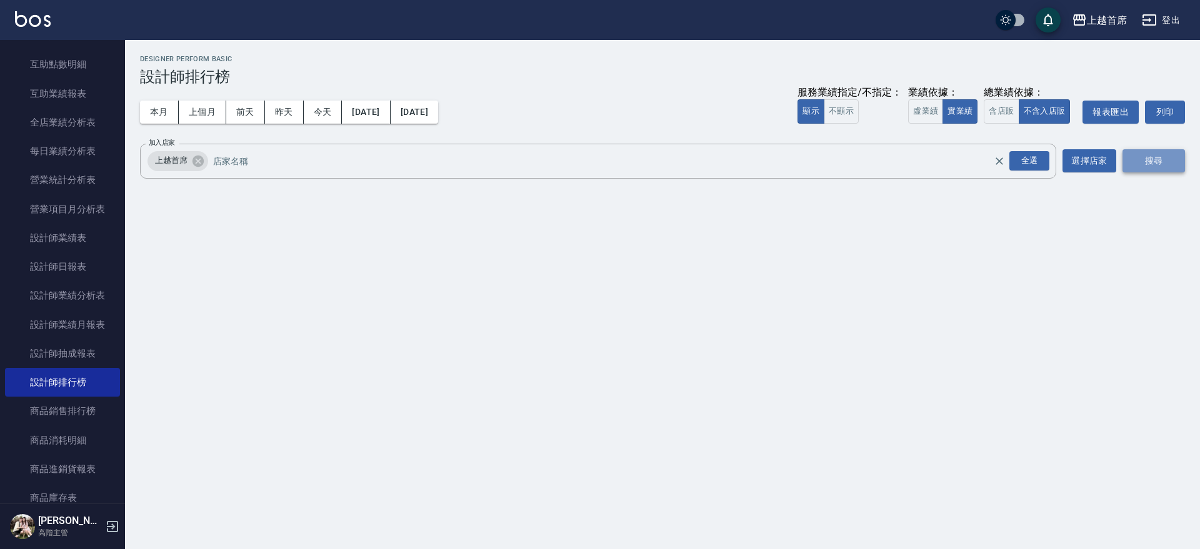
click at [1135, 155] on button "搜尋" at bounding box center [1153, 160] width 62 height 23
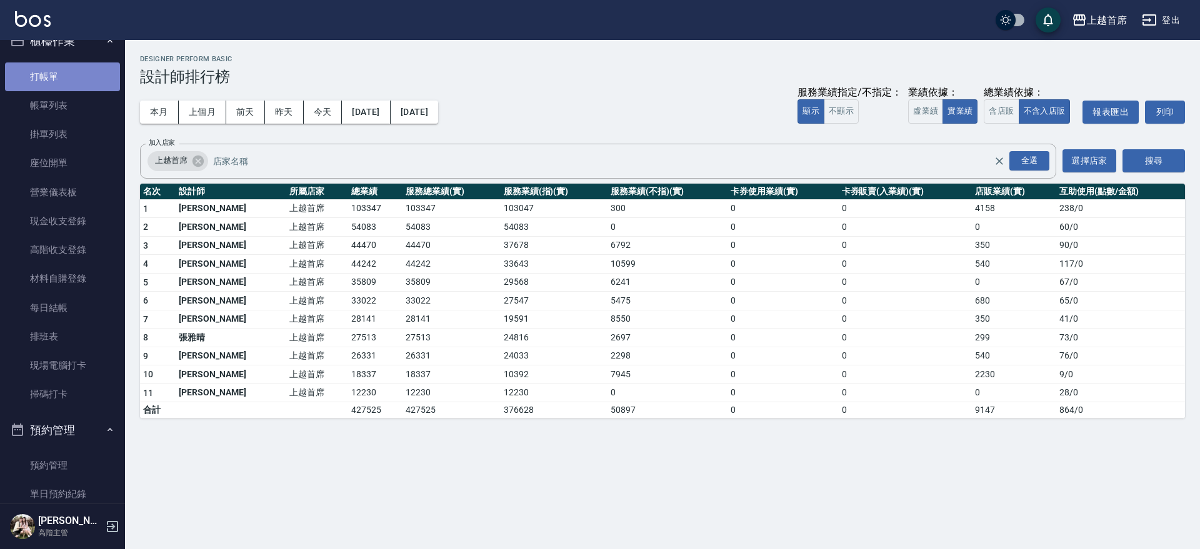
click at [83, 93] on ul "打帳單 帳單列表 掛單列表 座位開單 營業儀表板 現金收支登錄 高階收支登錄 材料自購登錄 每日結帳 排班表 現場電腦打卡 掃碼打卡" at bounding box center [62, 235] width 115 height 357
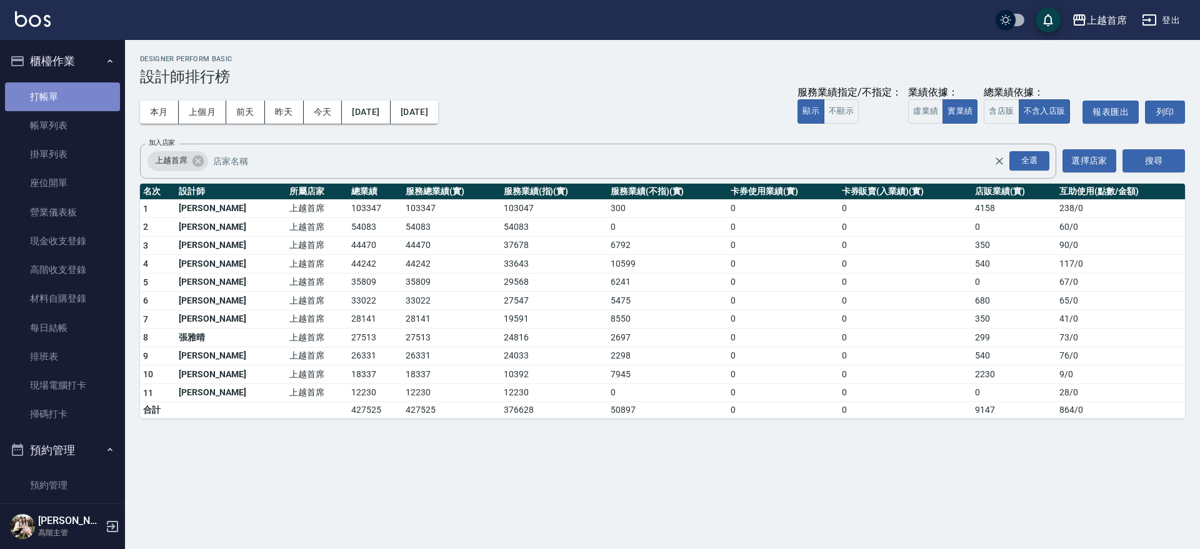
click at [63, 95] on link "打帳單" at bounding box center [62, 96] width 115 height 29
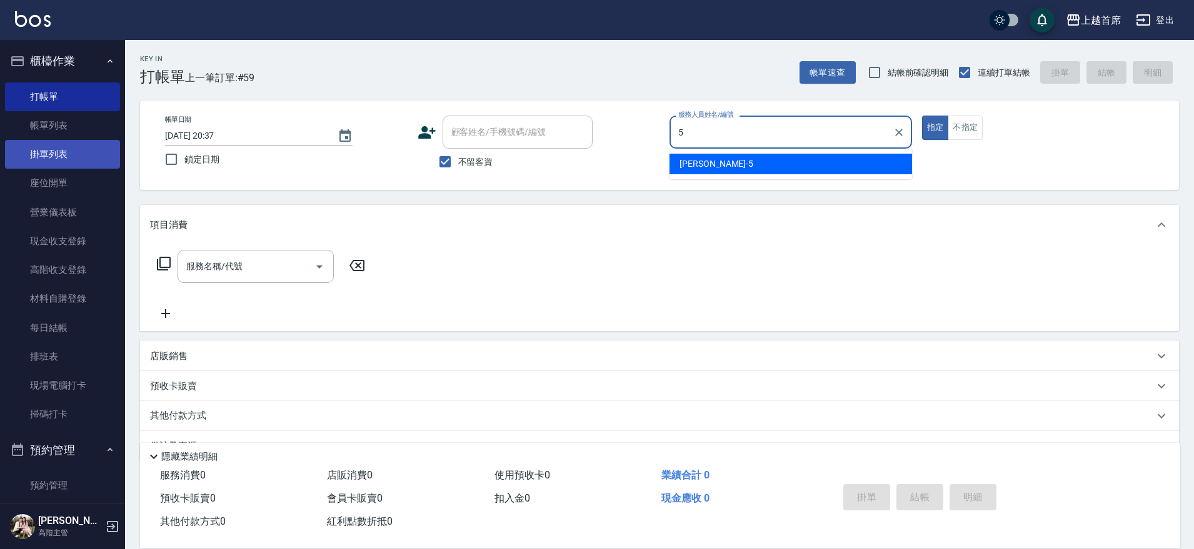
type input "[PERSON_NAME]-5"
type button "true"
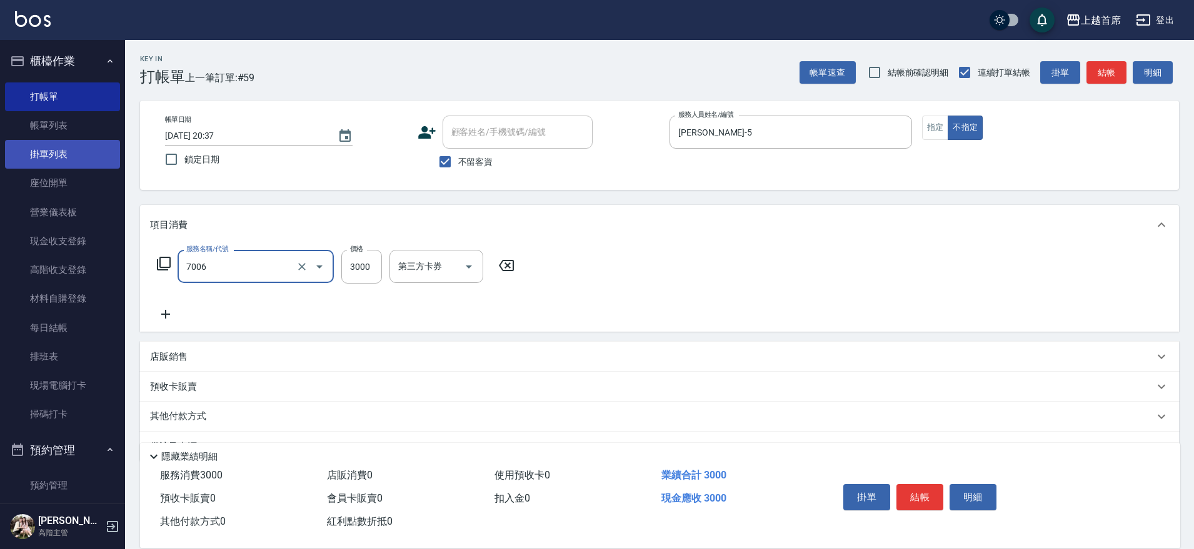
type input "重整1組20片(7006)"
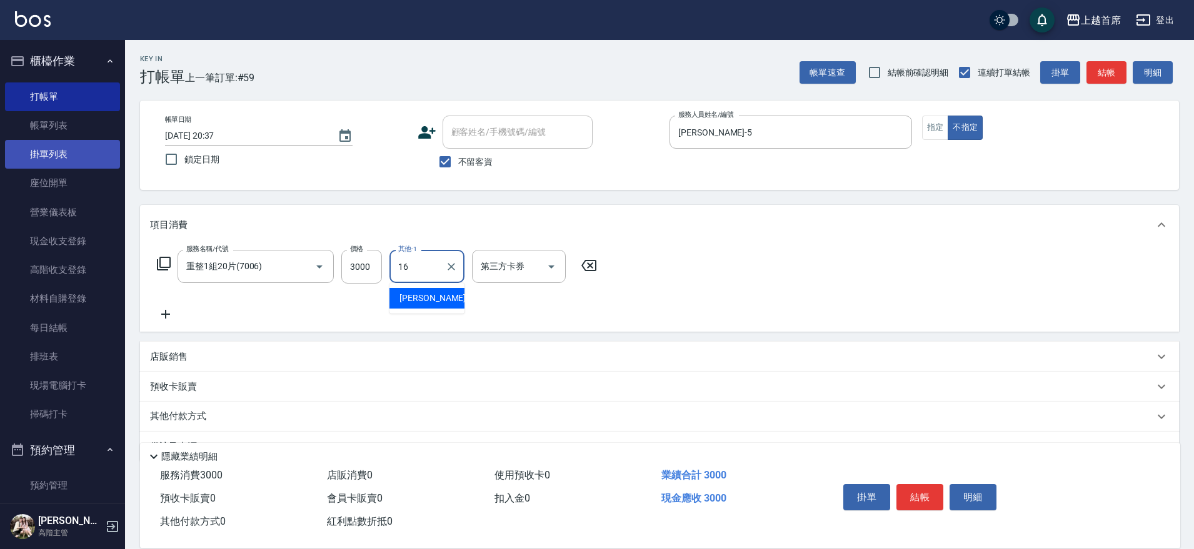
type input "[PERSON_NAME]-16"
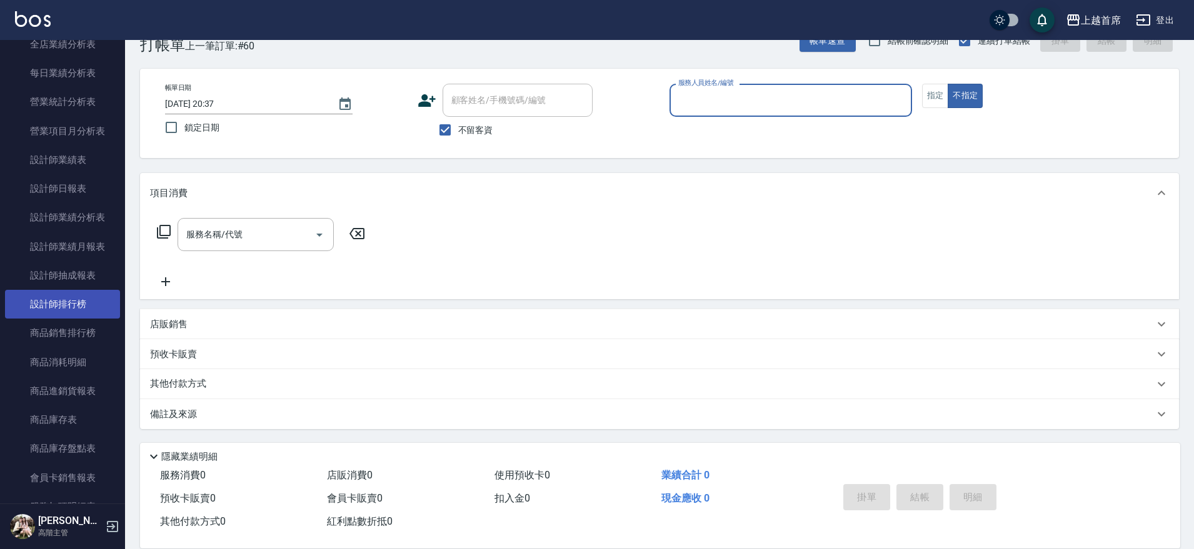
scroll to position [391, 0]
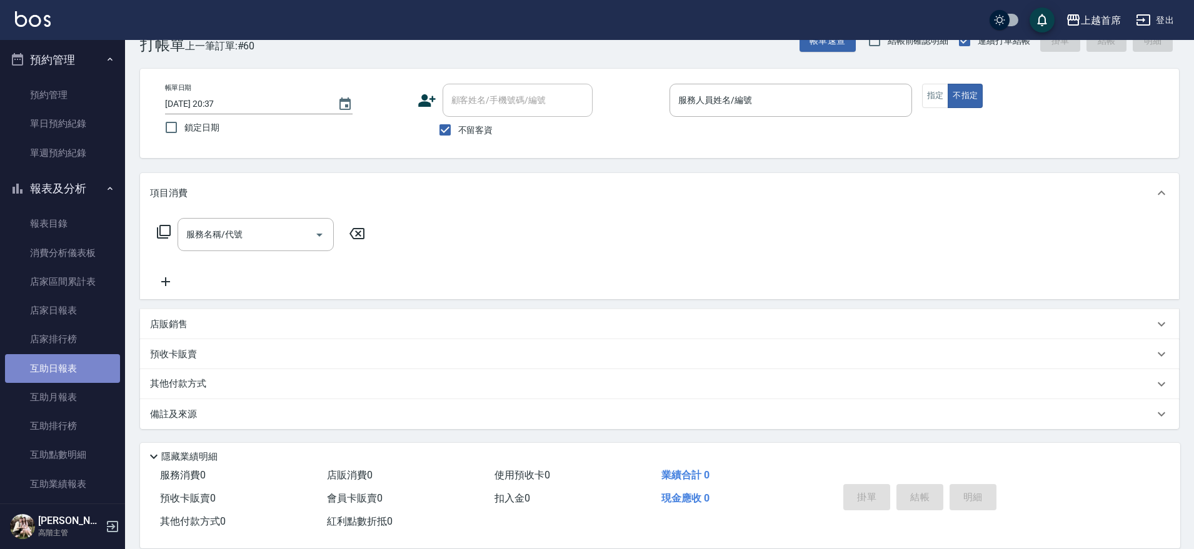
click at [73, 371] on link "互助日報表" at bounding box center [62, 368] width 115 height 29
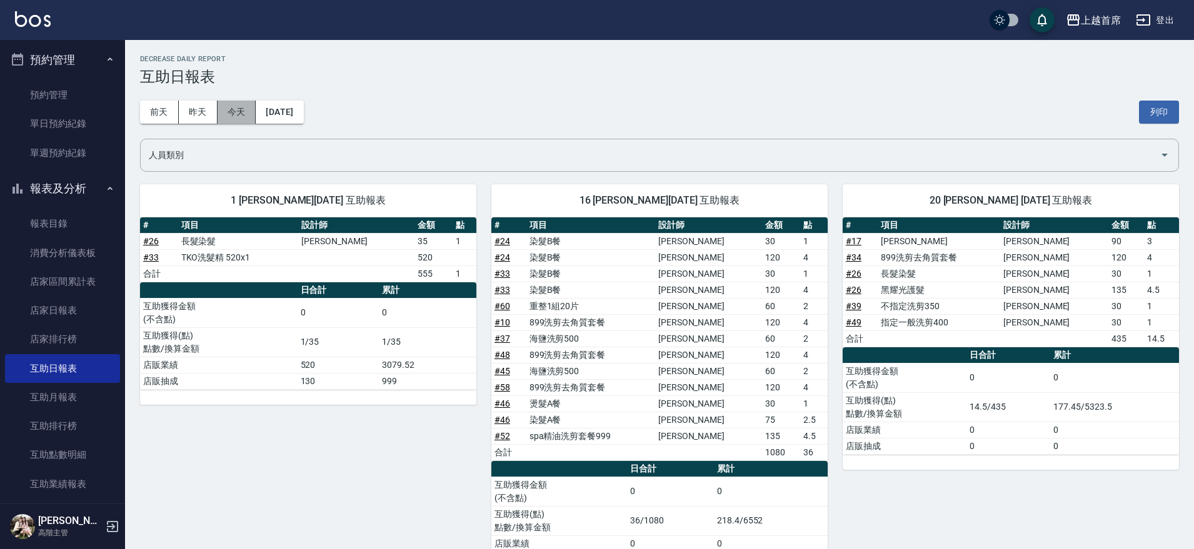
click at [246, 109] on button "今天" at bounding box center [236, 112] width 39 height 23
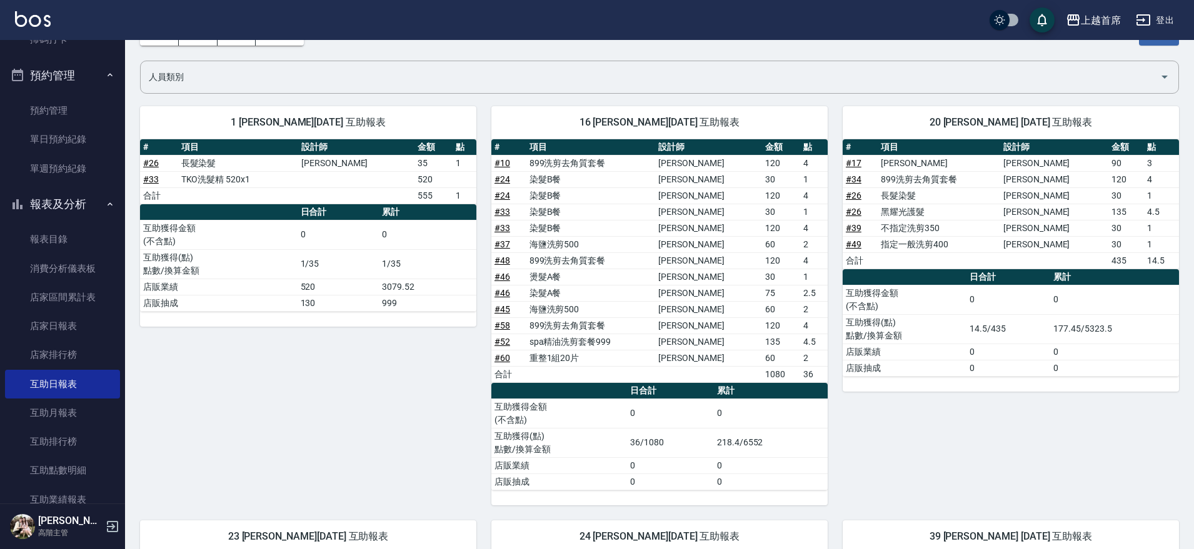
scroll to position [391, 0]
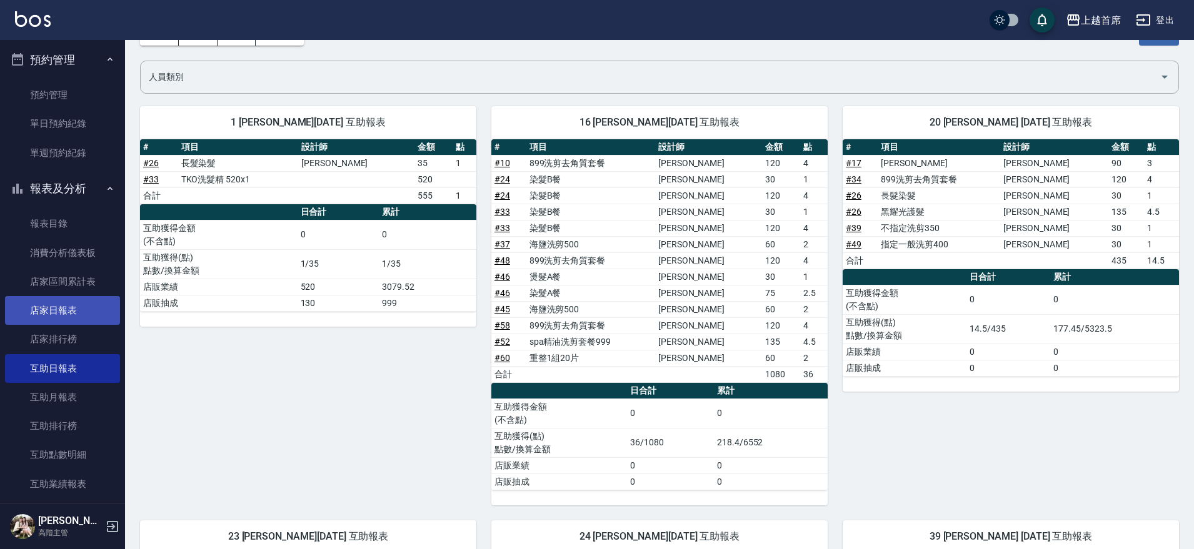
click at [85, 310] on link "店家日報表" at bounding box center [62, 310] width 115 height 29
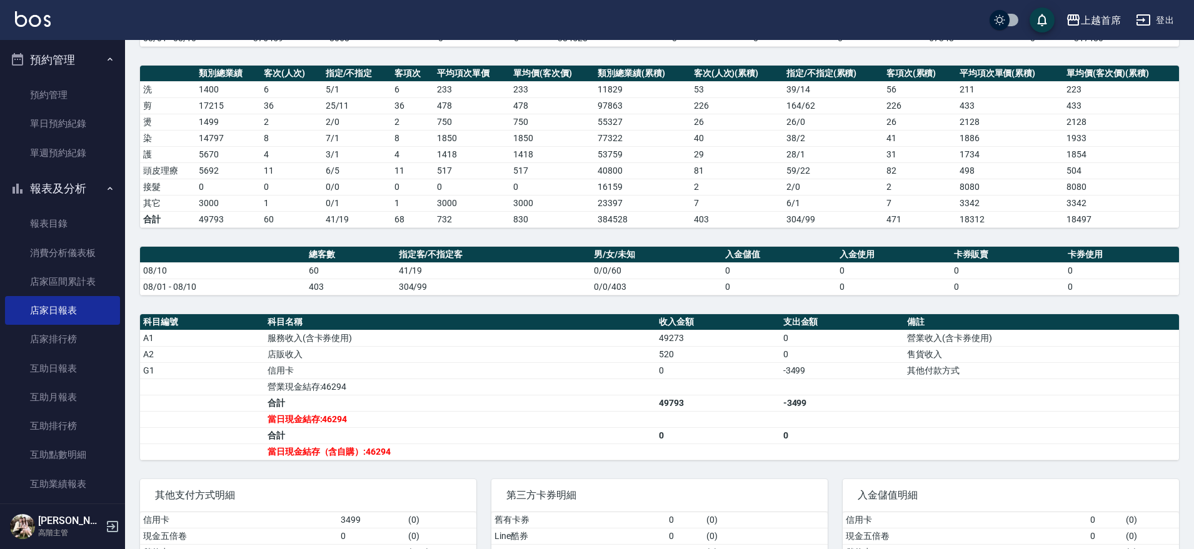
scroll to position [156, 0]
